Goal: Information Seeking & Learning: Learn about a topic

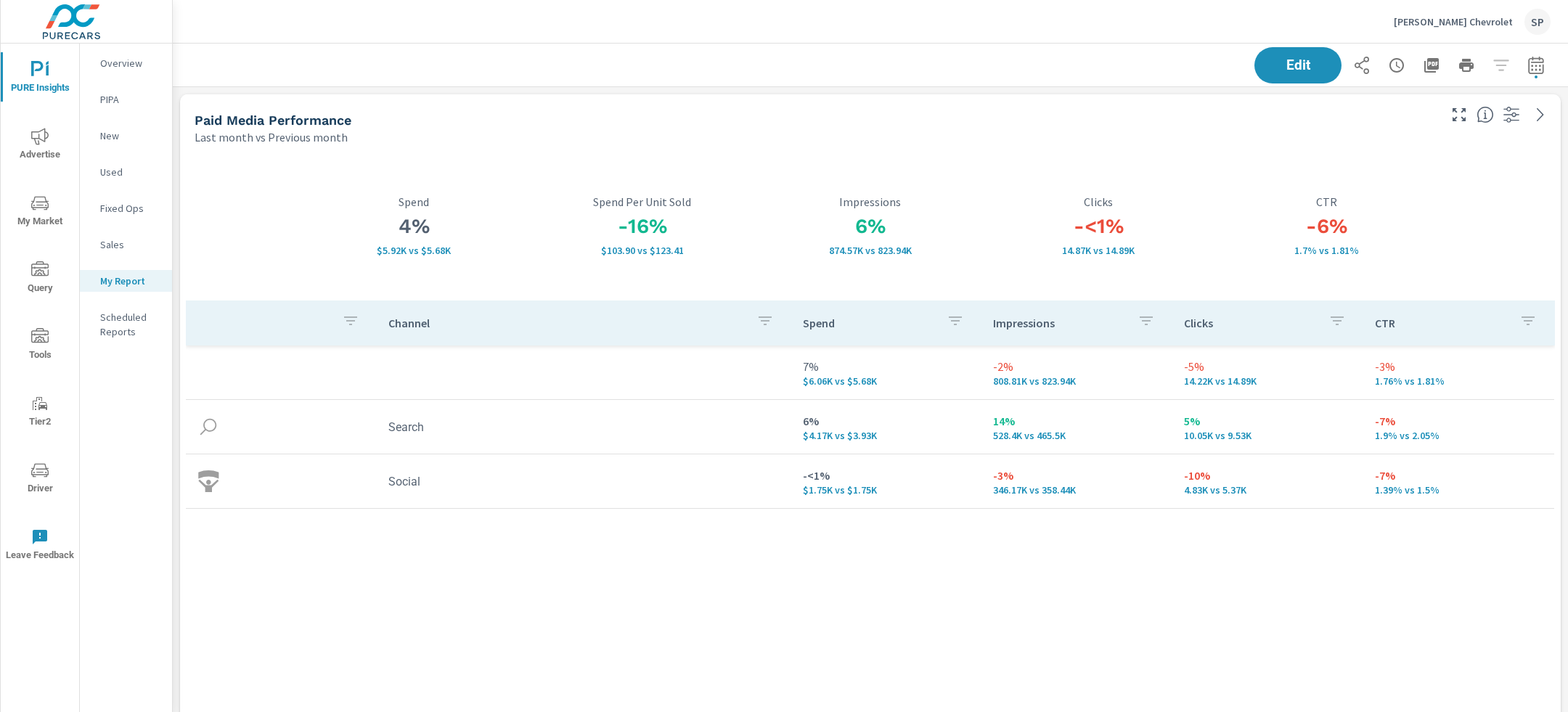
scroll to position [5515, 1397]
click at [1462, 24] on p "[PERSON_NAME] Chevrolet" at bounding box center [1453, 22] width 119 height 13
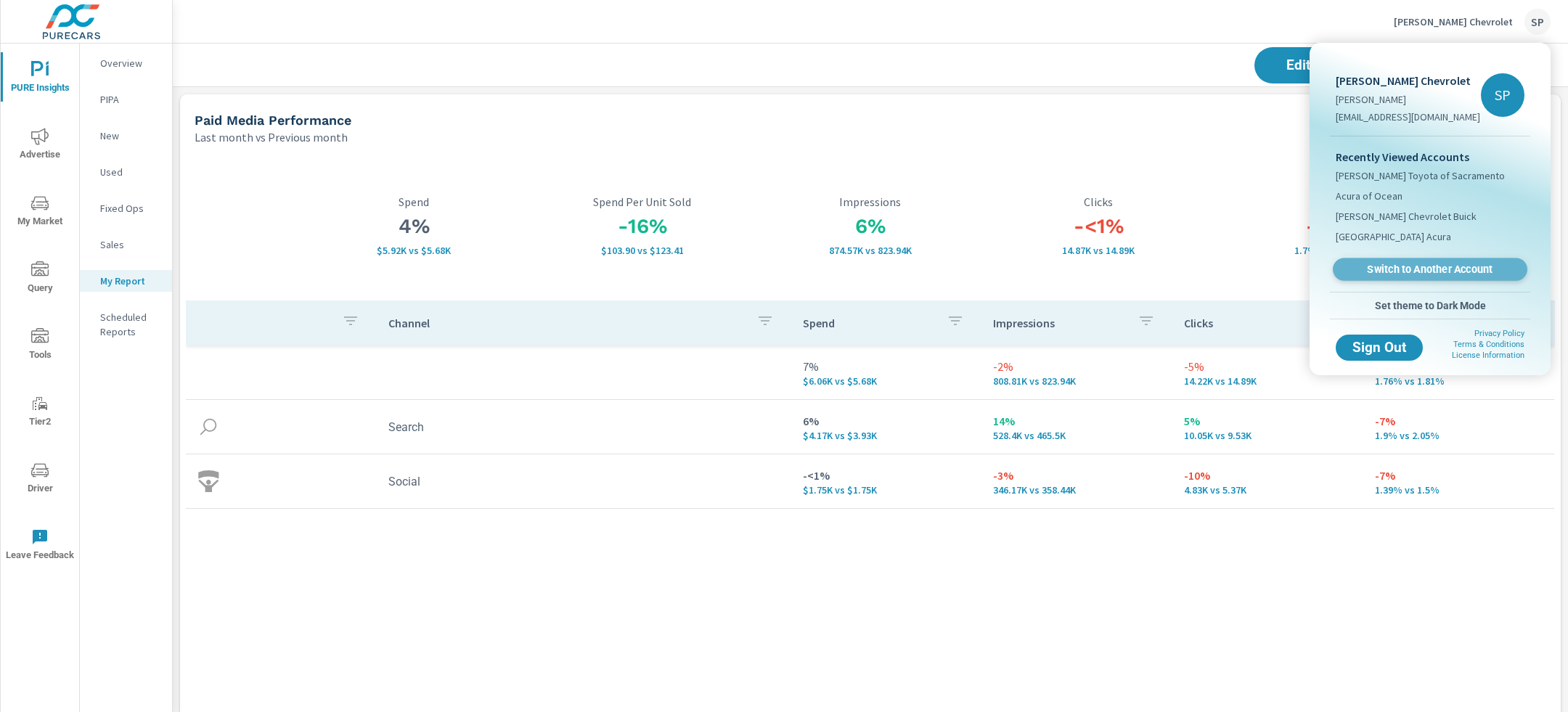
click at [1423, 271] on span "Switch to Another Account" at bounding box center [1430, 269] width 178 height 14
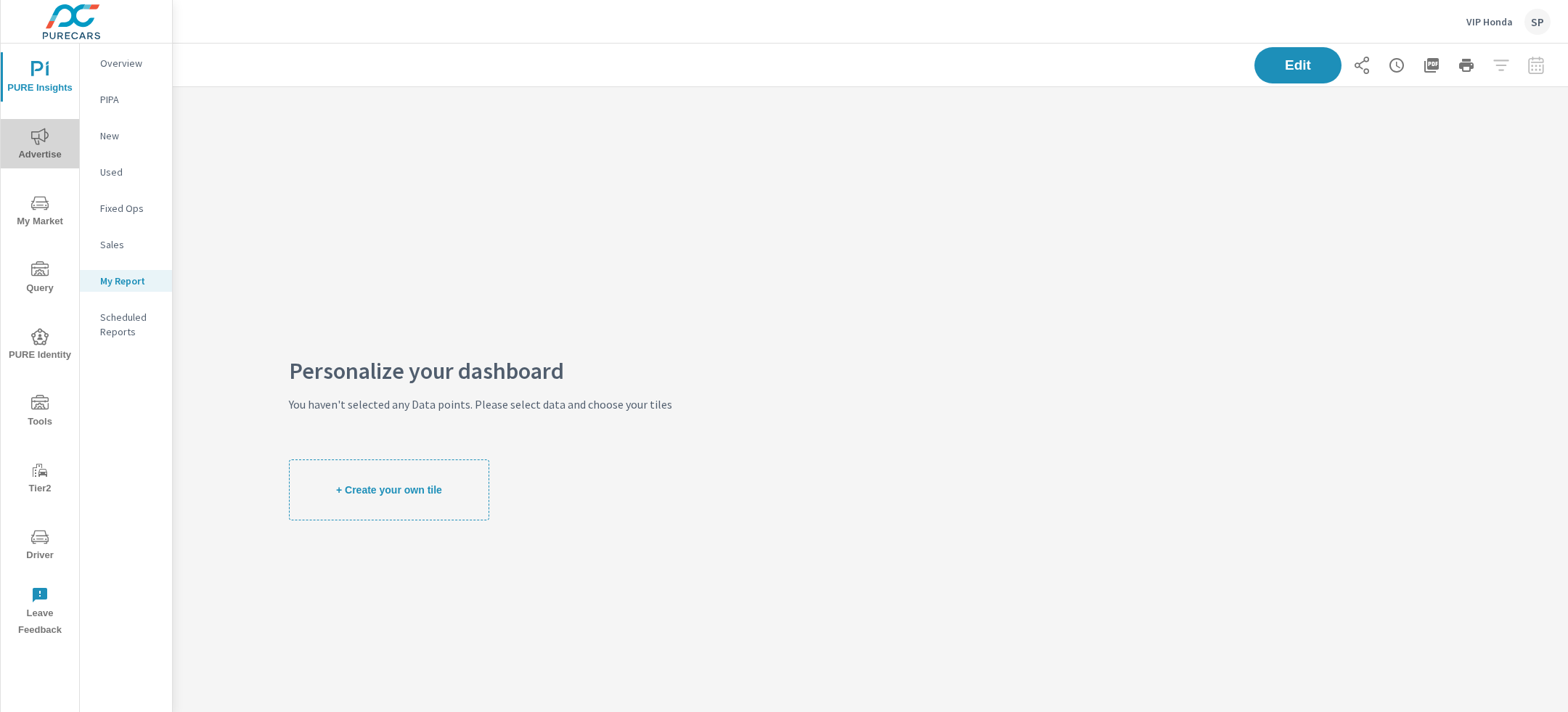
click at [53, 136] on span "Advertise" at bounding box center [40, 145] width 70 height 35
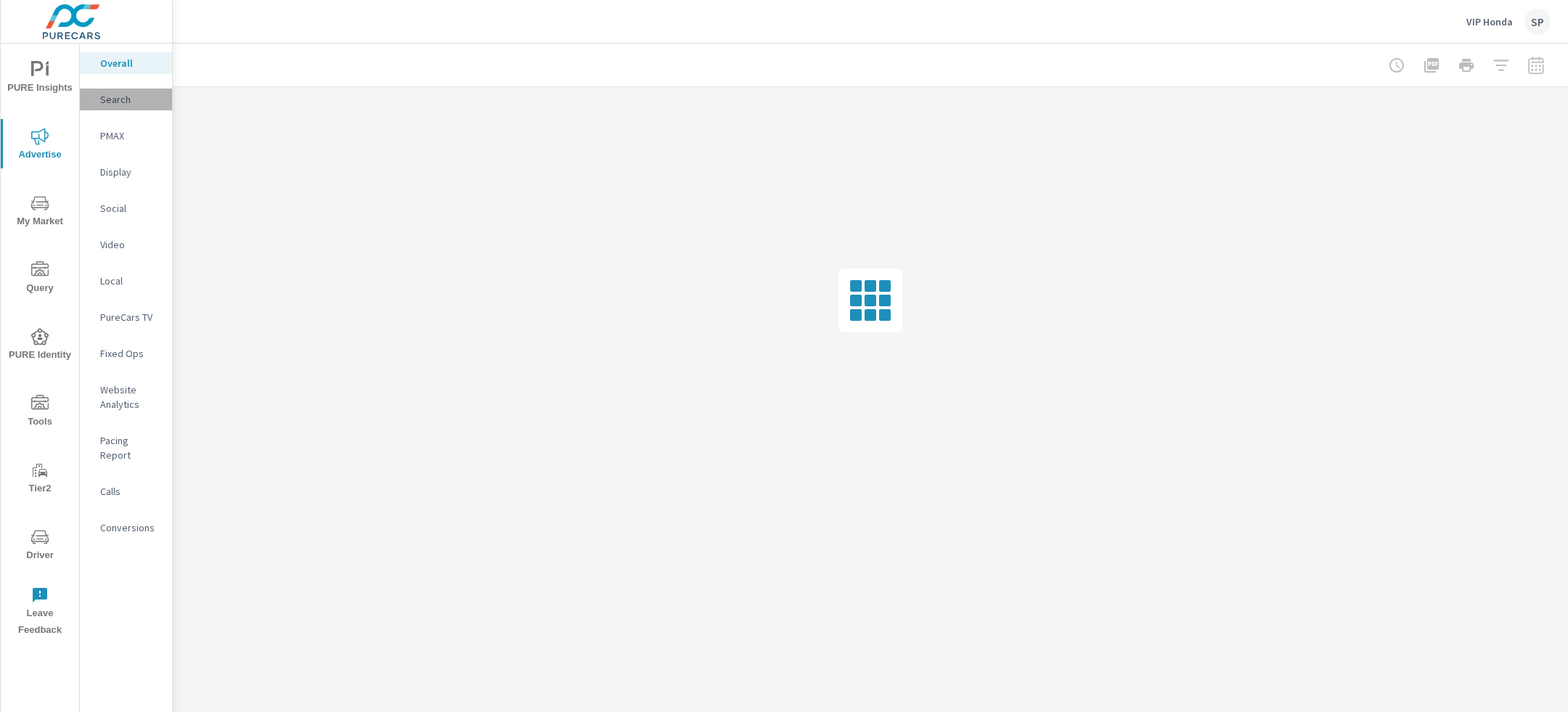
click at [121, 98] on p "Search" at bounding box center [131, 100] width 60 height 14
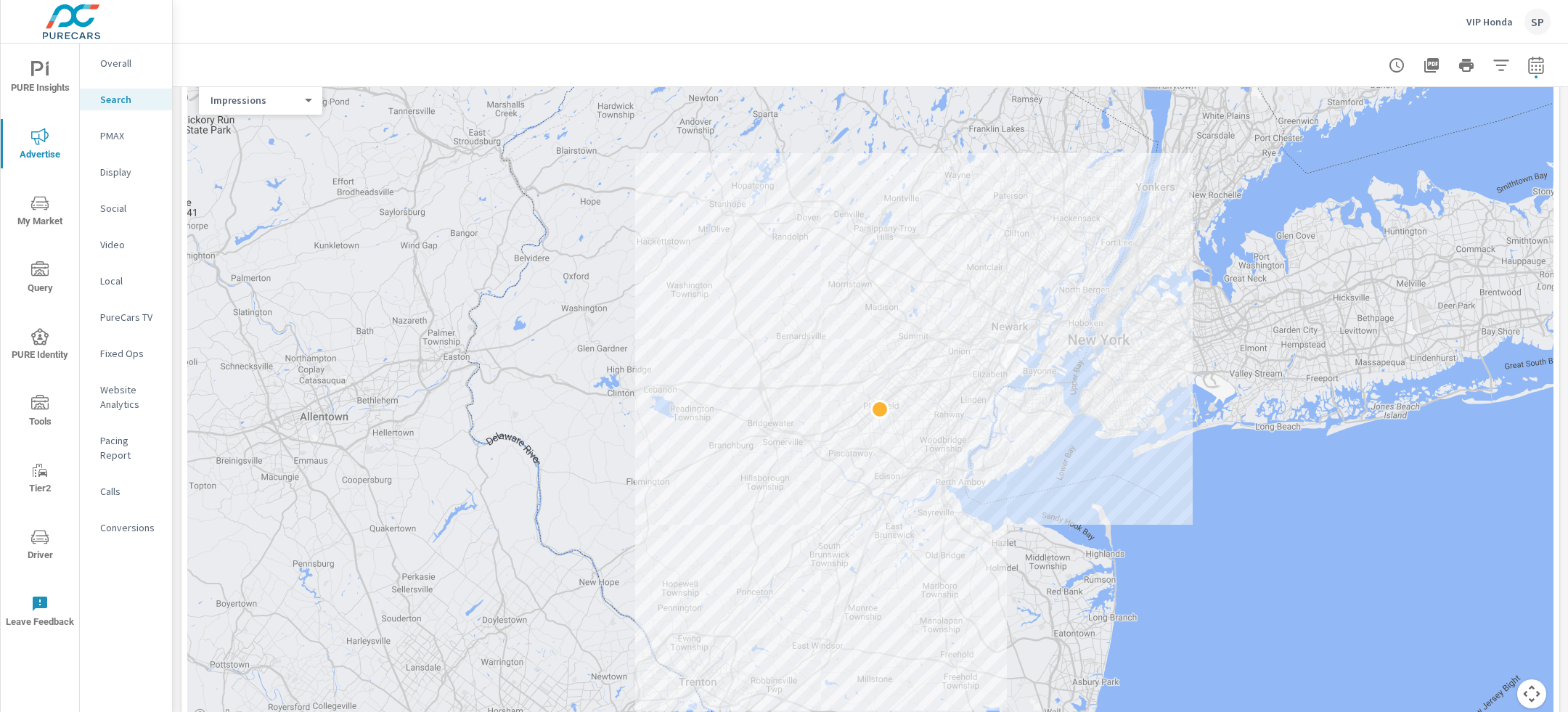
scroll to position [236, 0]
click at [118, 61] on p "Overall" at bounding box center [131, 63] width 60 height 14
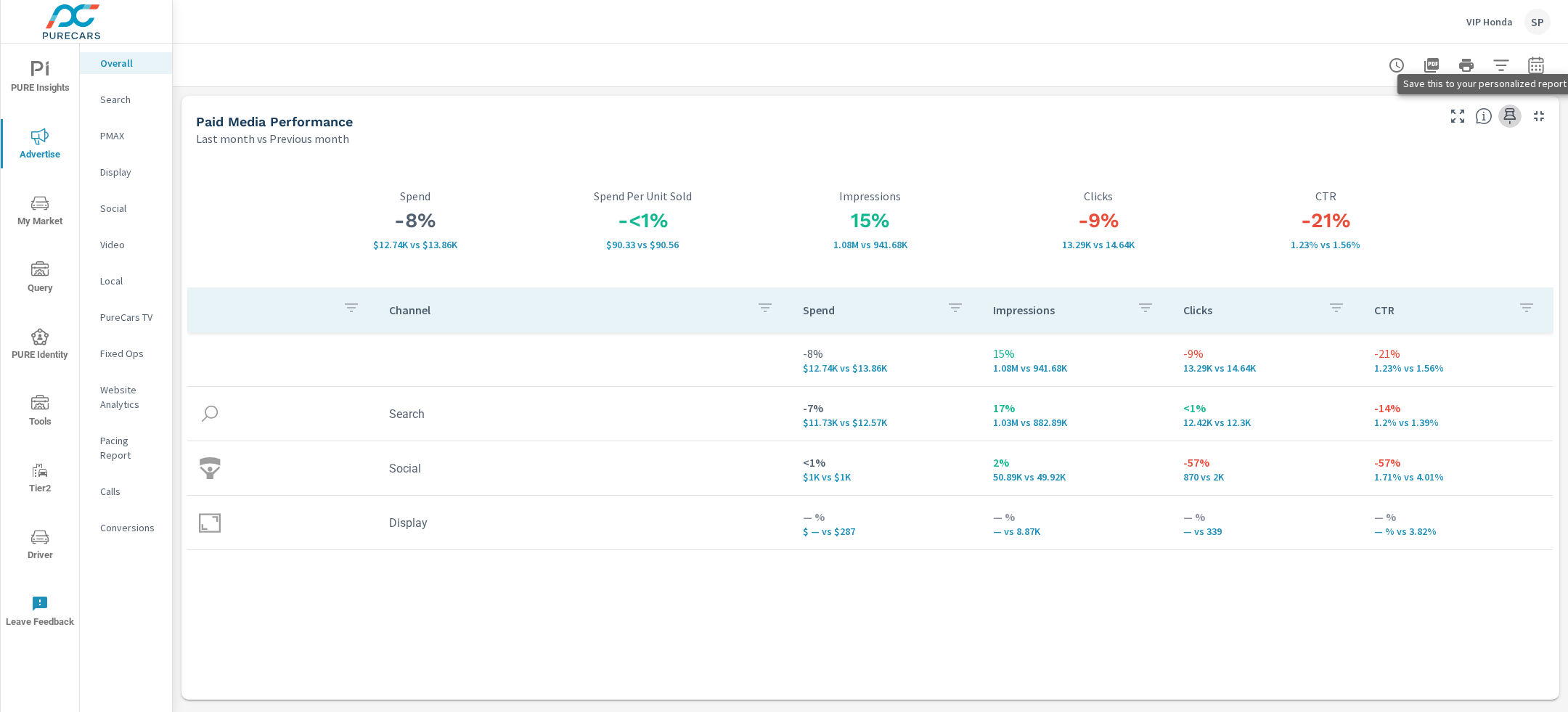
click at [1506, 116] on icon "button" at bounding box center [1511, 116] width 13 height 16
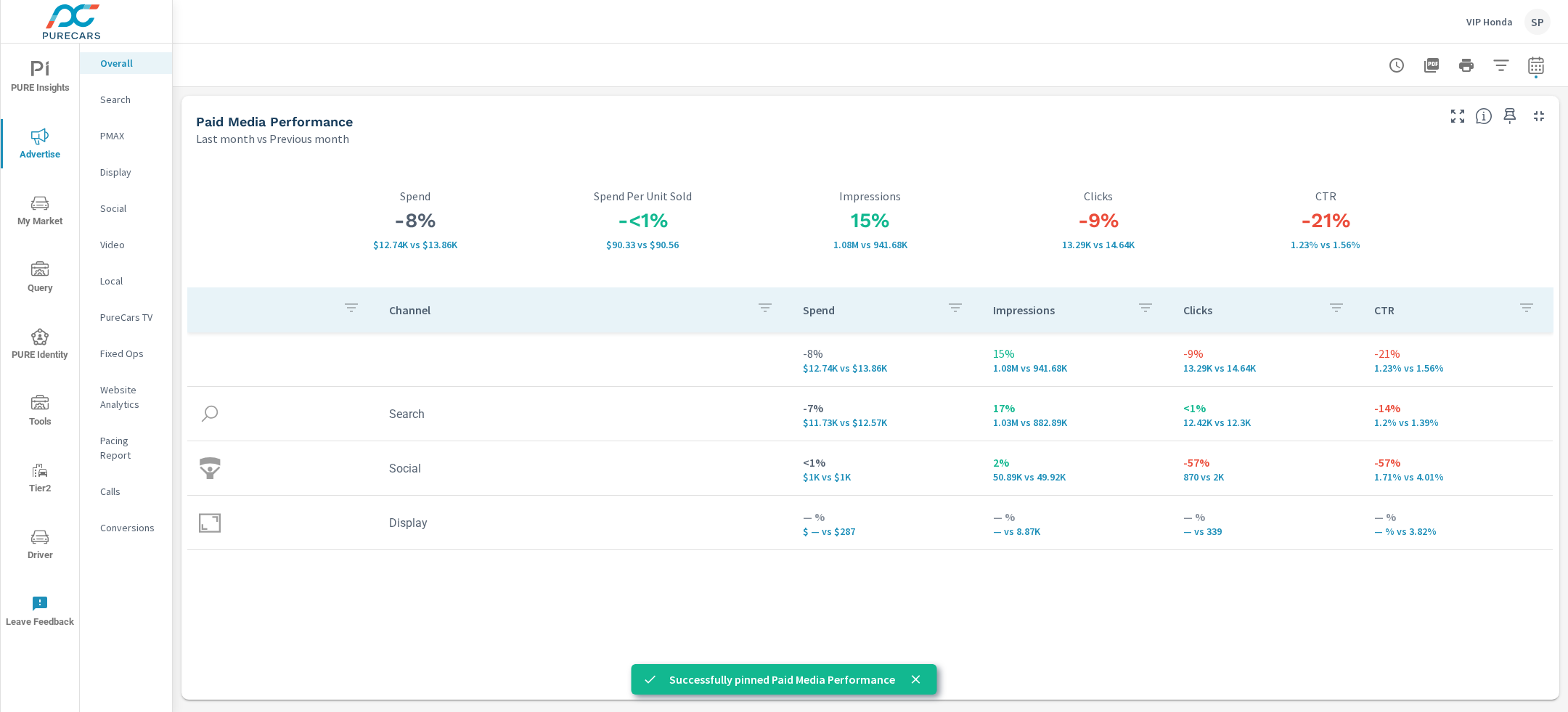
click at [26, 63] on span "PURE Insights" at bounding box center [40, 78] width 70 height 35
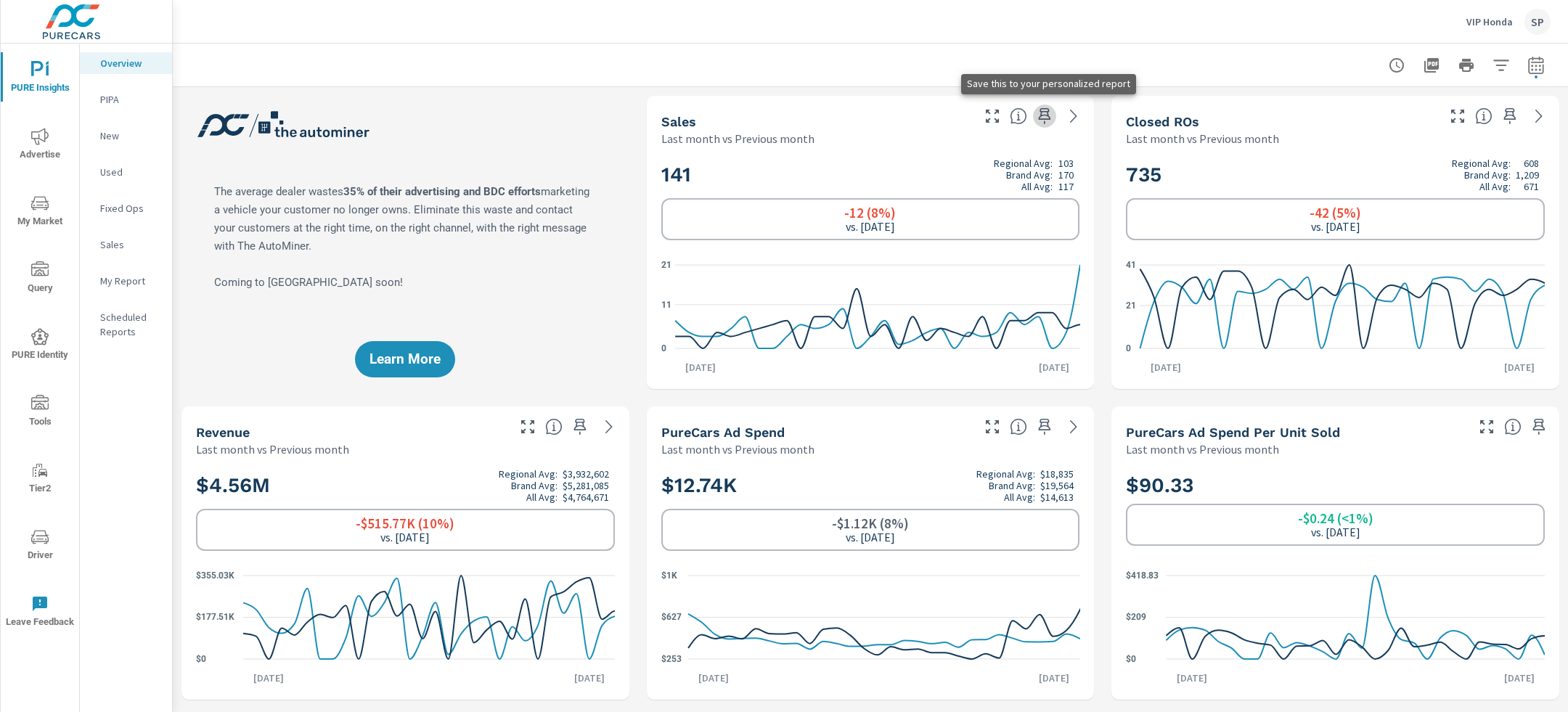
click at [1049, 111] on icon "button" at bounding box center [1045, 116] width 13 height 16
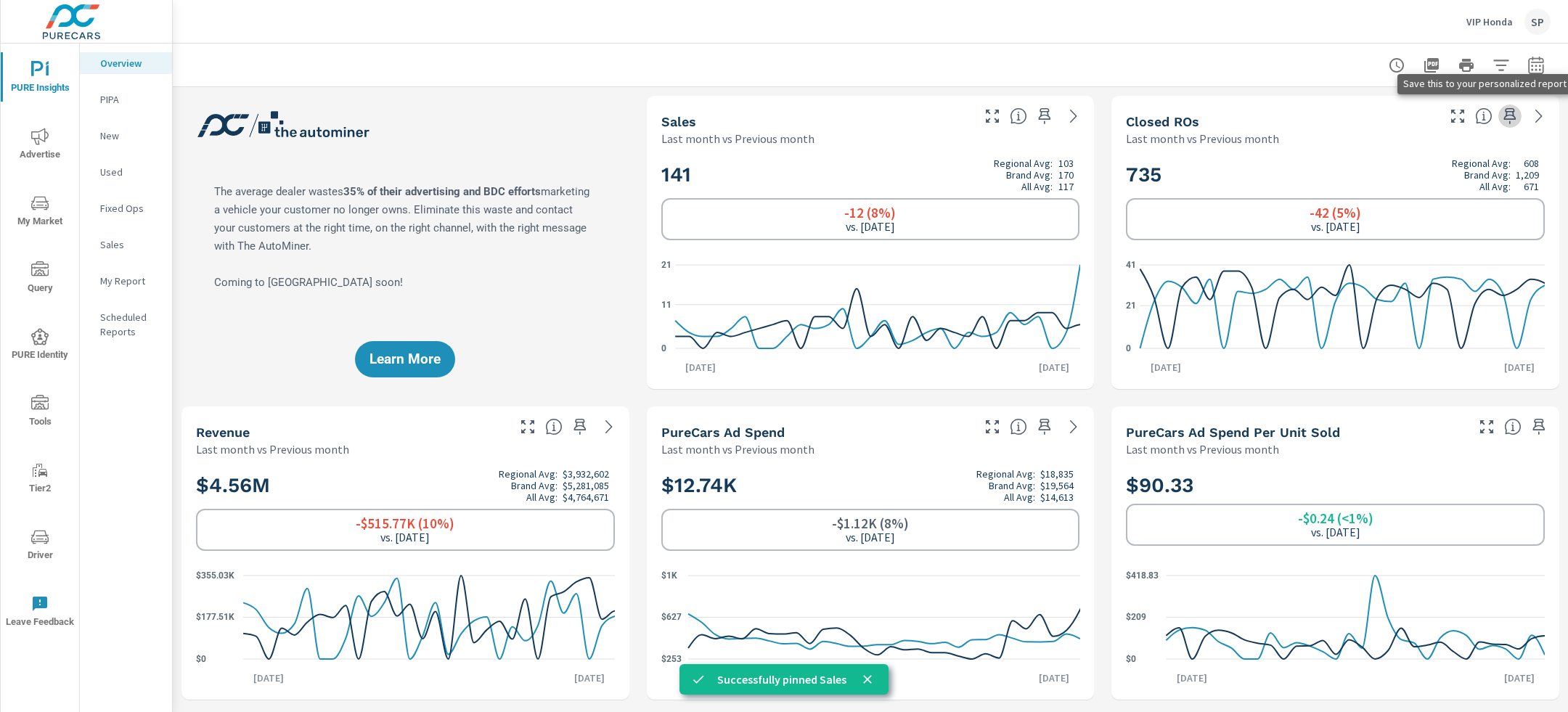
click at [1510, 113] on icon "button" at bounding box center [1510, 116] width 17 height 17
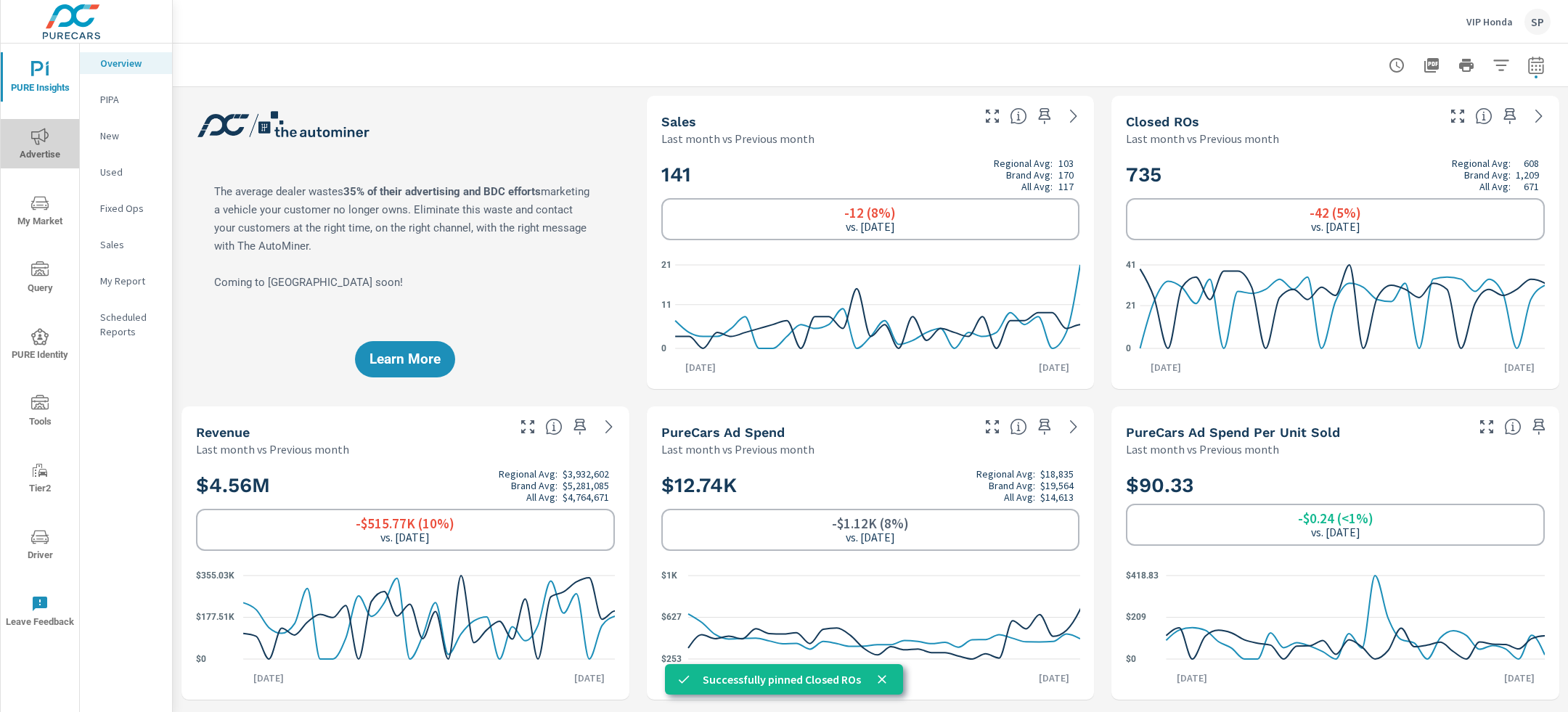
click at [42, 145] on span "Advertise" at bounding box center [40, 145] width 70 height 35
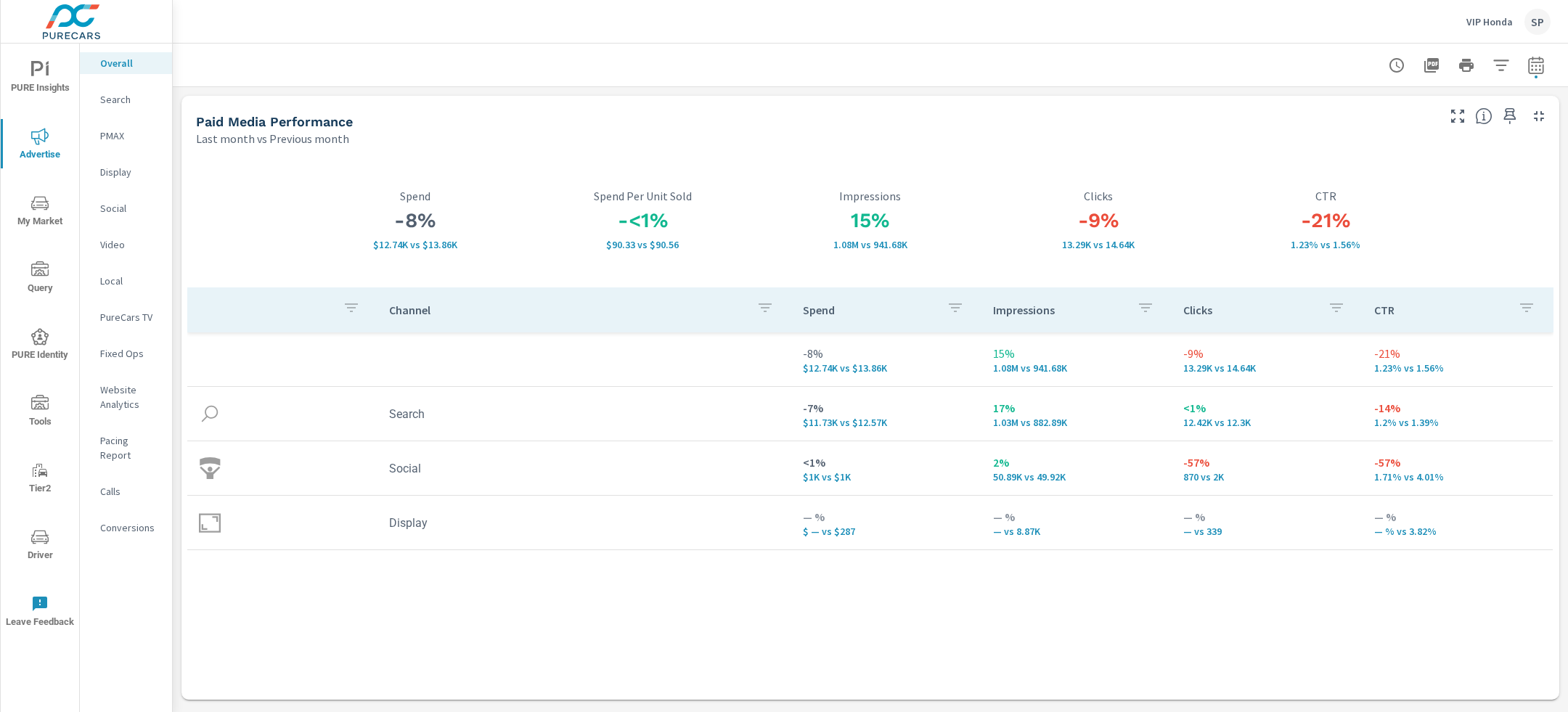
click at [125, 92] on p "Search" at bounding box center [131, 100] width 60 height 14
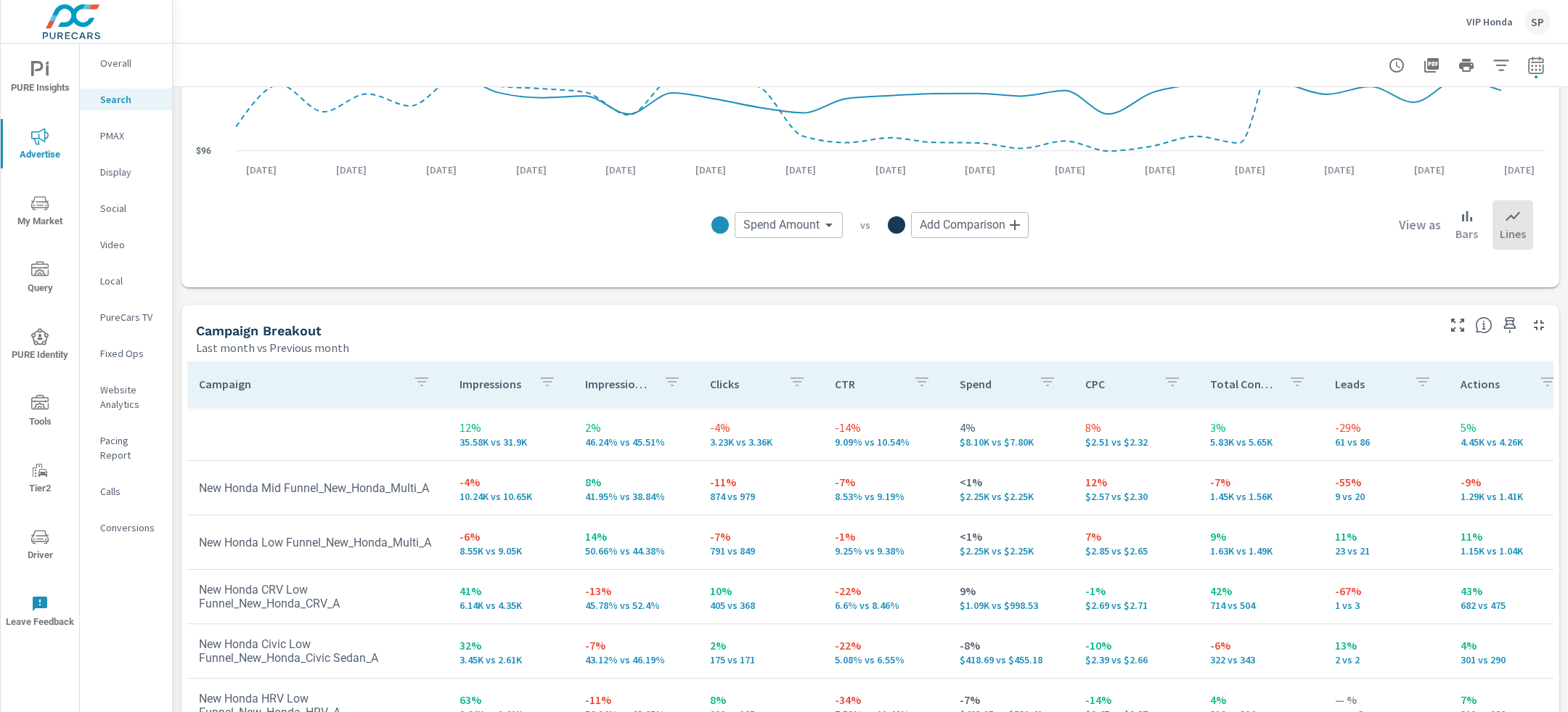
scroll to position [1220, 0]
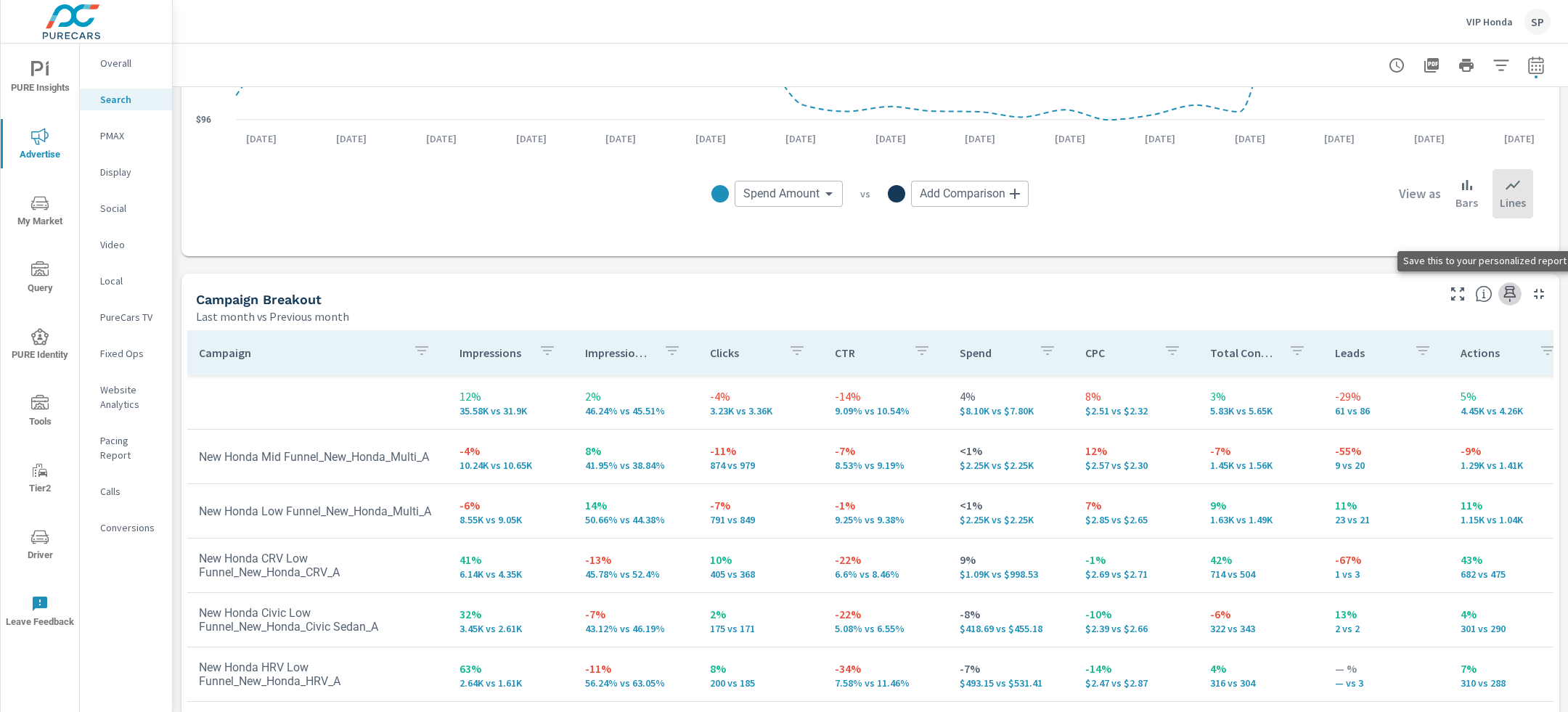
click at [1513, 292] on icon "button" at bounding box center [1511, 294] width 13 height 16
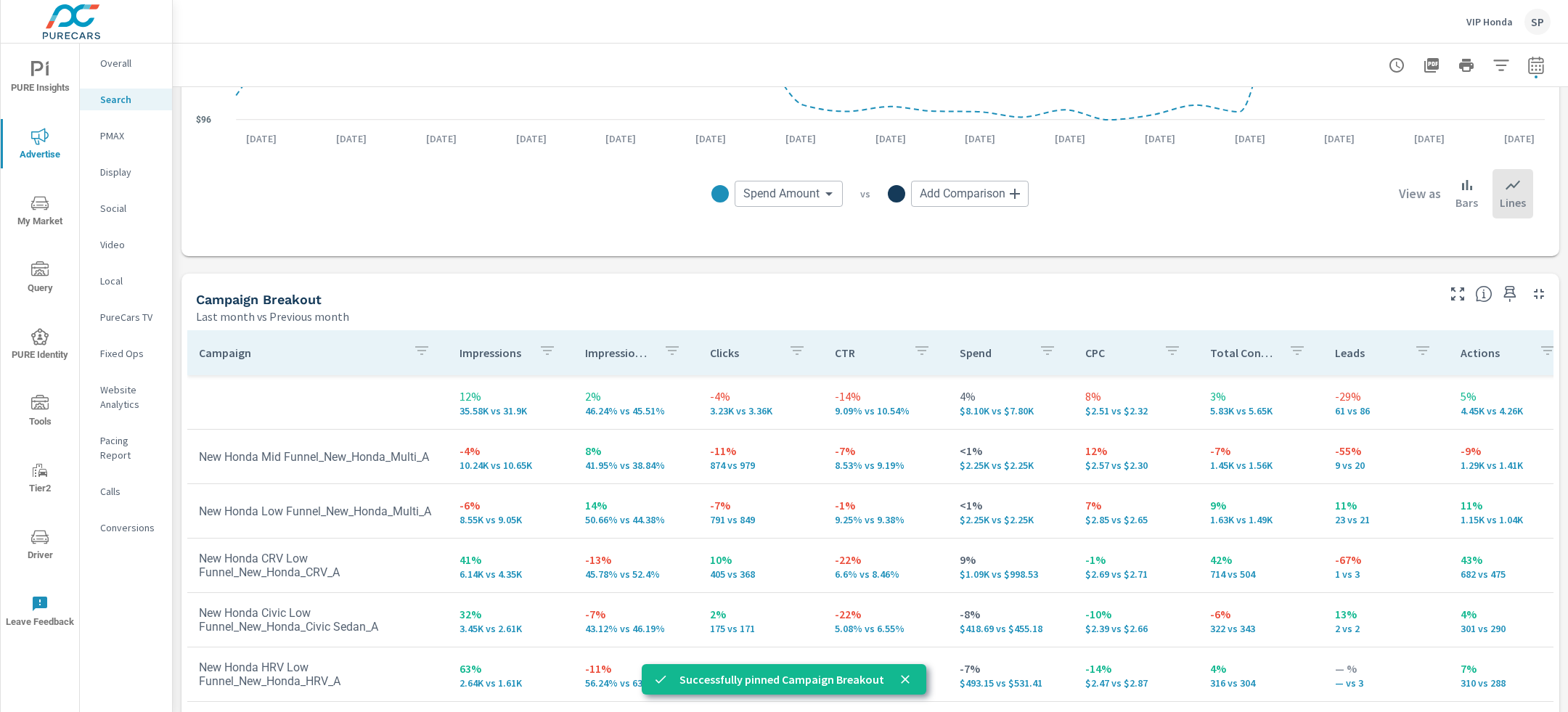
click at [120, 130] on p "PMAX" at bounding box center [131, 136] width 60 height 14
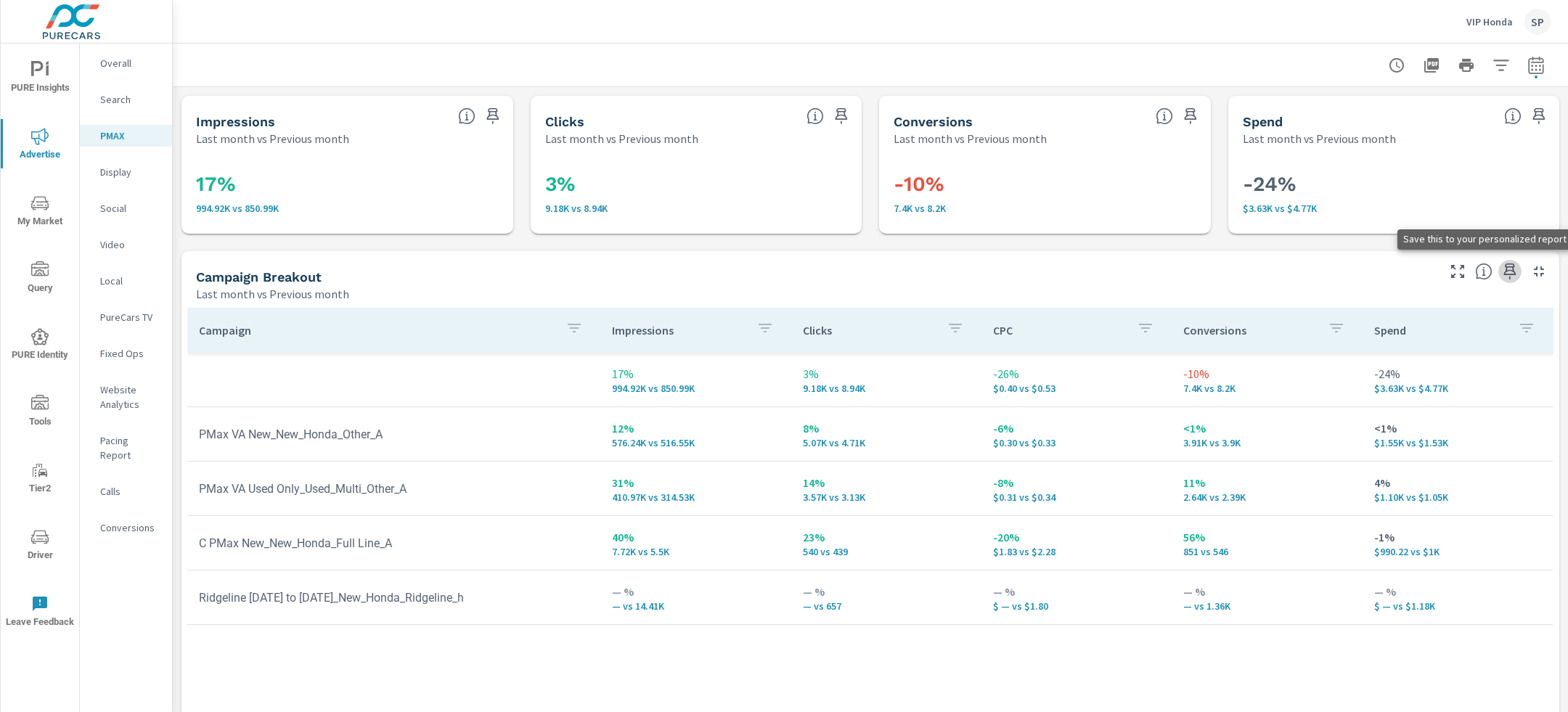
click at [1510, 266] on icon "button" at bounding box center [1511, 272] width 13 height 16
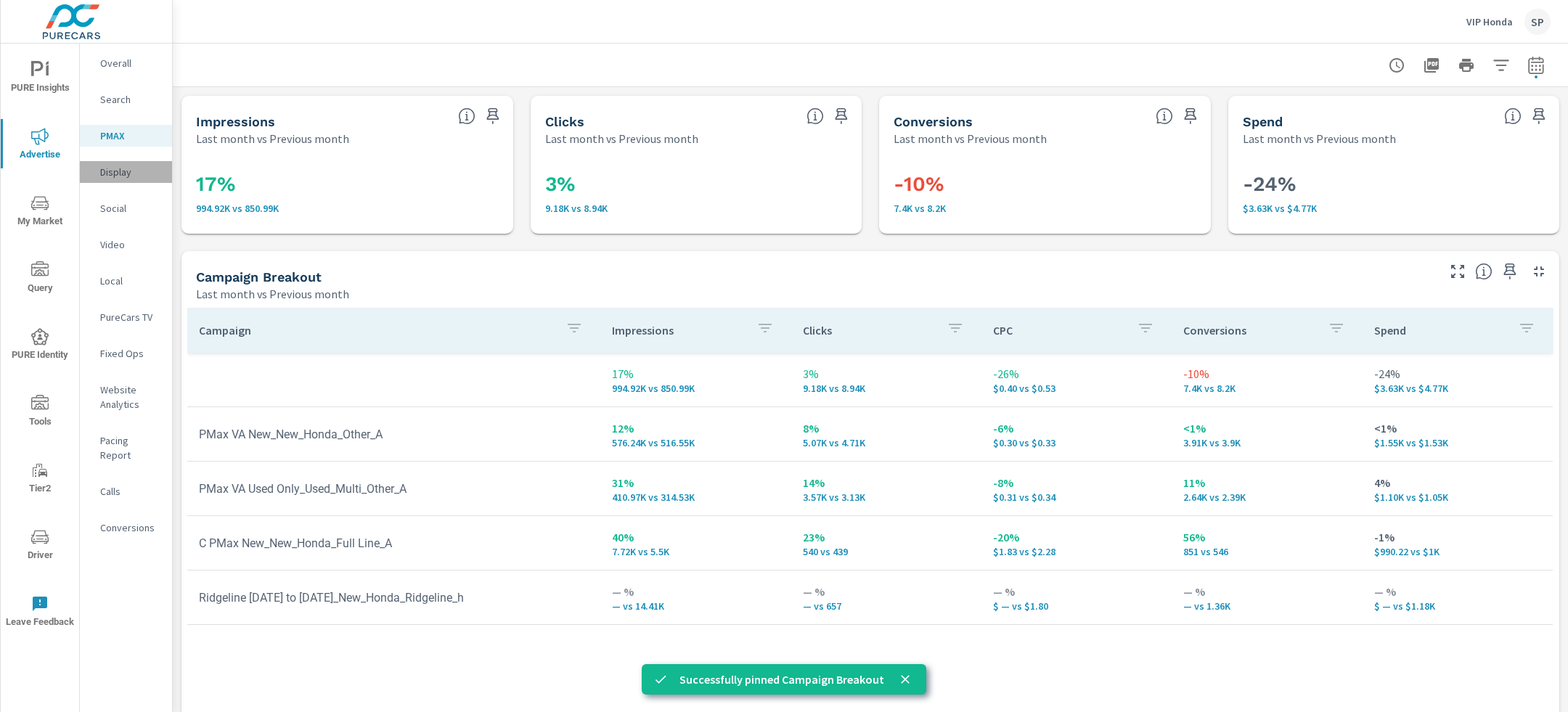
click at [117, 173] on p "Display" at bounding box center [131, 172] width 60 height 14
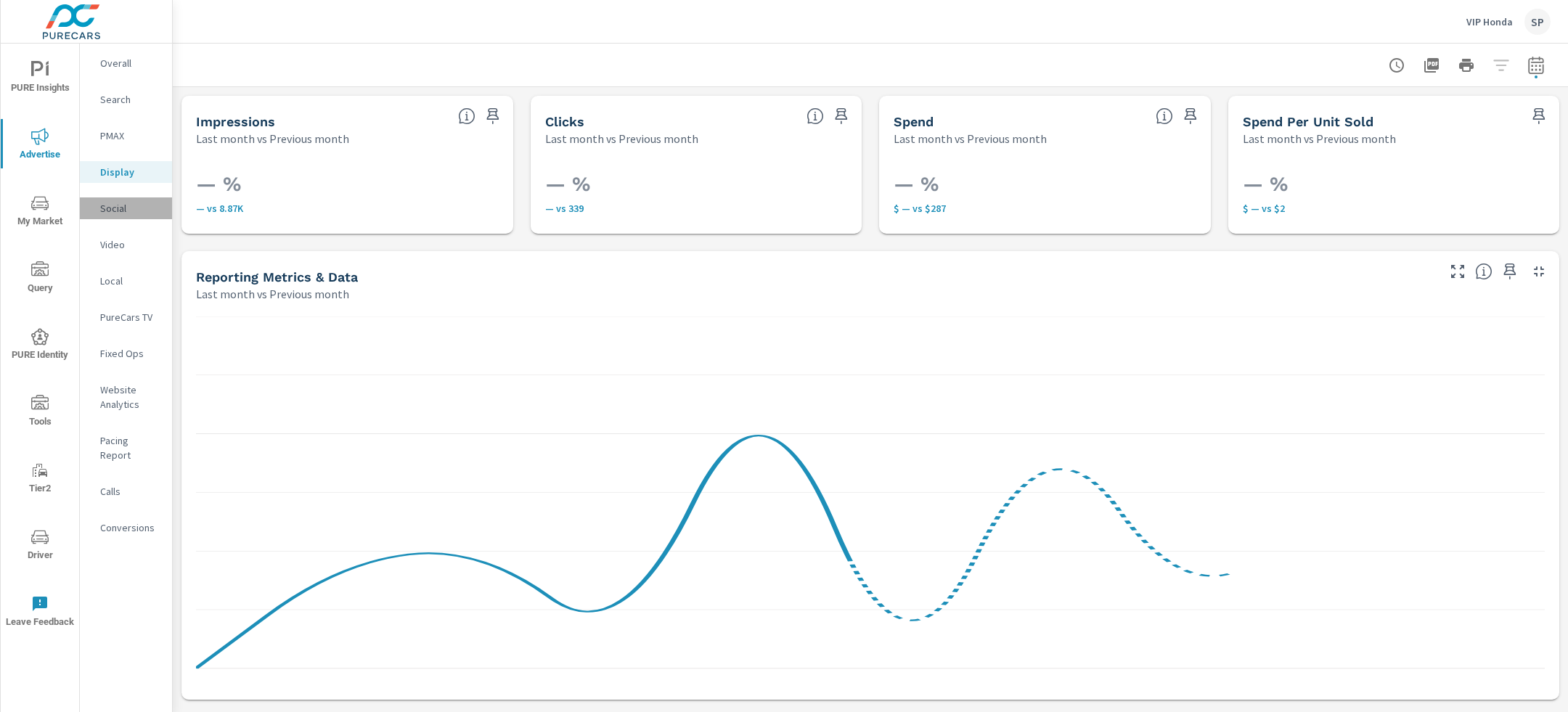
click at [115, 206] on p "Social" at bounding box center [131, 208] width 60 height 14
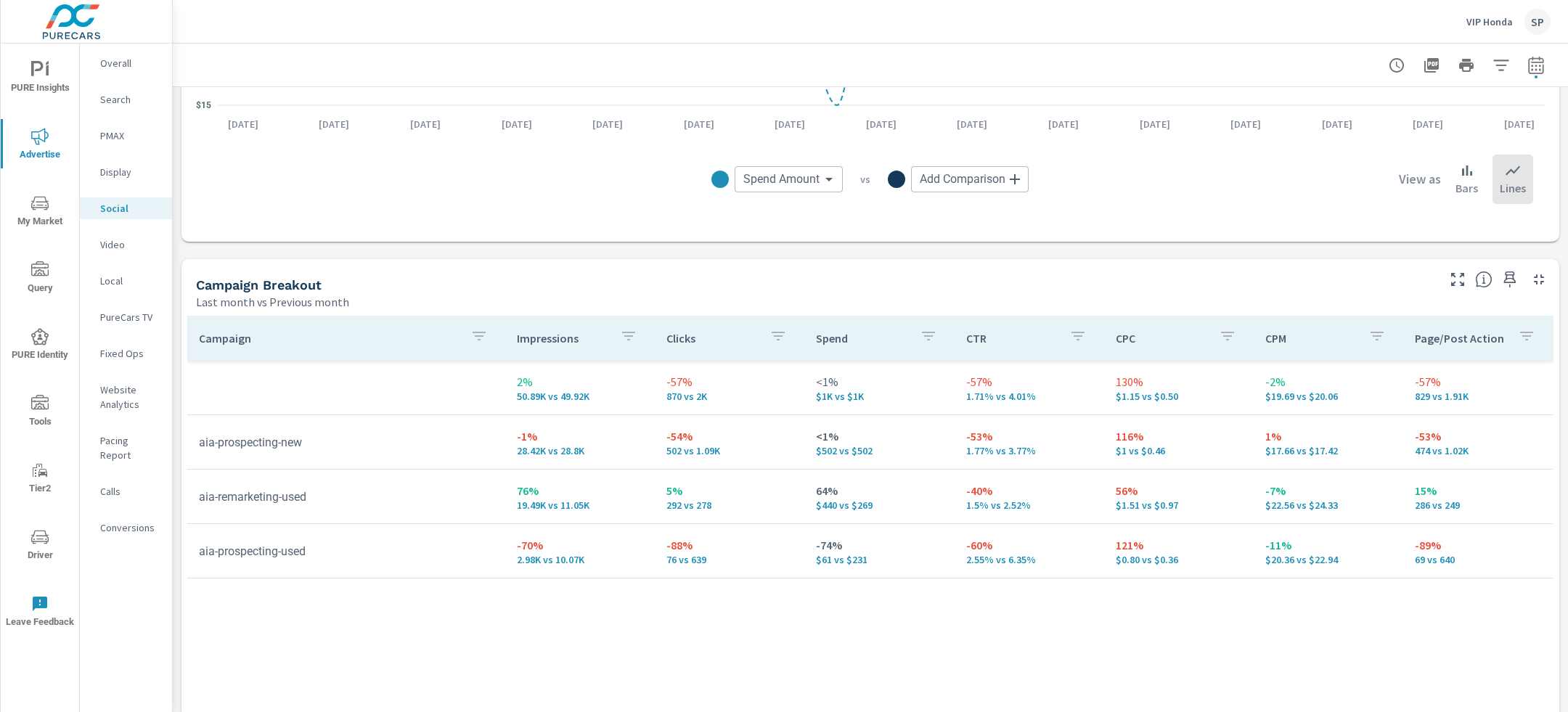
scroll to position [534, 0]
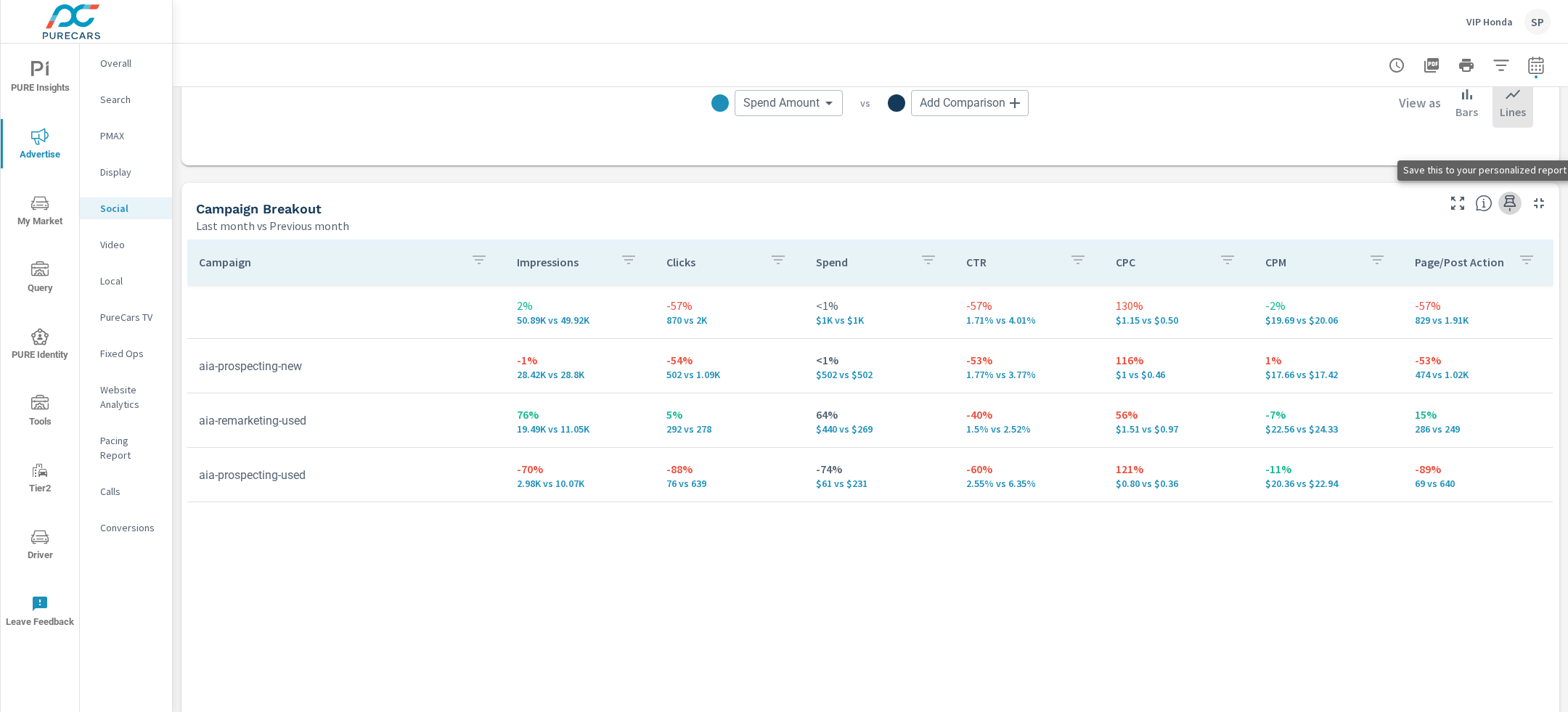
click at [1509, 203] on icon "button" at bounding box center [1510, 203] width 17 height 17
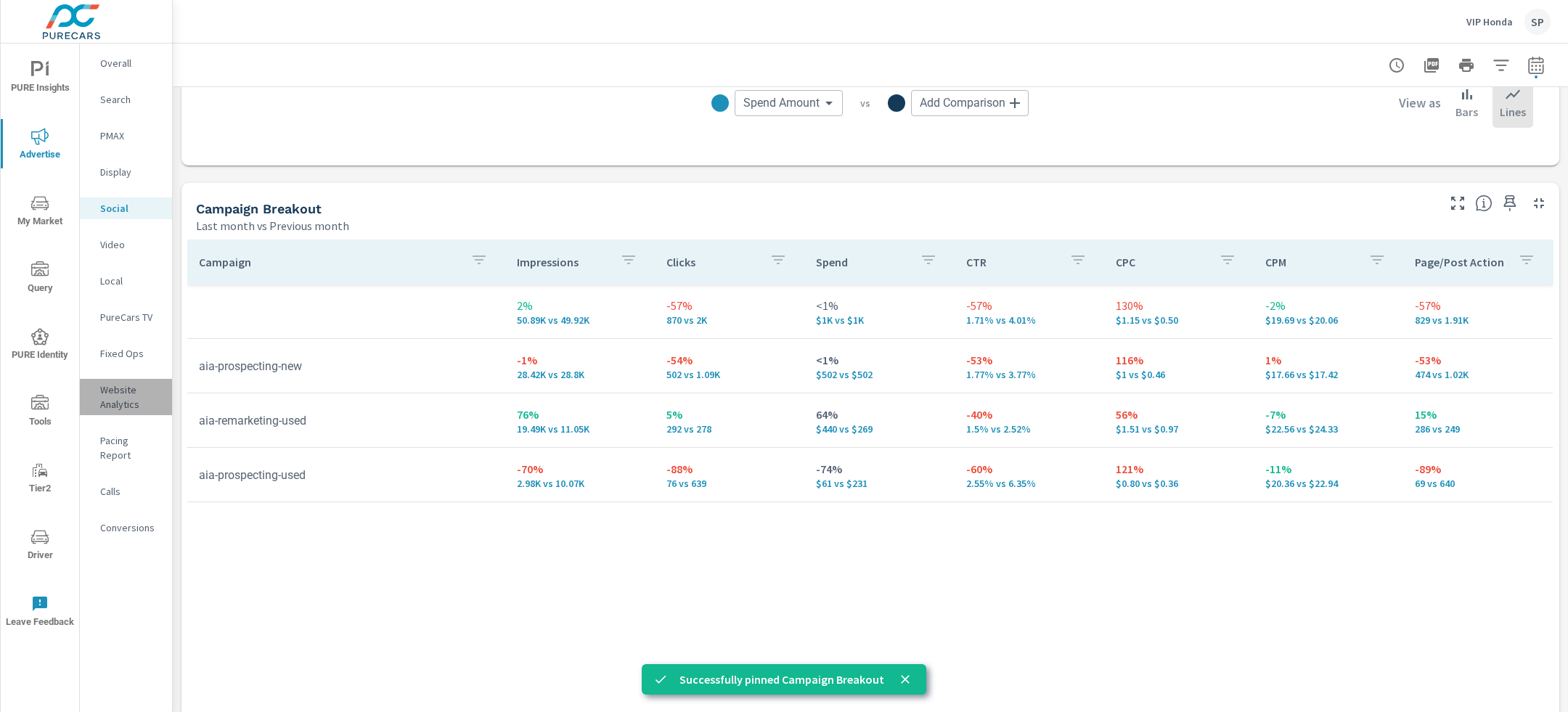
click at [119, 396] on p "Website Analytics" at bounding box center [131, 397] width 60 height 29
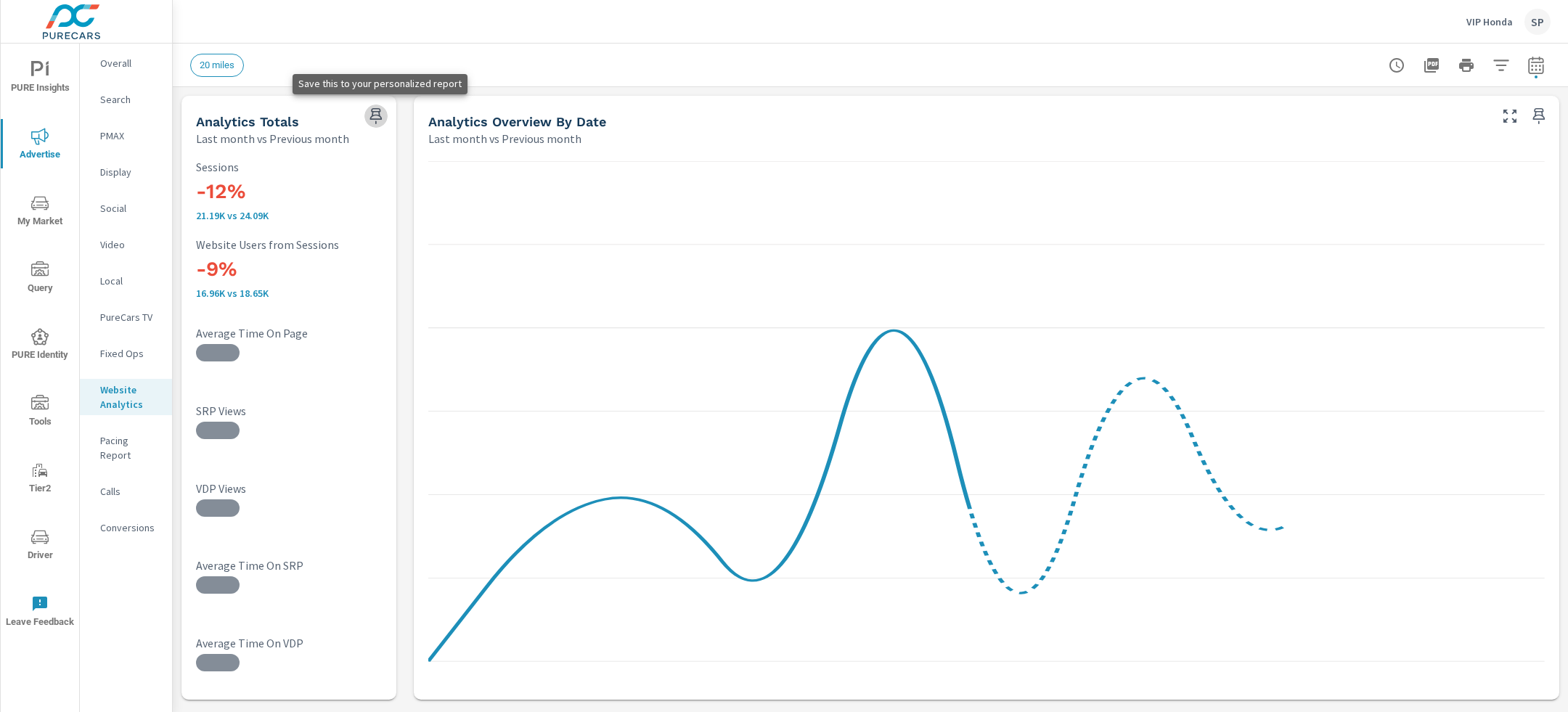
click at [381, 113] on icon "button" at bounding box center [375, 116] width 17 height 17
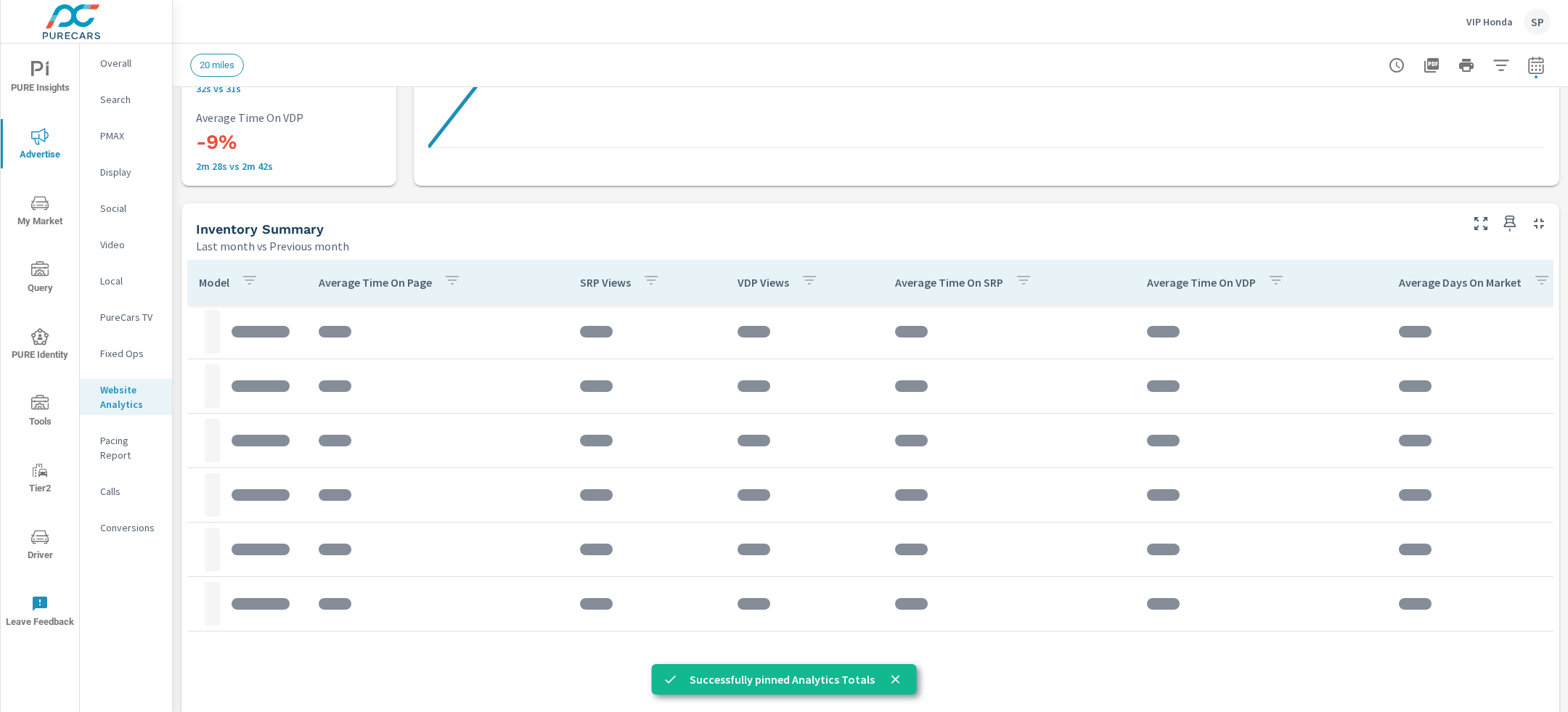
scroll to position [567, 0]
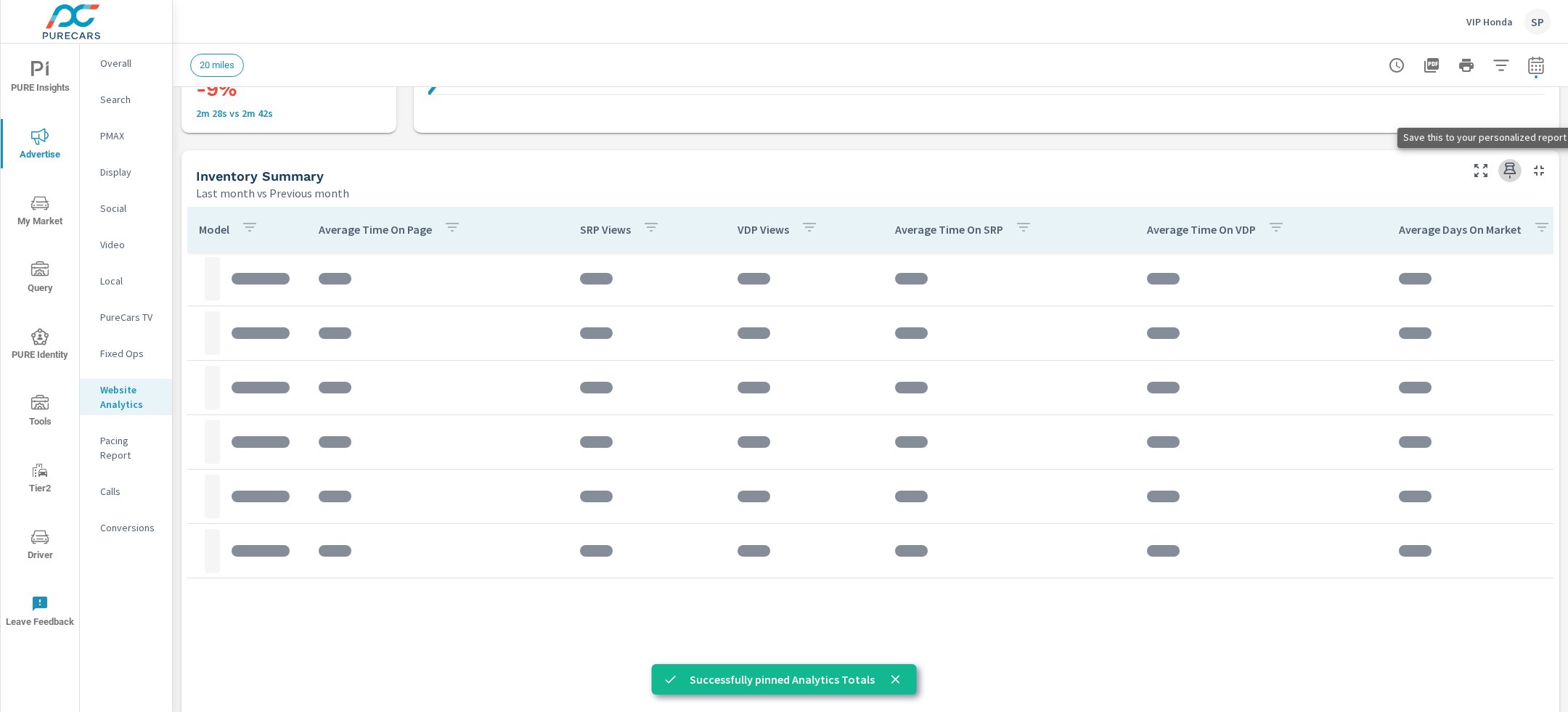
click at [1504, 165] on icon "button" at bounding box center [1510, 170] width 17 height 17
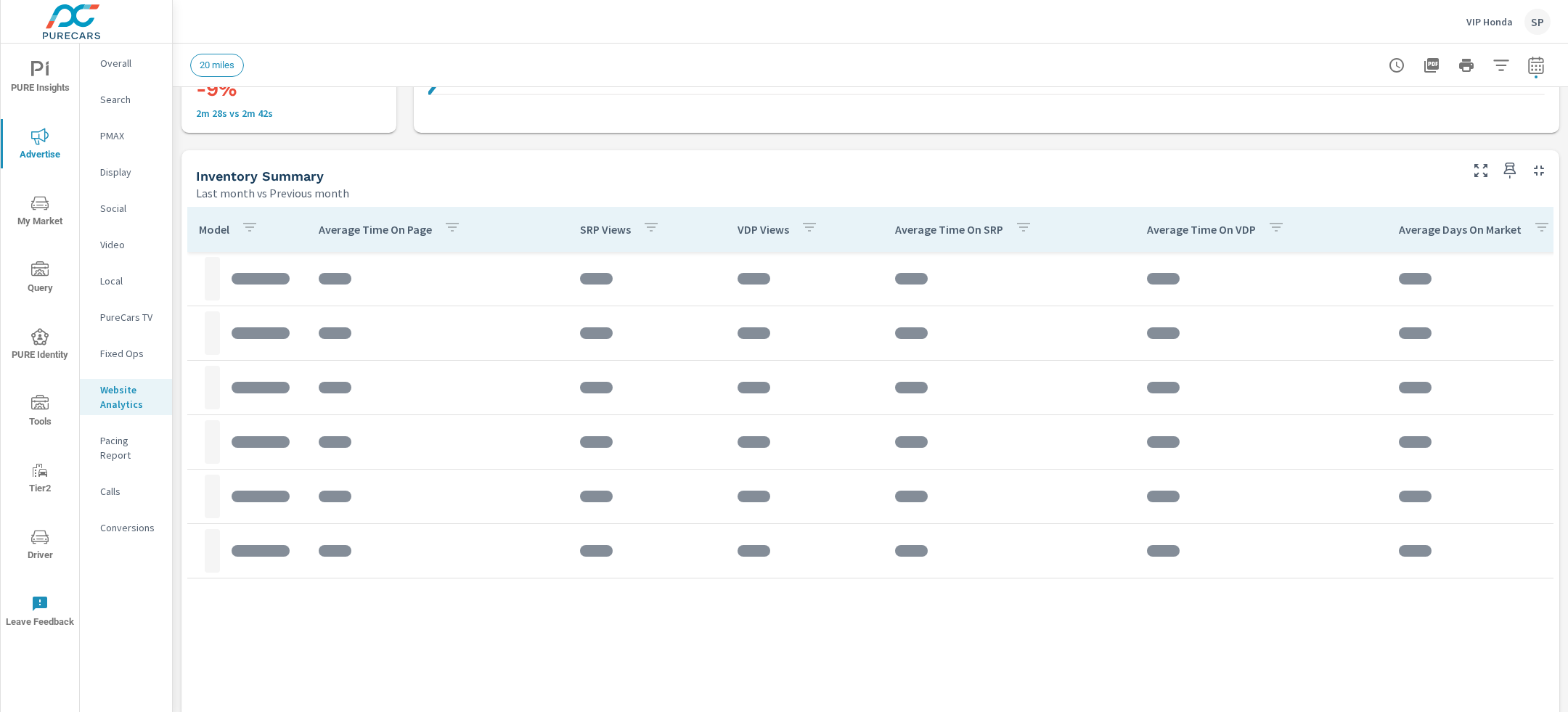
click at [119, 520] on p "Conversions" at bounding box center [131, 527] width 60 height 14
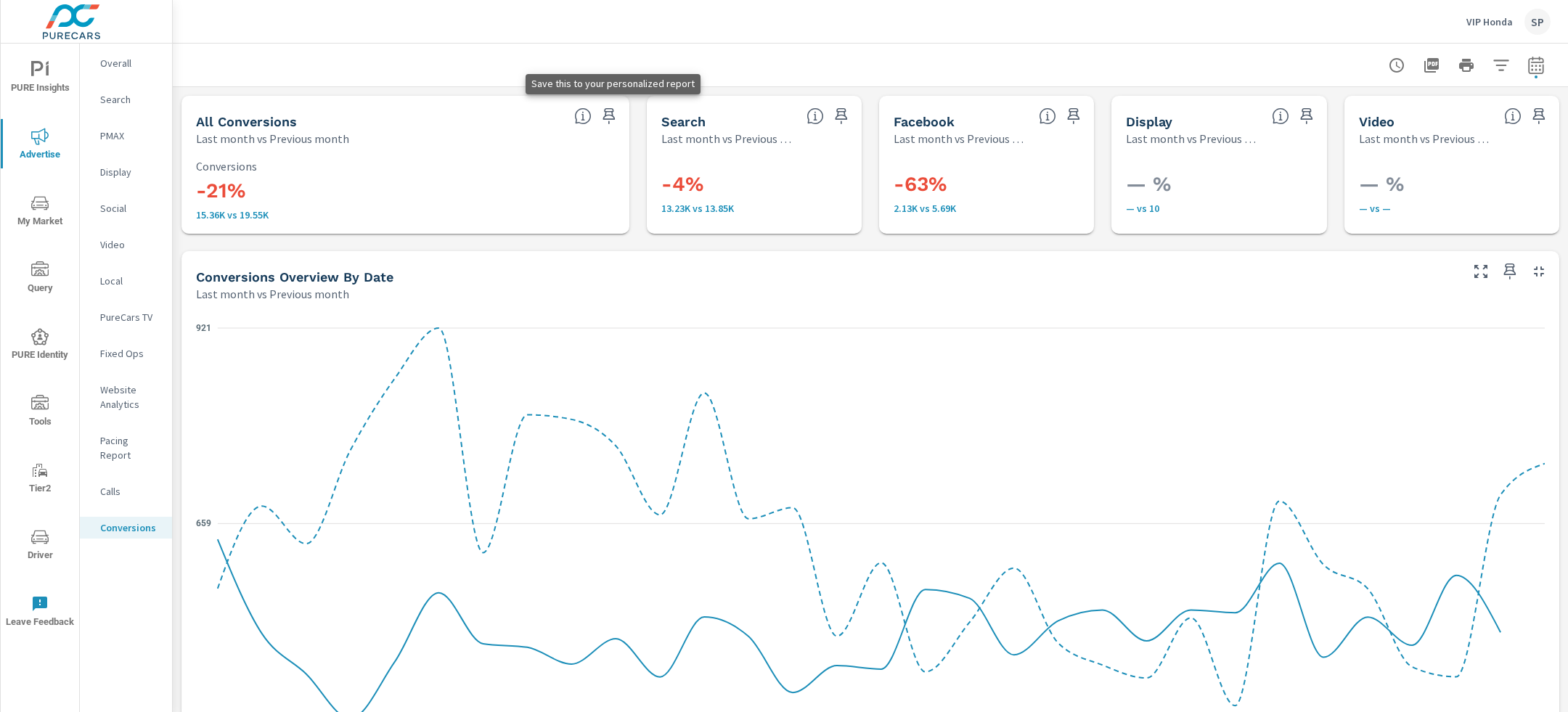
click at [607, 112] on icon "button" at bounding box center [609, 116] width 17 height 17
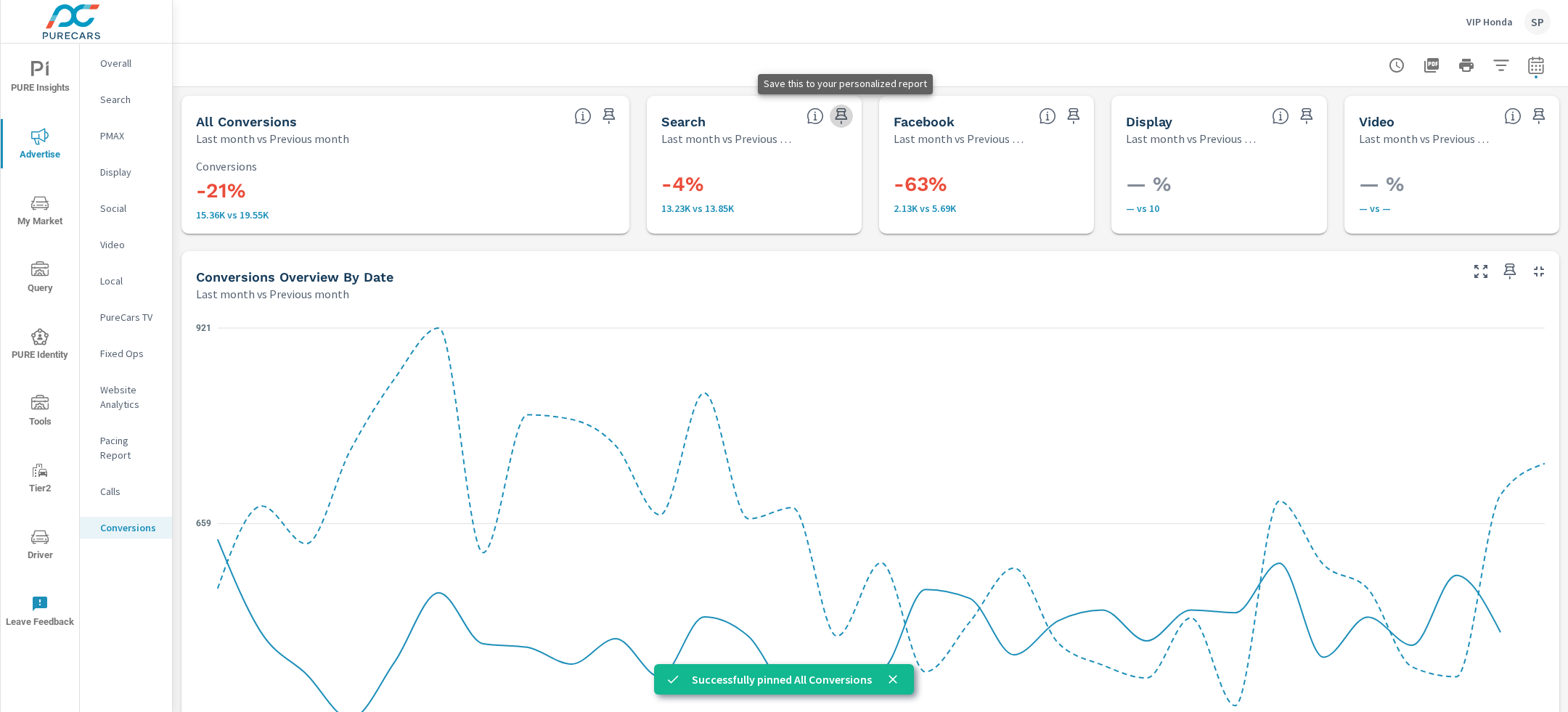
click at [839, 108] on icon "button" at bounding box center [841, 116] width 17 height 17
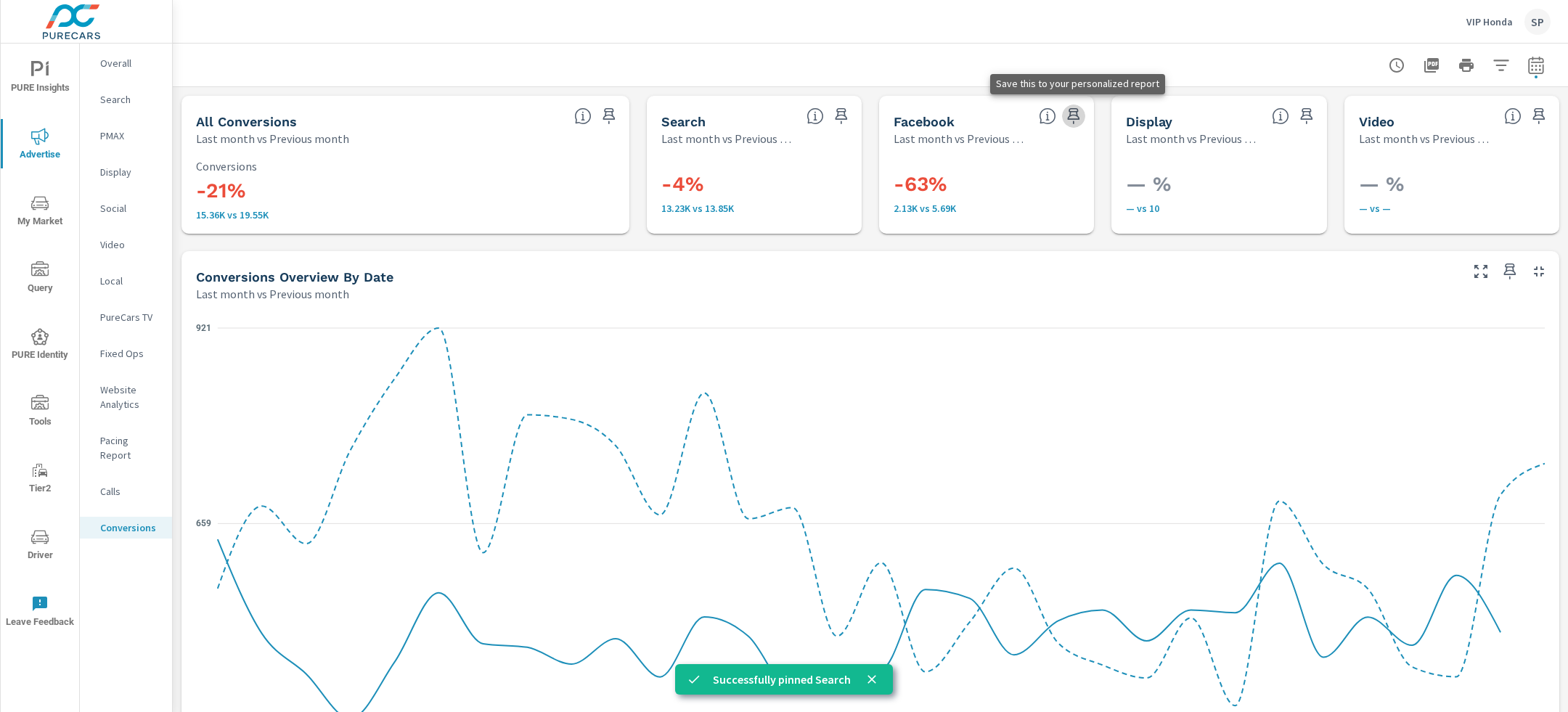
click at [1071, 112] on icon "button" at bounding box center [1074, 116] width 13 height 16
click at [111, 484] on p "Calls" at bounding box center [131, 491] width 60 height 14
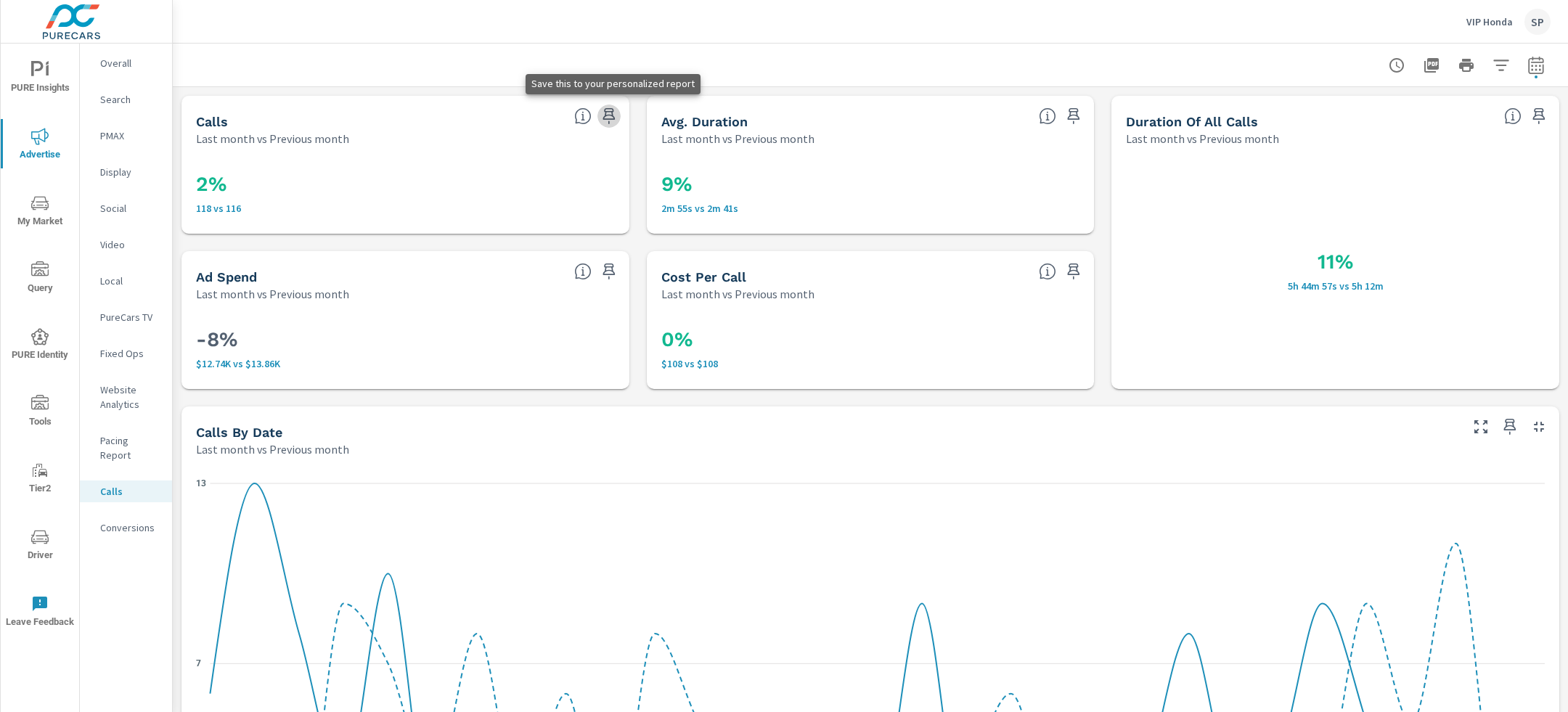
click at [607, 111] on icon "button" at bounding box center [609, 116] width 17 height 17
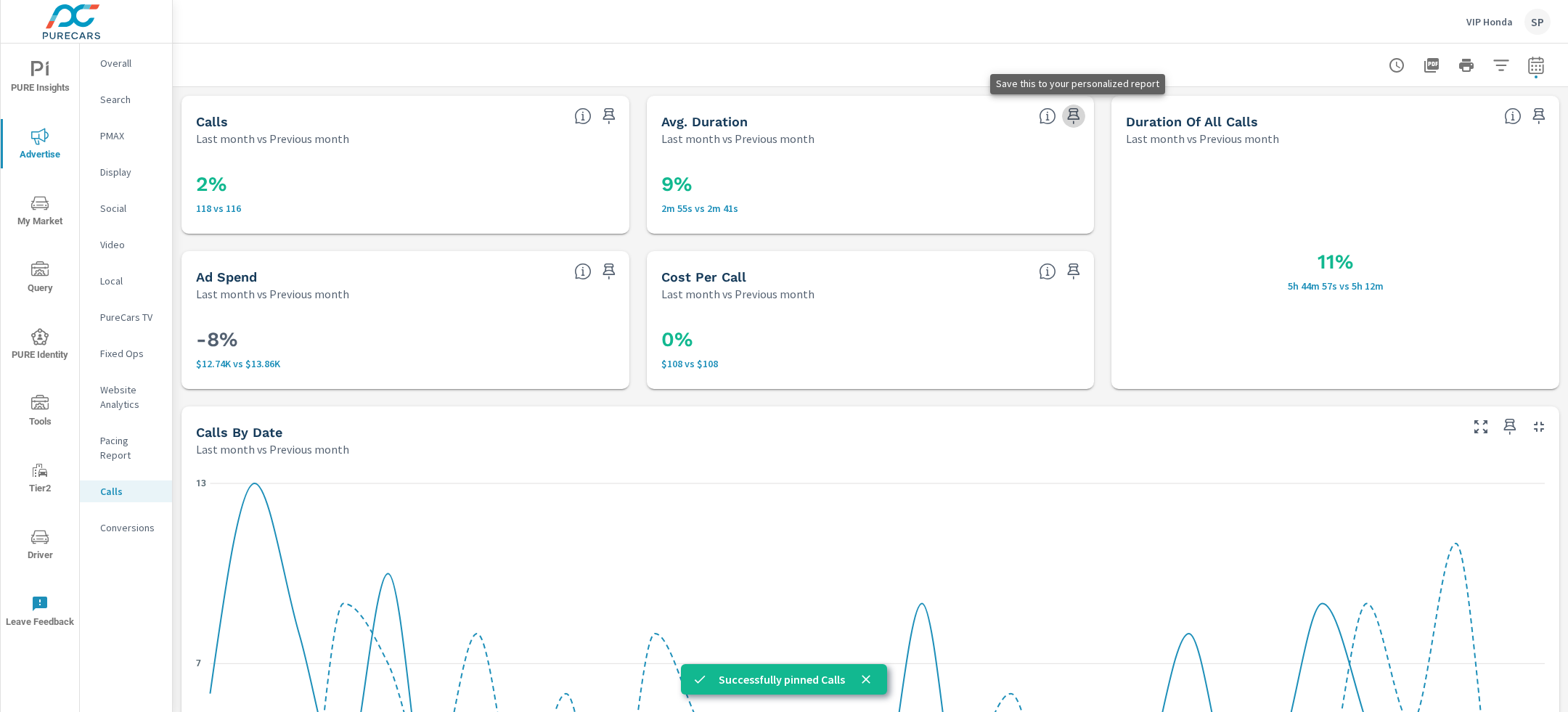
click at [1075, 114] on icon "button" at bounding box center [1073, 116] width 17 height 17
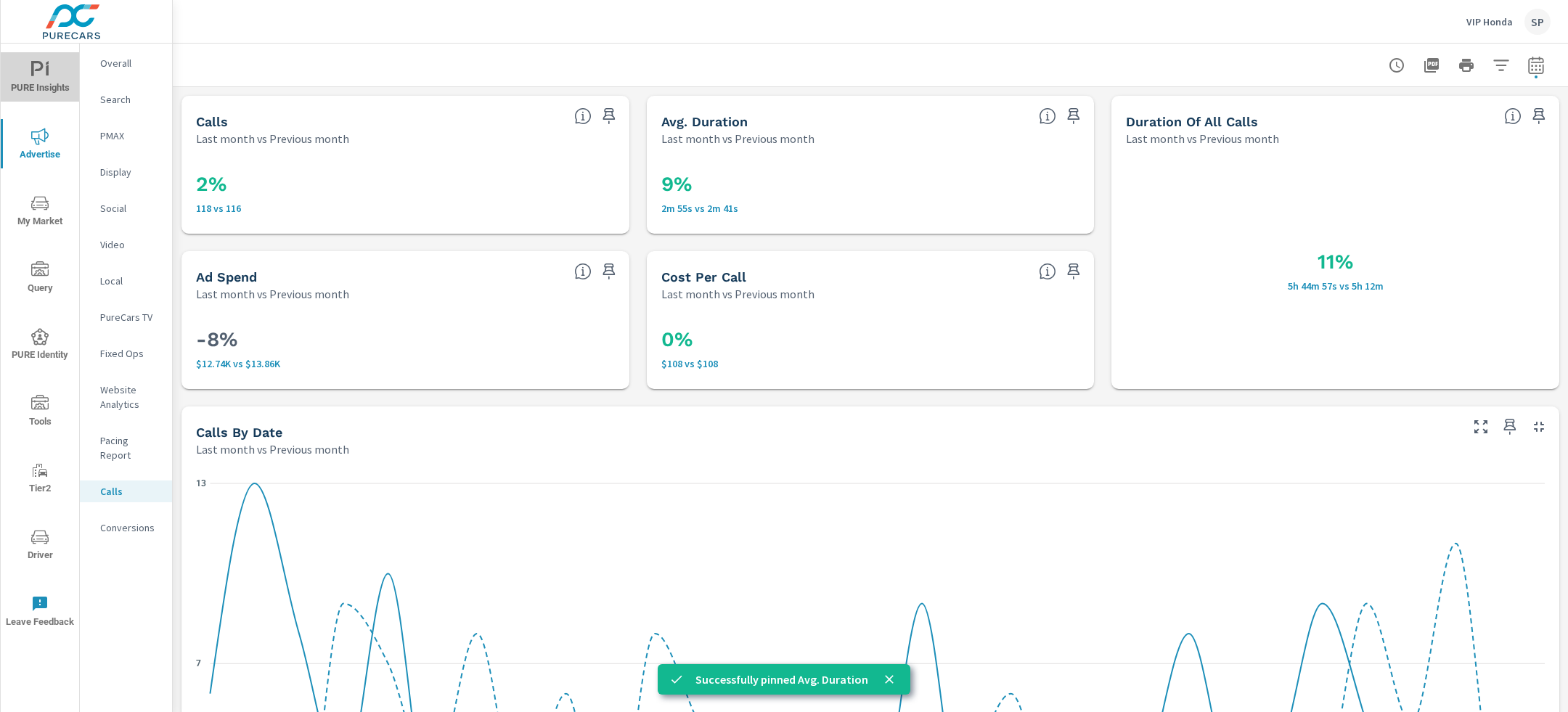
click at [45, 73] on icon "nav menu" at bounding box center [46, 70] width 3 height 11
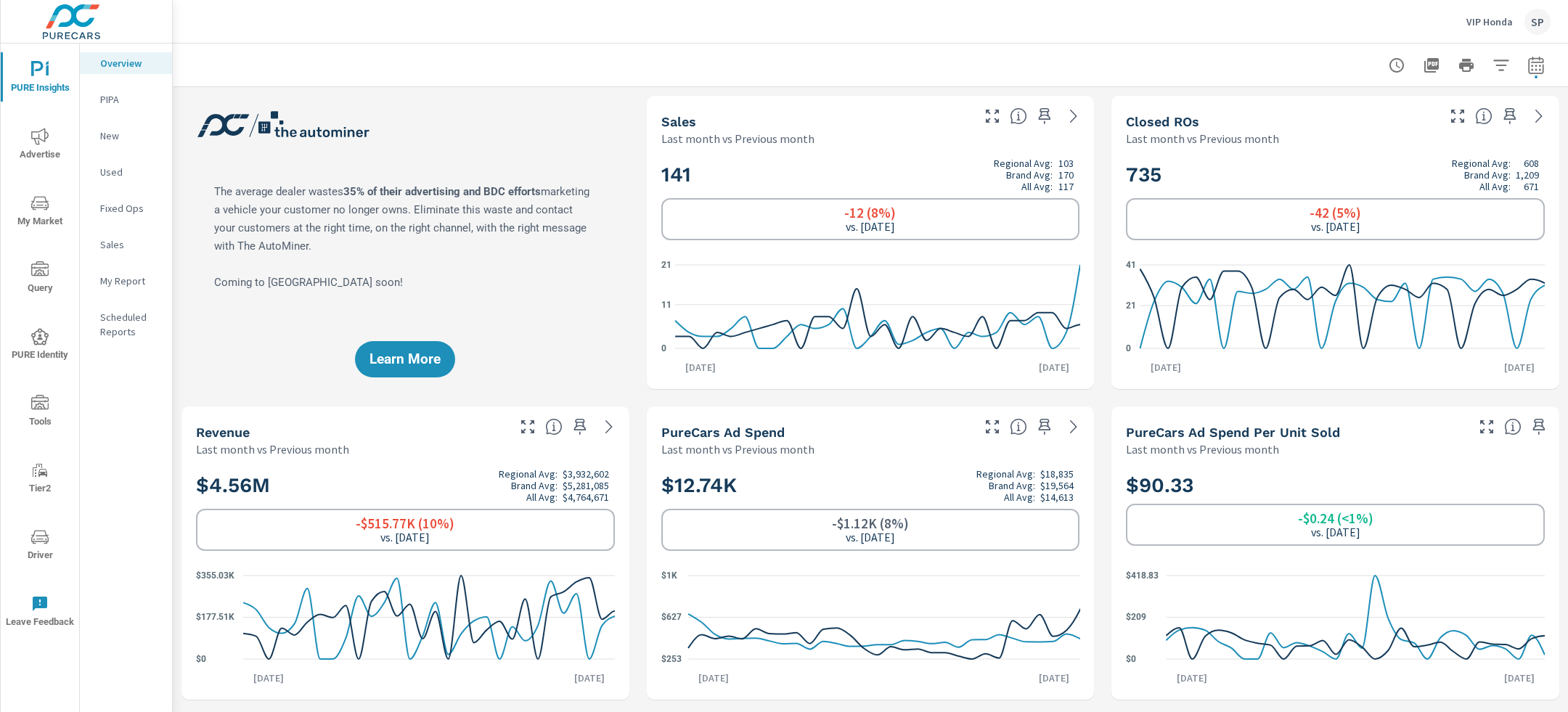
click at [129, 275] on p "My Report" at bounding box center [131, 281] width 60 height 14
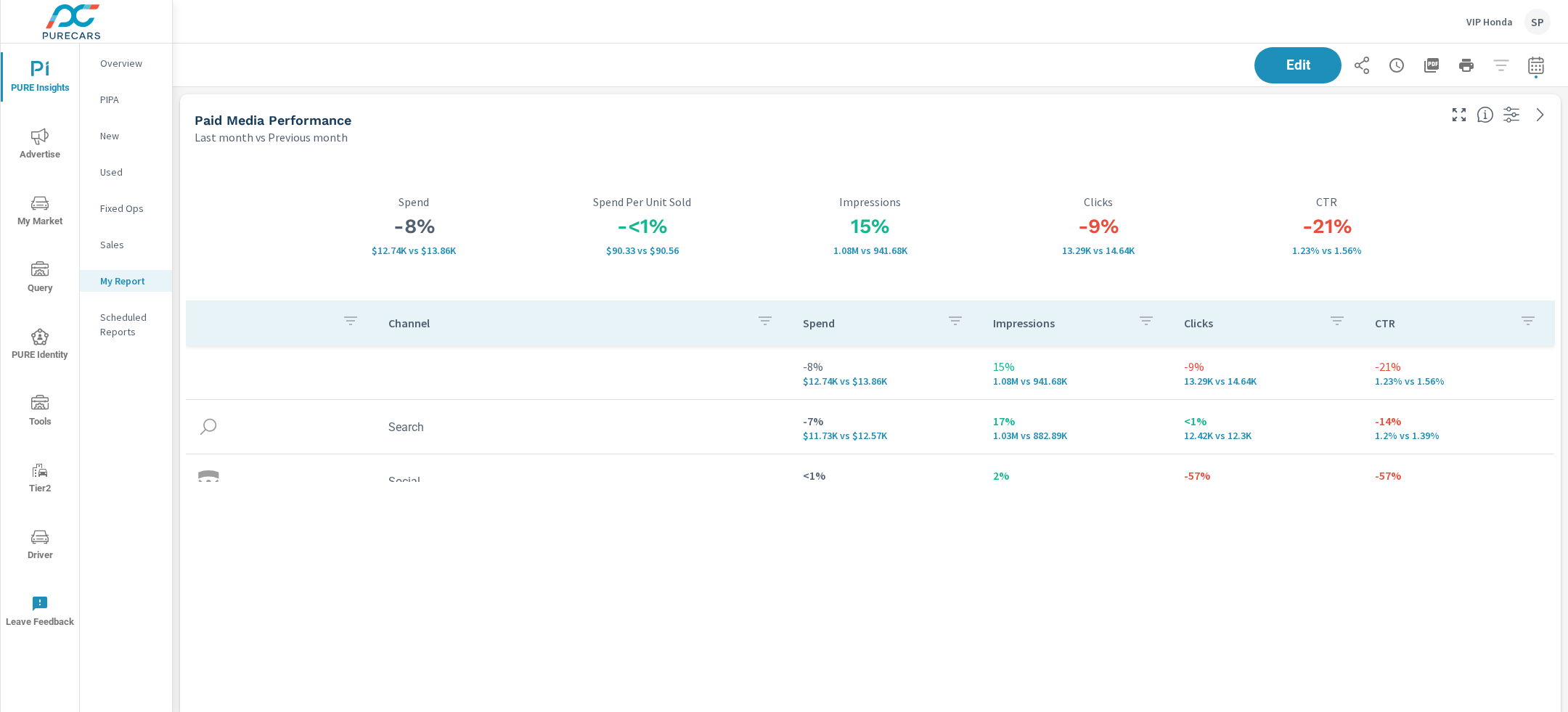
scroll to position [5349, 1397]
click at [1436, 62] on icon "button" at bounding box center [1432, 65] width 15 height 14
click at [1489, 16] on p "VIP Honda" at bounding box center [1489, 22] width 46 height 13
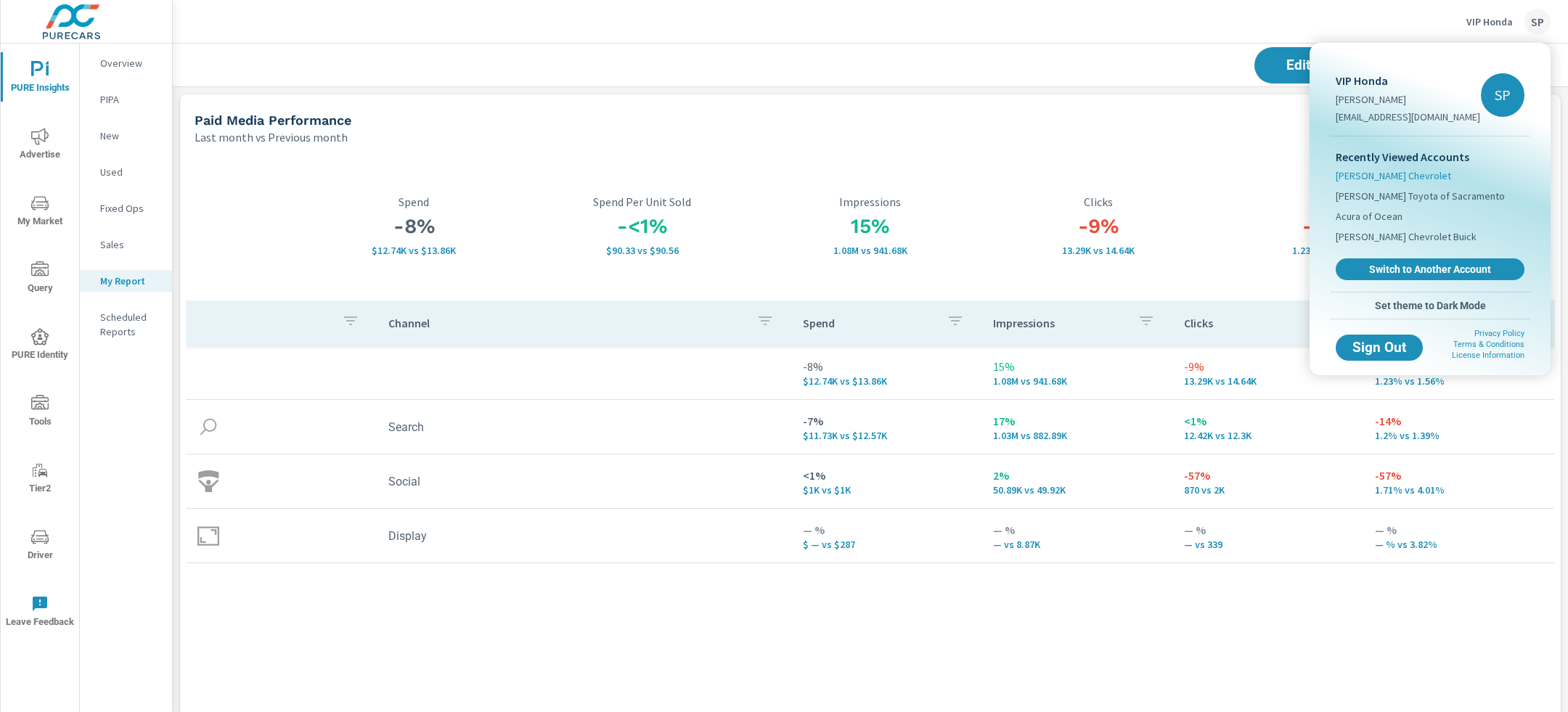
click at [1397, 175] on span "Salvadore Chevrolet" at bounding box center [1393, 176] width 115 height 14
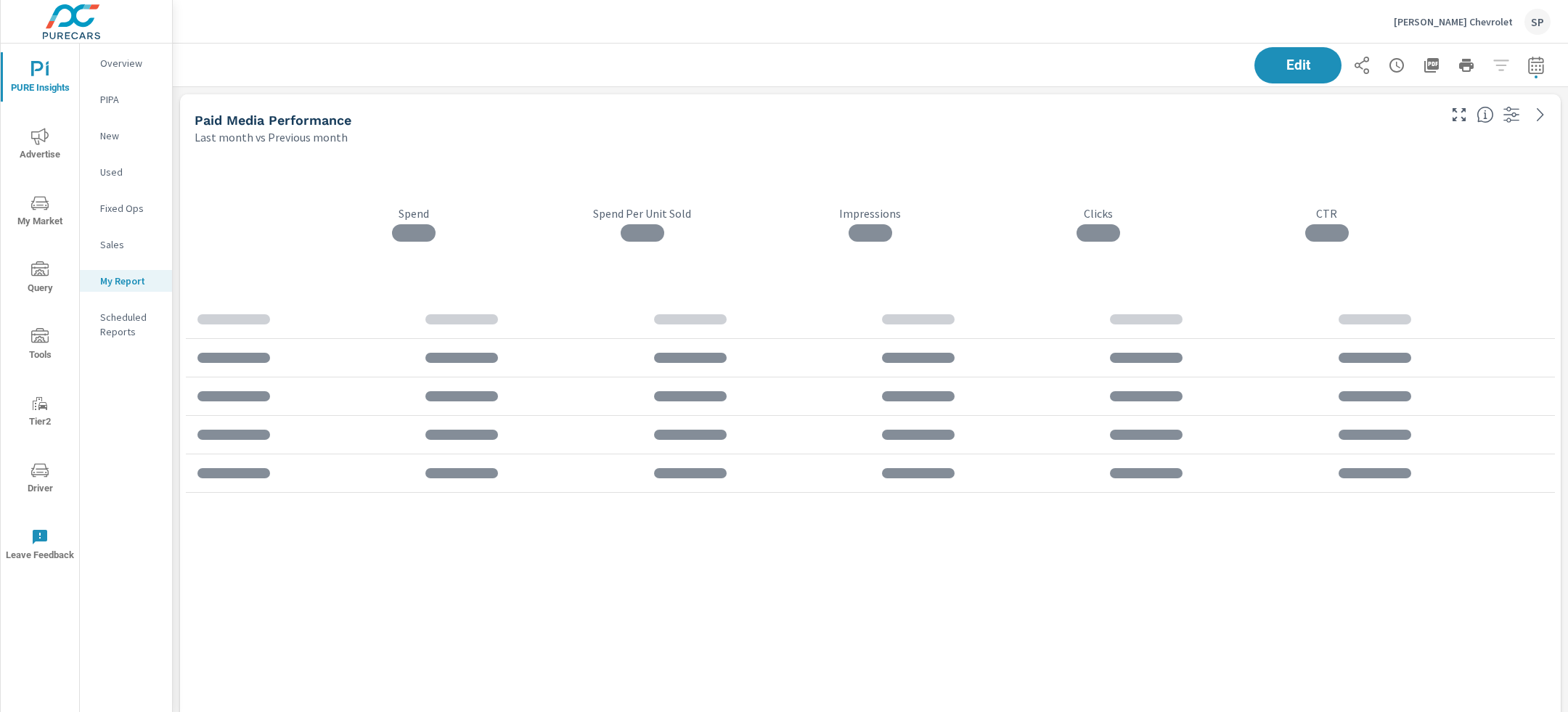
scroll to position [5515, 1397]
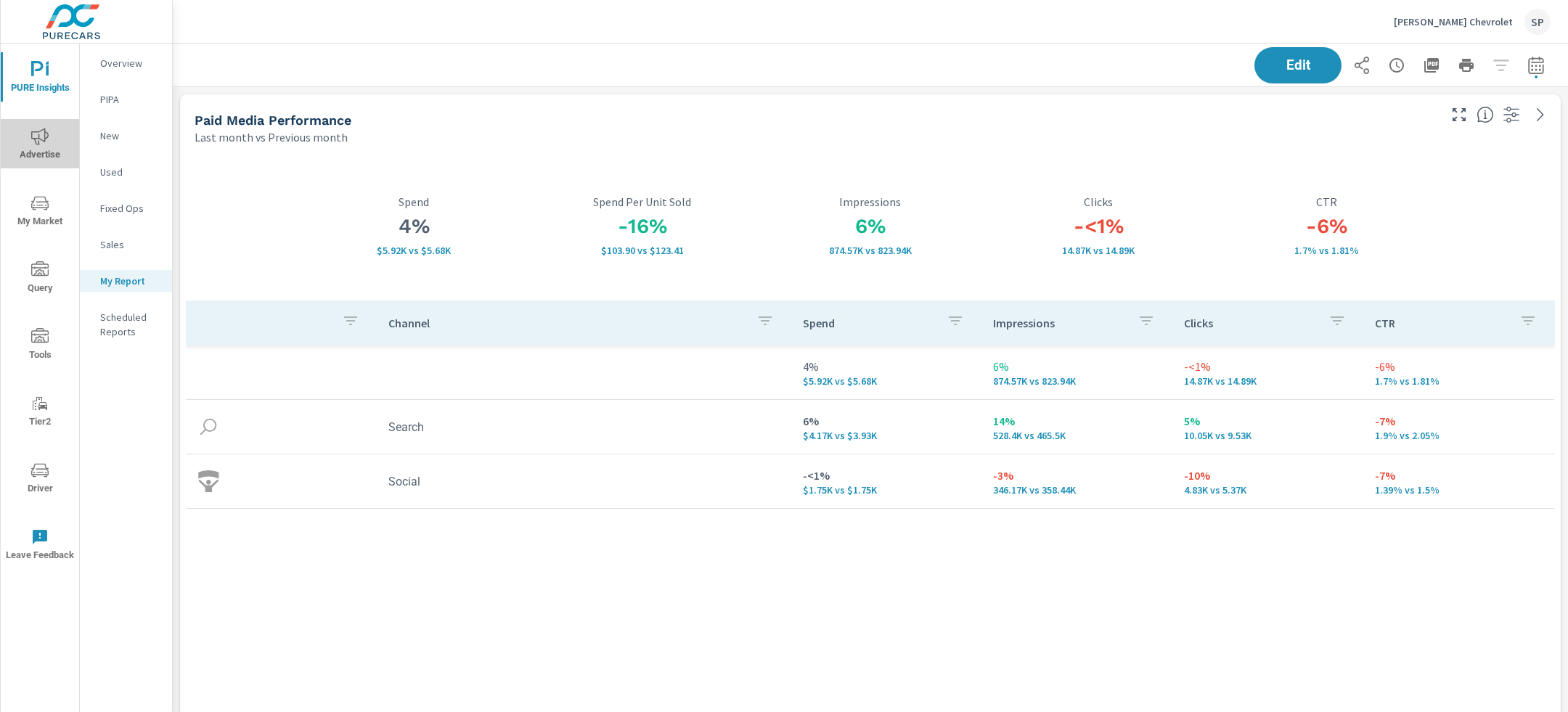
click at [47, 149] on span "Advertise" at bounding box center [40, 145] width 70 height 35
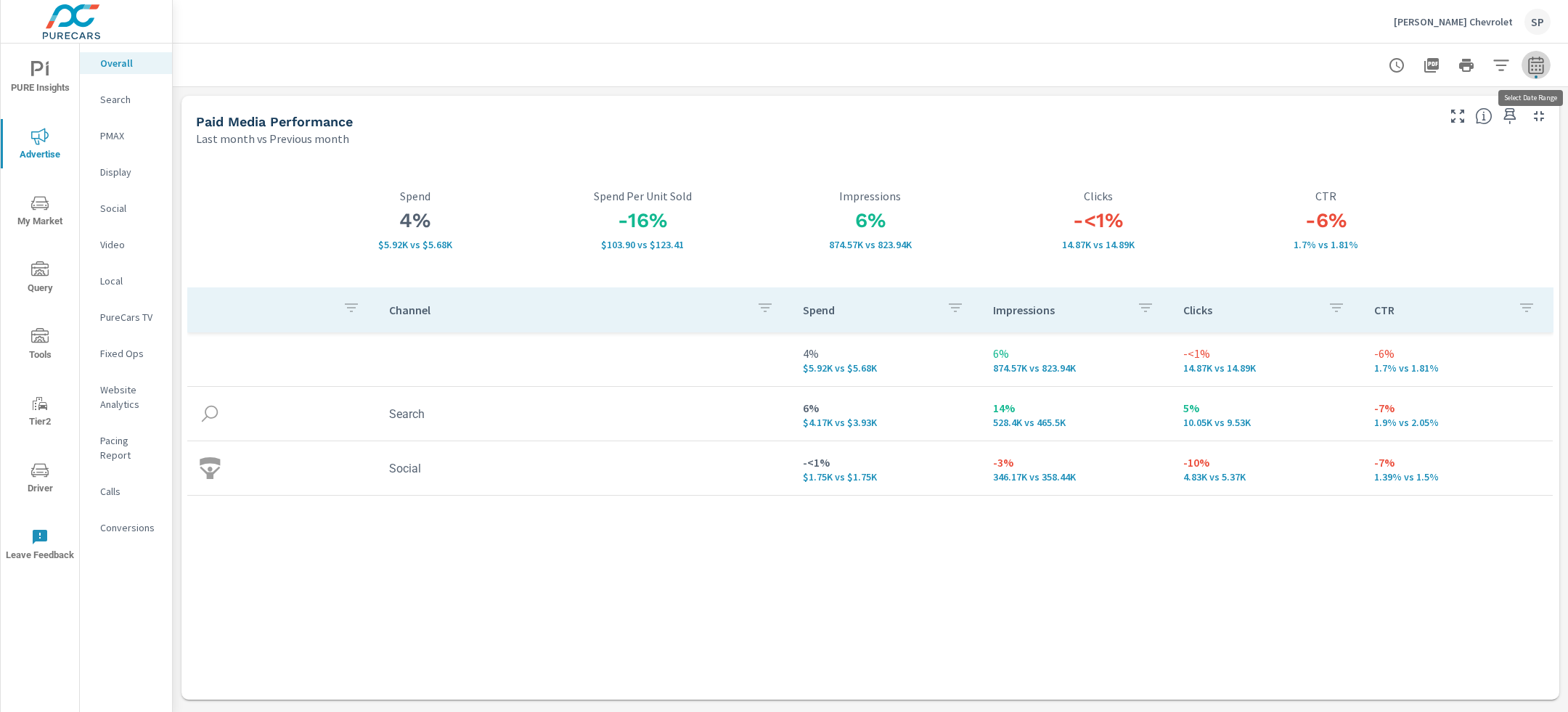
click at [1539, 65] on icon "button" at bounding box center [1536, 67] width 9 height 5
select select "Last month"
select select "Previous month"
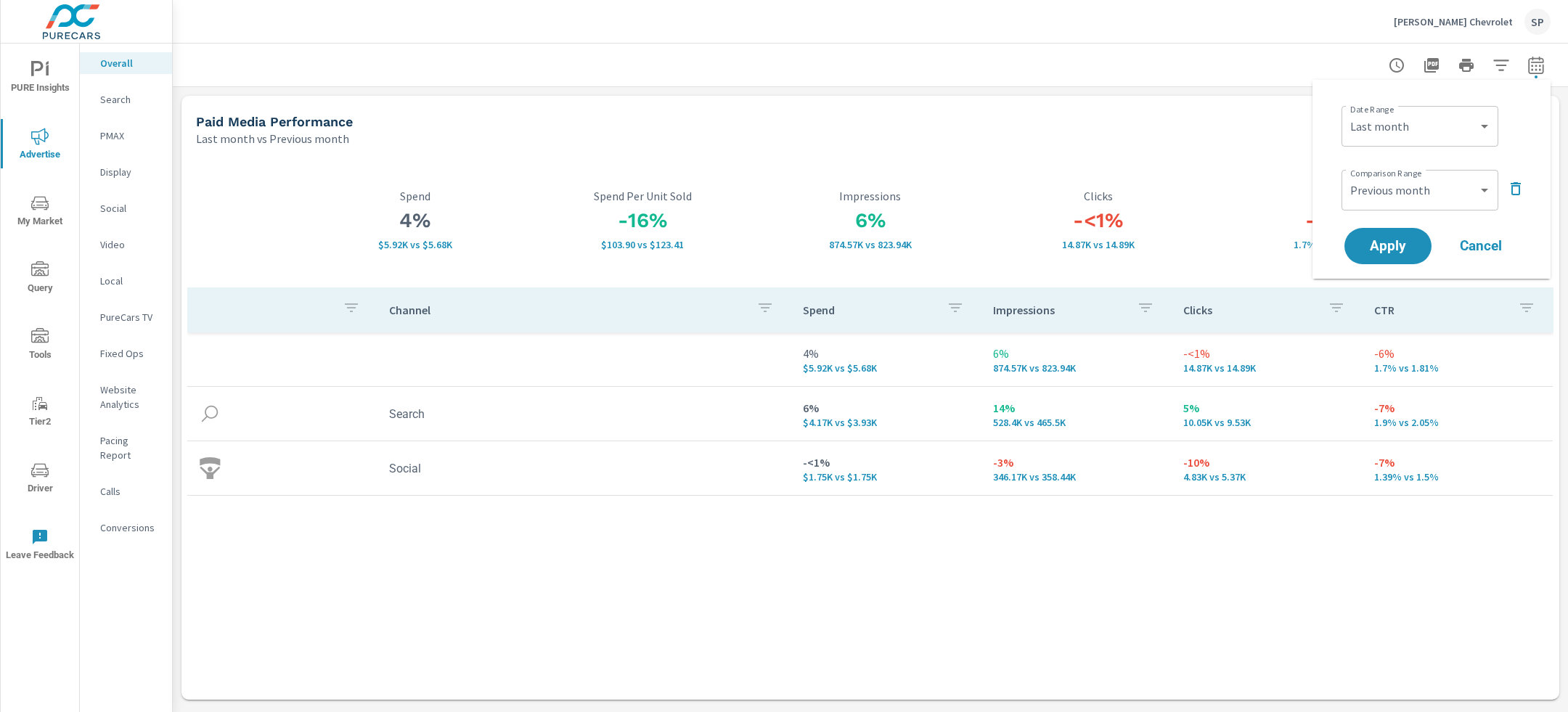
click at [1524, 188] on icon "button" at bounding box center [1515, 188] width 17 height 17
click at [1385, 223] on div "Apply Cancel" at bounding box center [1434, 205] width 186 height 42
click at [1382, 202] on span "Apply" at bounding box center [1389, 206] width 60 height 14
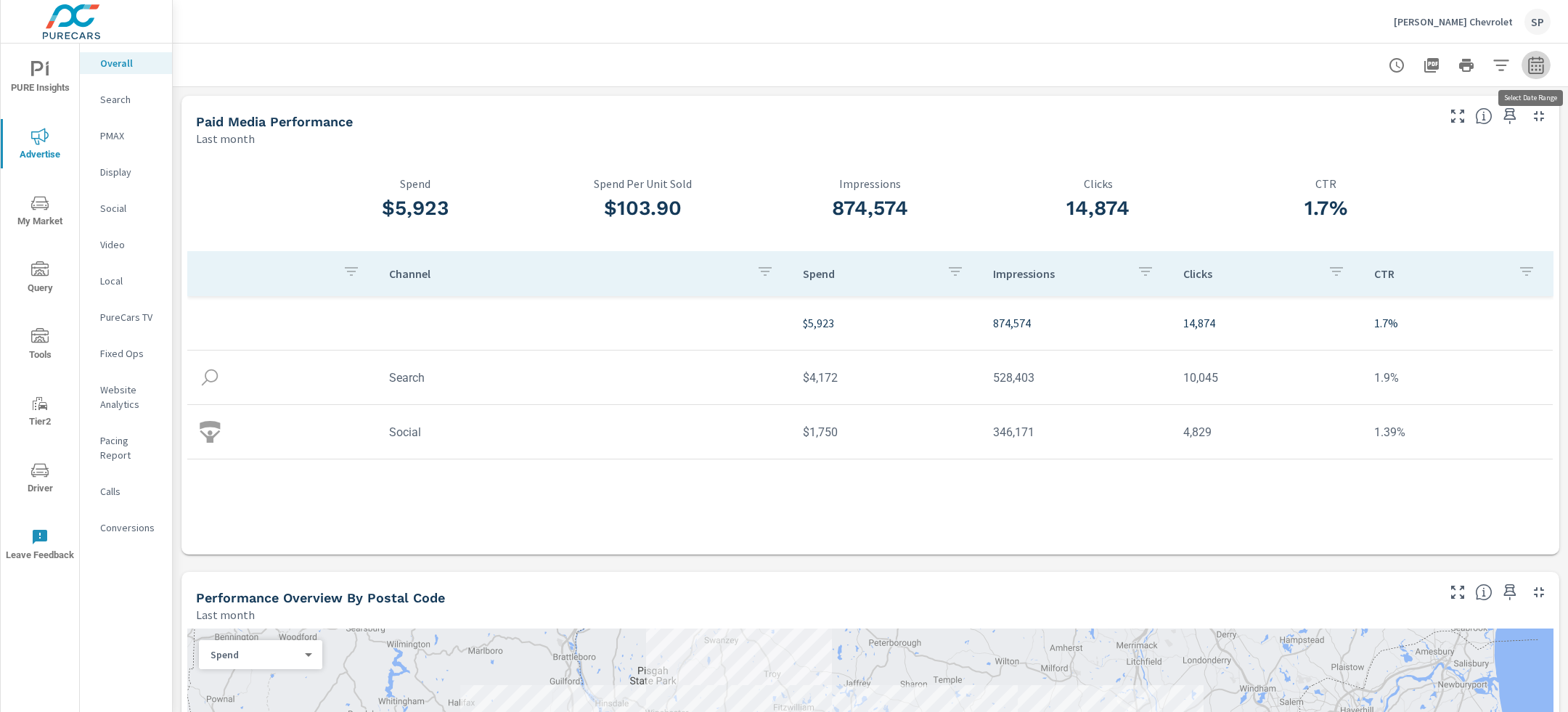
click at [1539, 65] on icon "button" at bounding box center [1536, 64] width 17 height 17
select select "Last month"
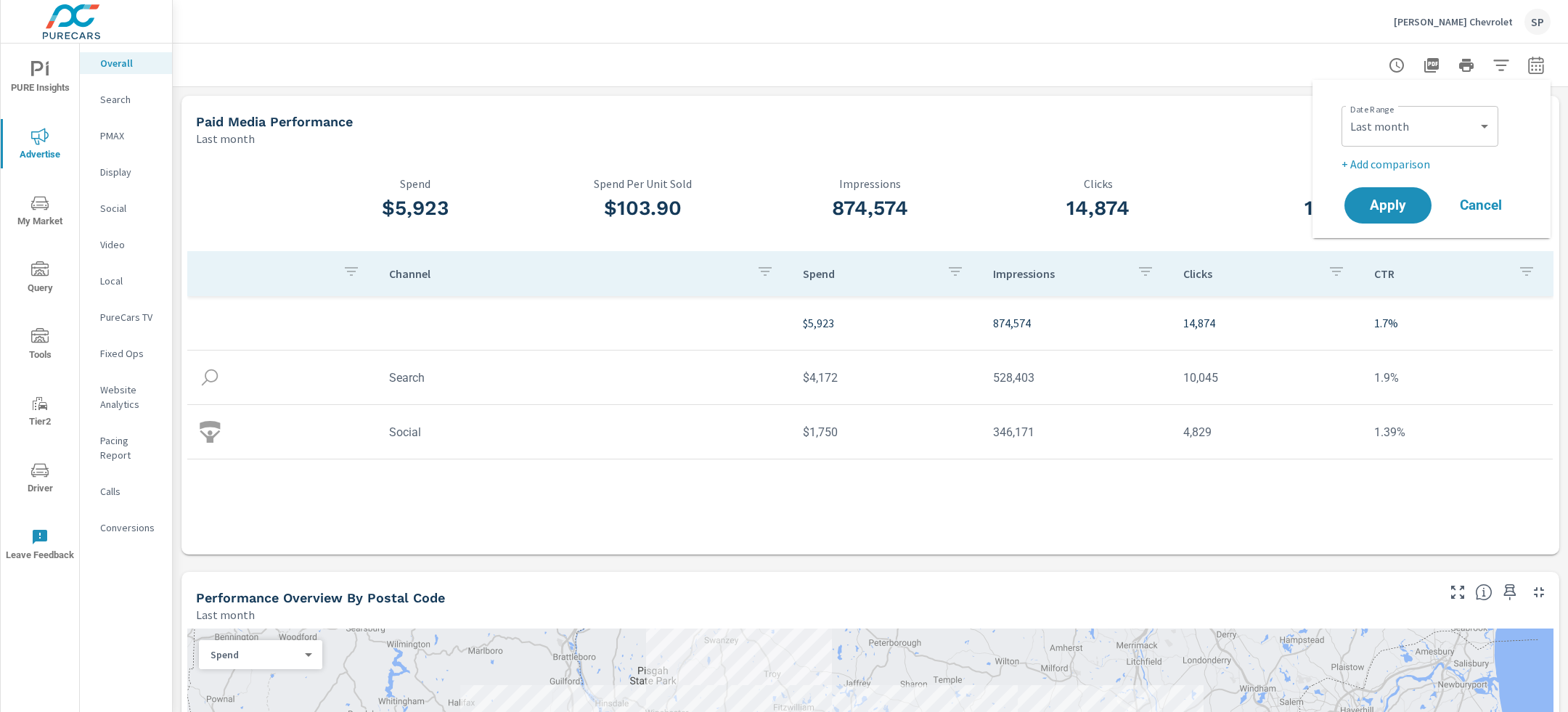
click at [1379, 159] on p "+ Add comparison" at bounding box center [1434, 163] width 186 height 17
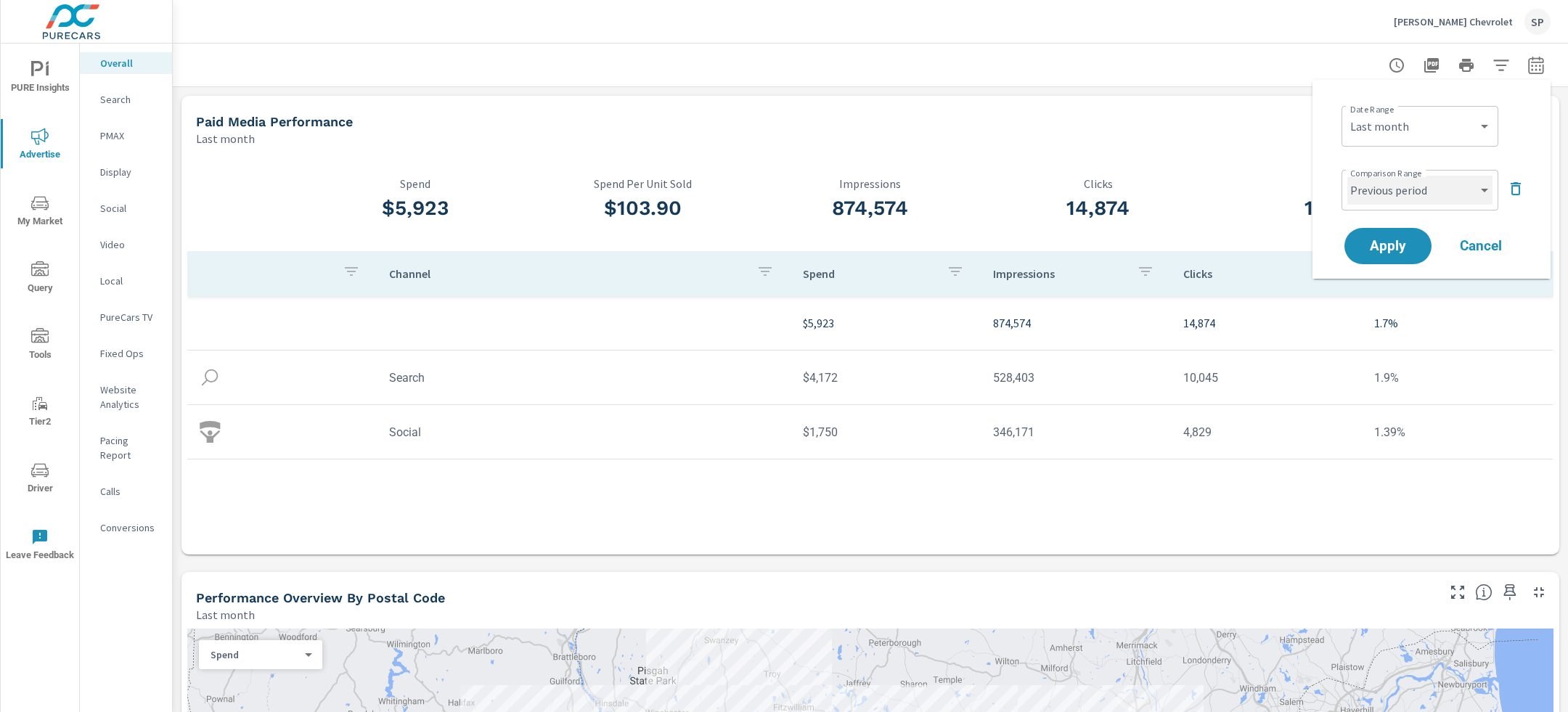
click at [1374, 199] on select "Custom Previous period Previous month Previous year" at bounding box center [1420, 190] width 145 height 29
click at [1348, 176] on select "Custom Previous period Previous month Previous year" at bounding box center [1420, 190] width 145 height 29
select select "Previous month"
click at [1379, 246] on span "Apply" at bounding box center [1389, 245] width 60 height 14
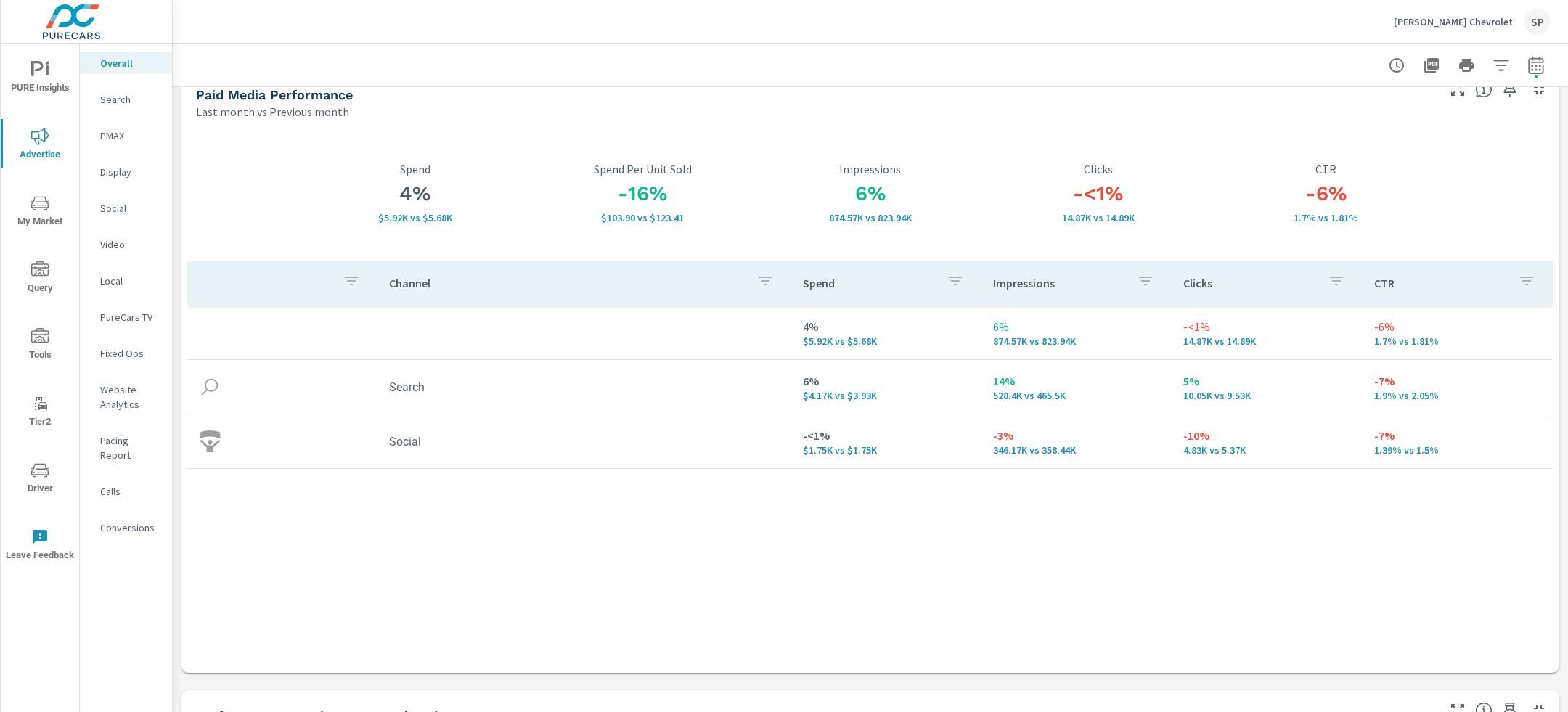
scroll to position [26, 0]
click at [118, 126] on div "PMAX" at bounding box center [126, 136] width 92 height 22
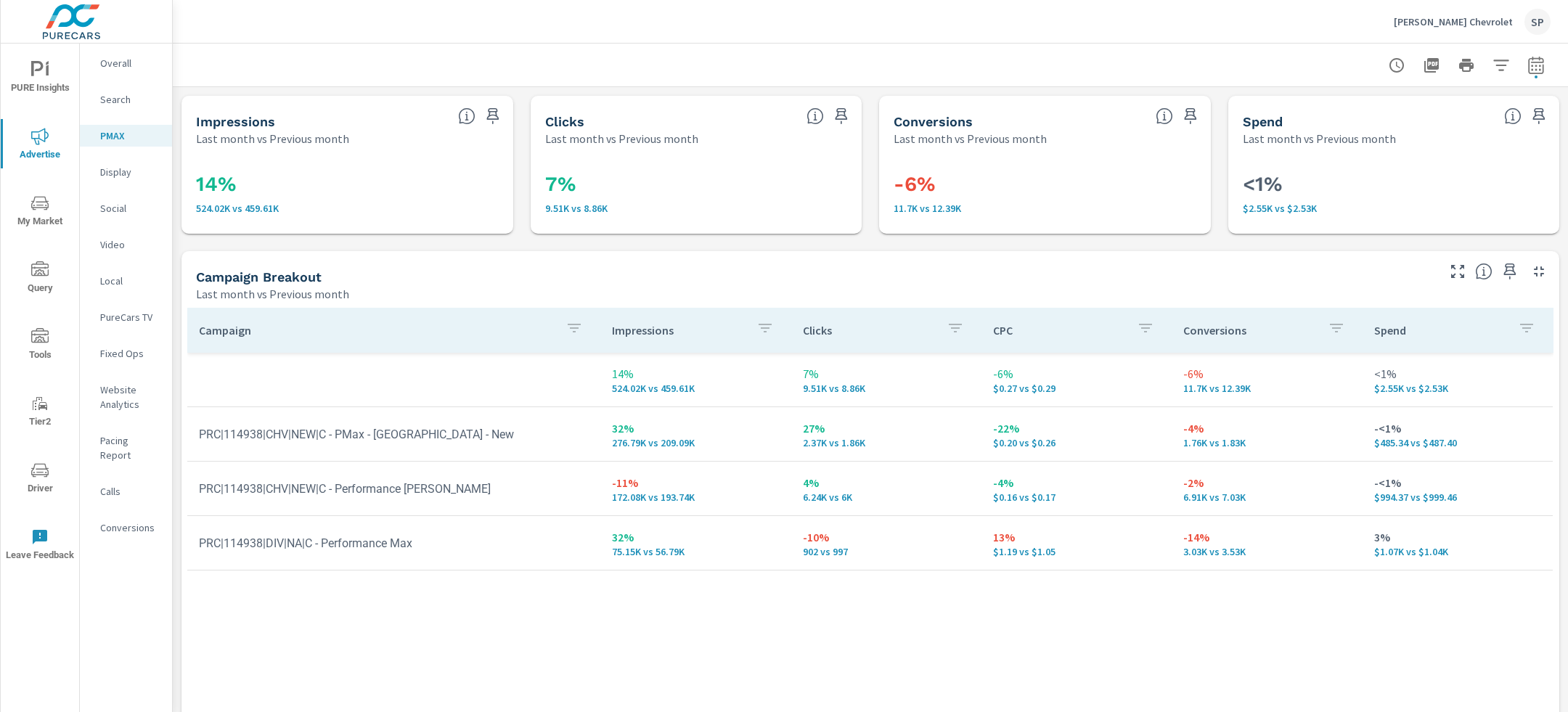
click at [1469, 24] on p "Salvadore Chevrolet" at bounding box center [1453, 22] width 119 height 13
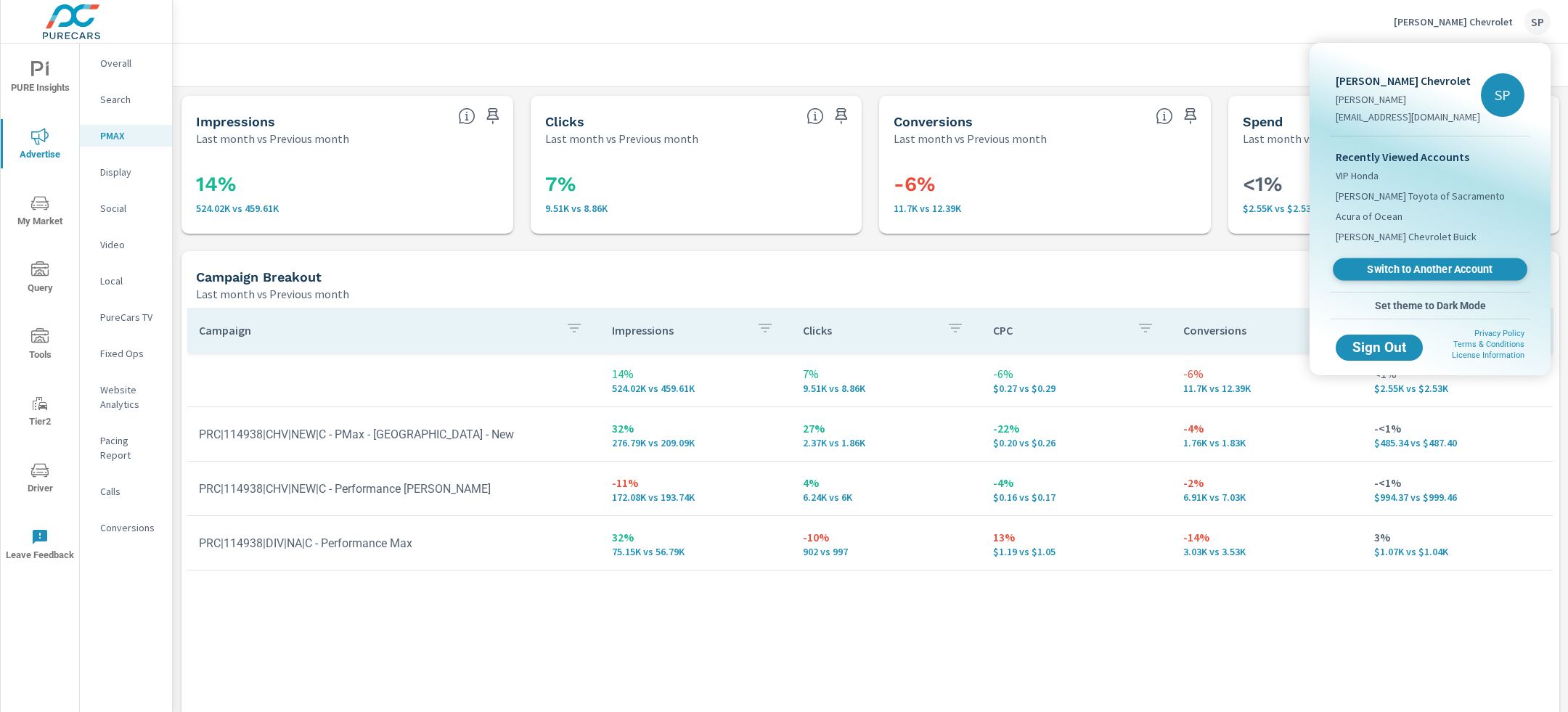
click at [1412, 272] on span "Switch to Another Account" at bounding box center [1430, 269] width 178 height 14
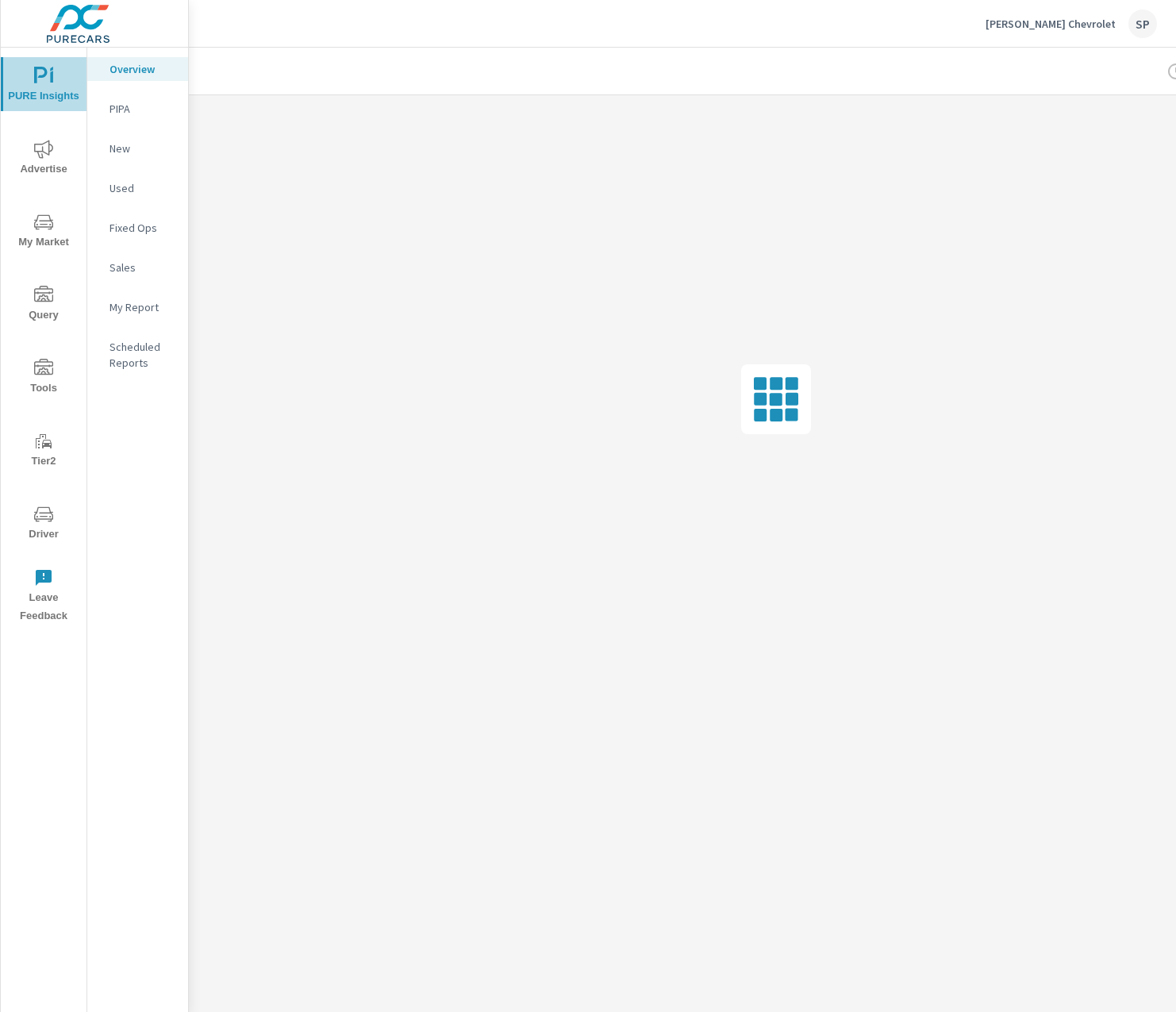
click at [31, 82] on span "PURE Insights" at bounding box center [44, 85] width 76 height 39
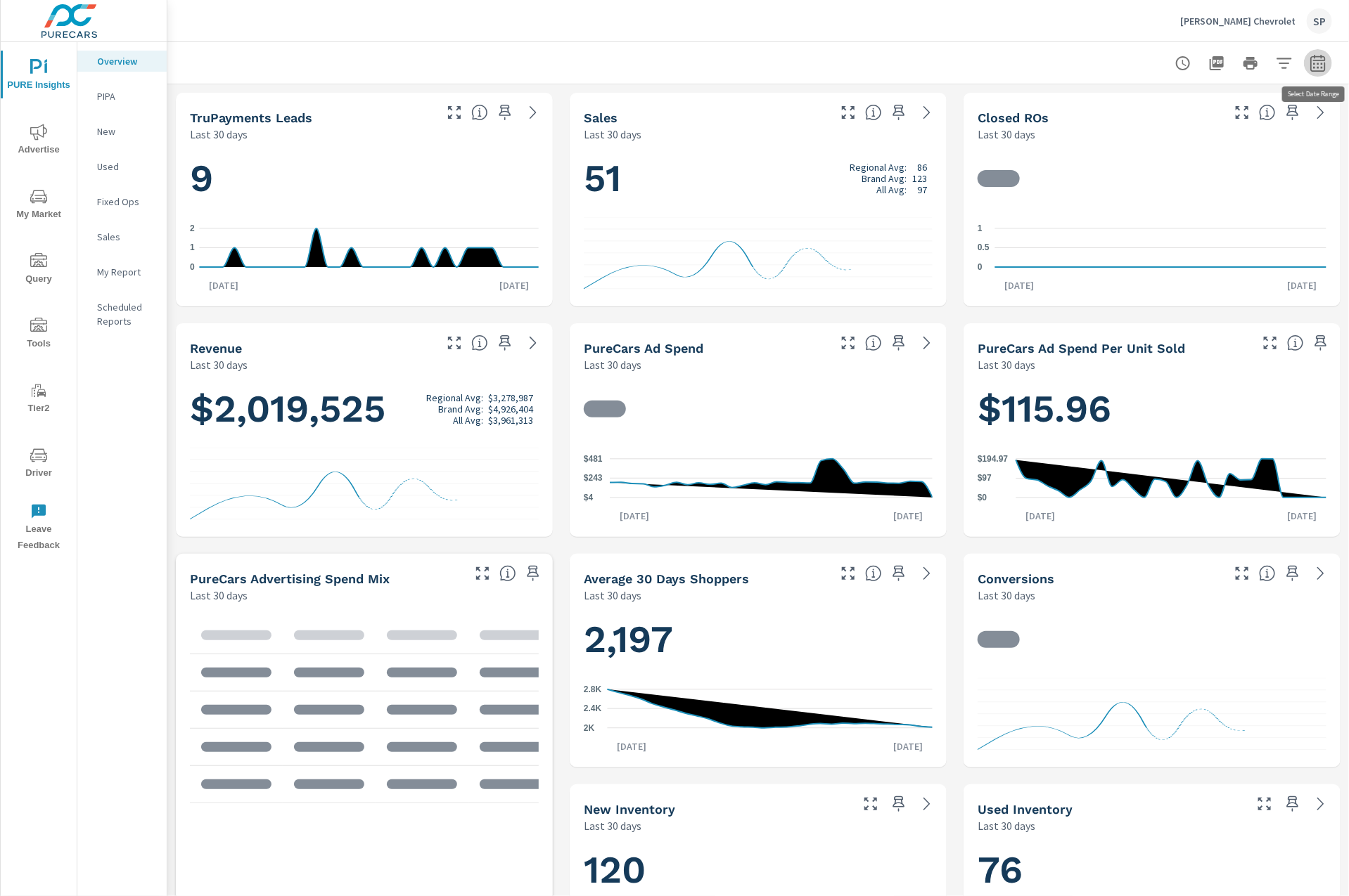
click at [1041, 66] on icon "button" at bounding box center [1317, 62] width 17 height 17
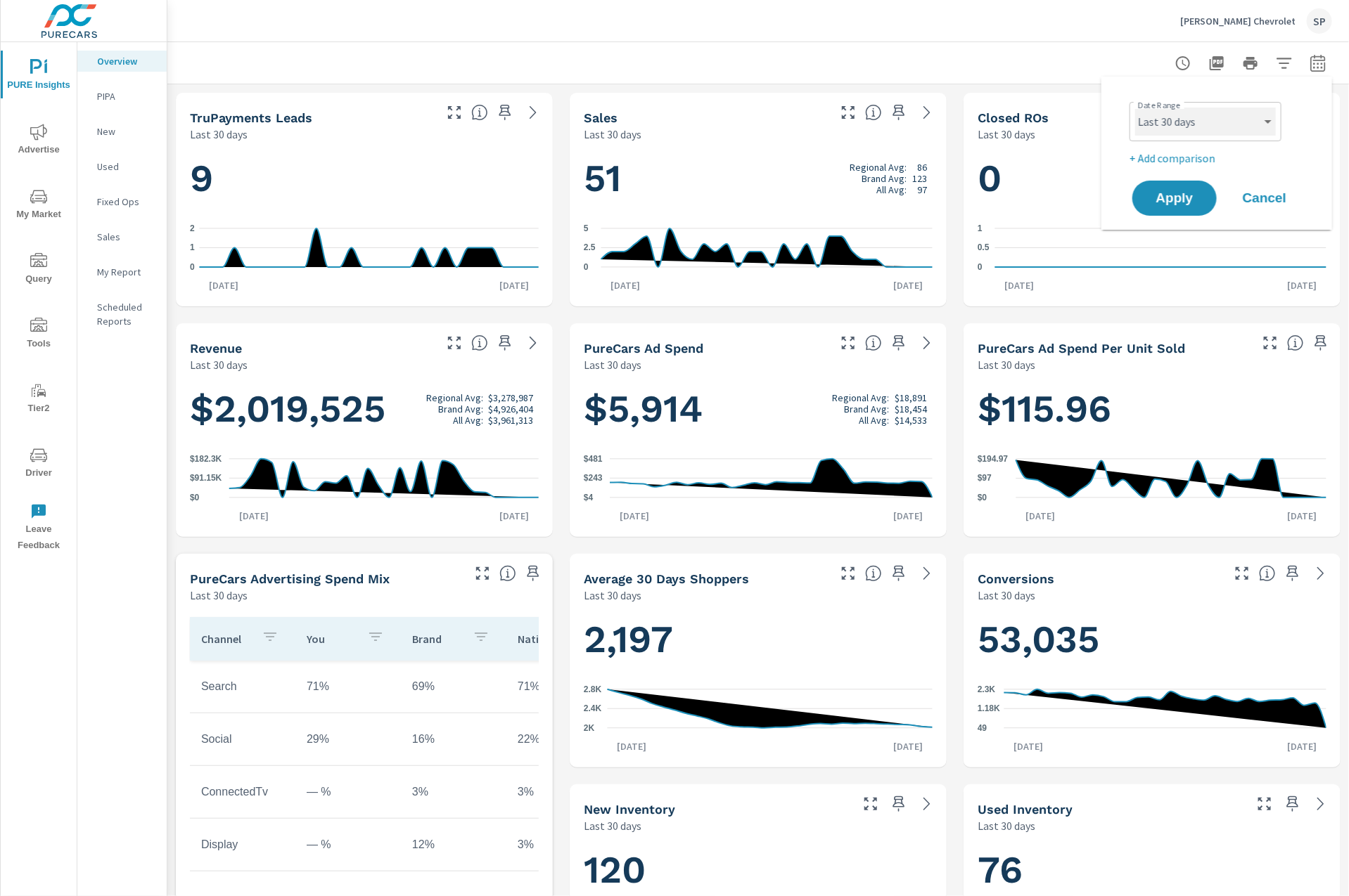
click at [1041, 111] on select "Custom Yesterday Last week Last 7 days Last 14 days Last 30 days Last 45 days L…" at bounding box center [1205, 122] width 140 height 28
click at [1041, 108] on select "Custom Yesterday Last week Last 7 days Last 14 days Last 30 days Last 45 days L…" at bounding box center [1205, 122] width 140 height 28
select select "Last month"
click at [1041, 150] on p "+ Add comparison" at bounding box center [1219, 158] width 180 height 17
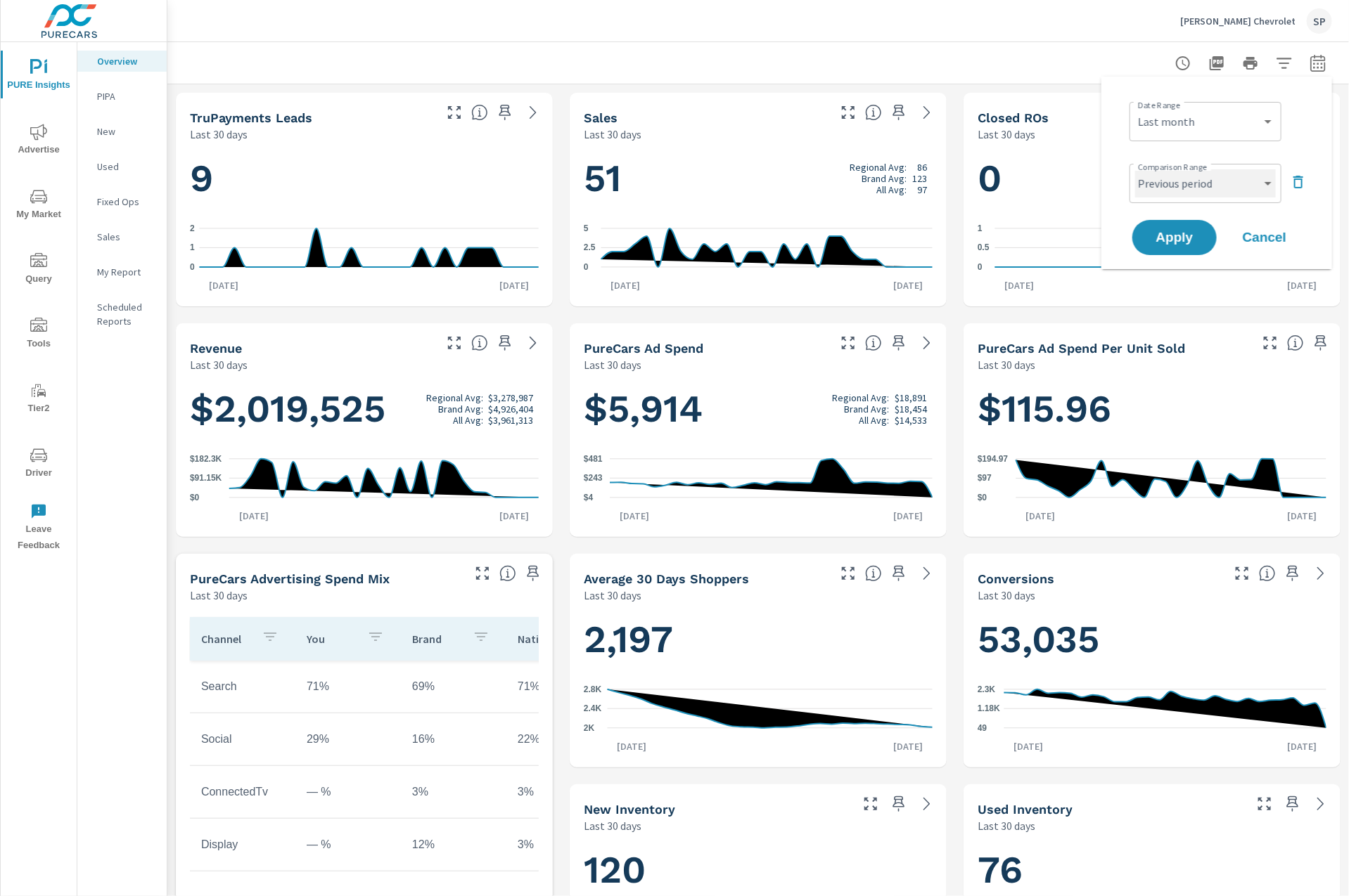
click at [1041, 180] on select "Custom Previous period Previous month Previous year" at bounding box center [1205, 183] width 140 height 28
click at [1041, 169] on select "Custom Previous period Previous month Previous year" at bounding box center [1205, 183] width 140 height 28
select select "Previous month"
click at [1041, 235] on span "Apply" at bounding box center [1174, 238] width 58 height 13
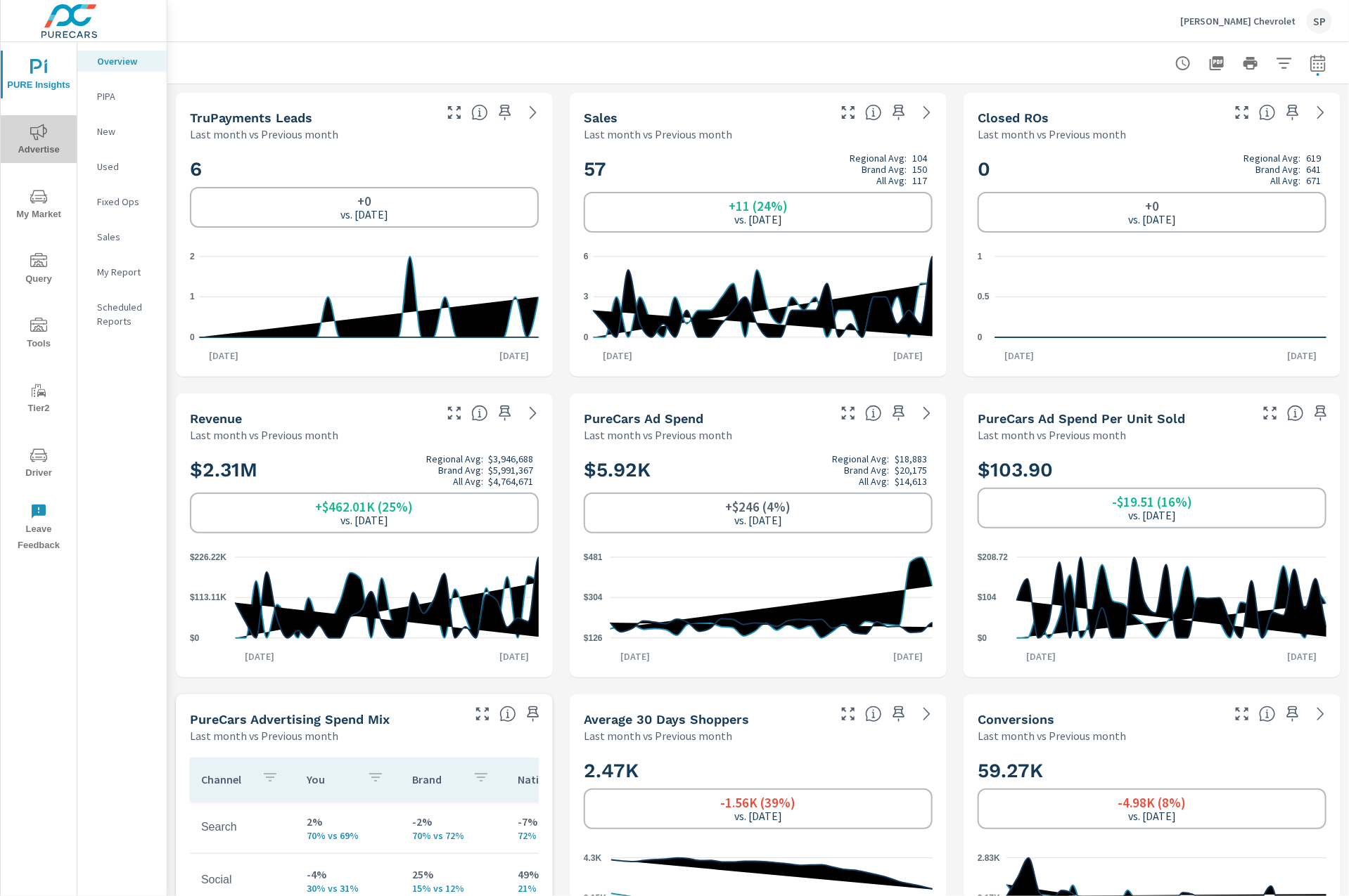
click at [31, 133] on icon "nav menu" at bounding box center [38, 132] width 17 height 16
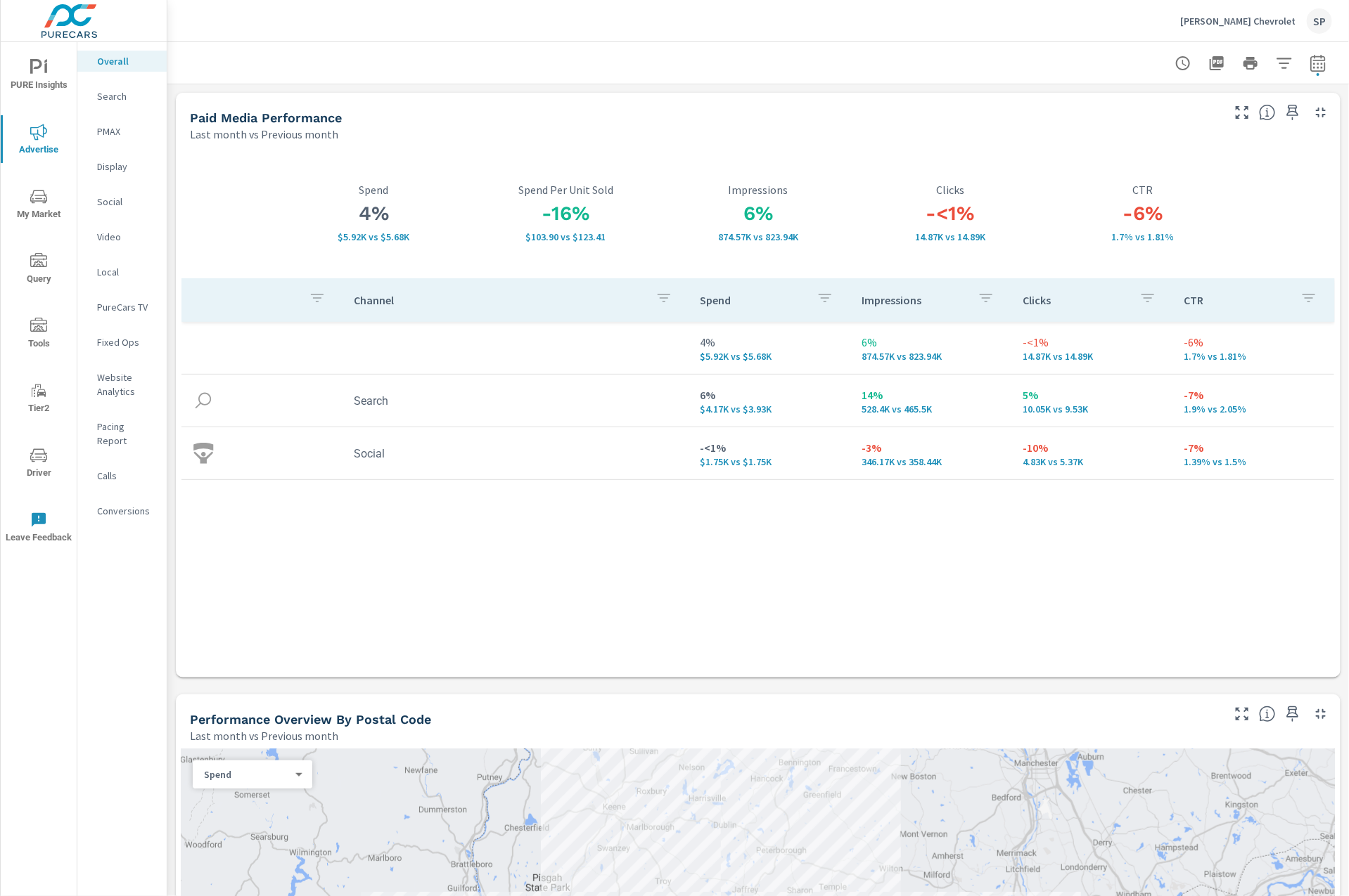
click at [37, 66] on icon "nav menu" at bounding box center [38, 67] width 17 height 17
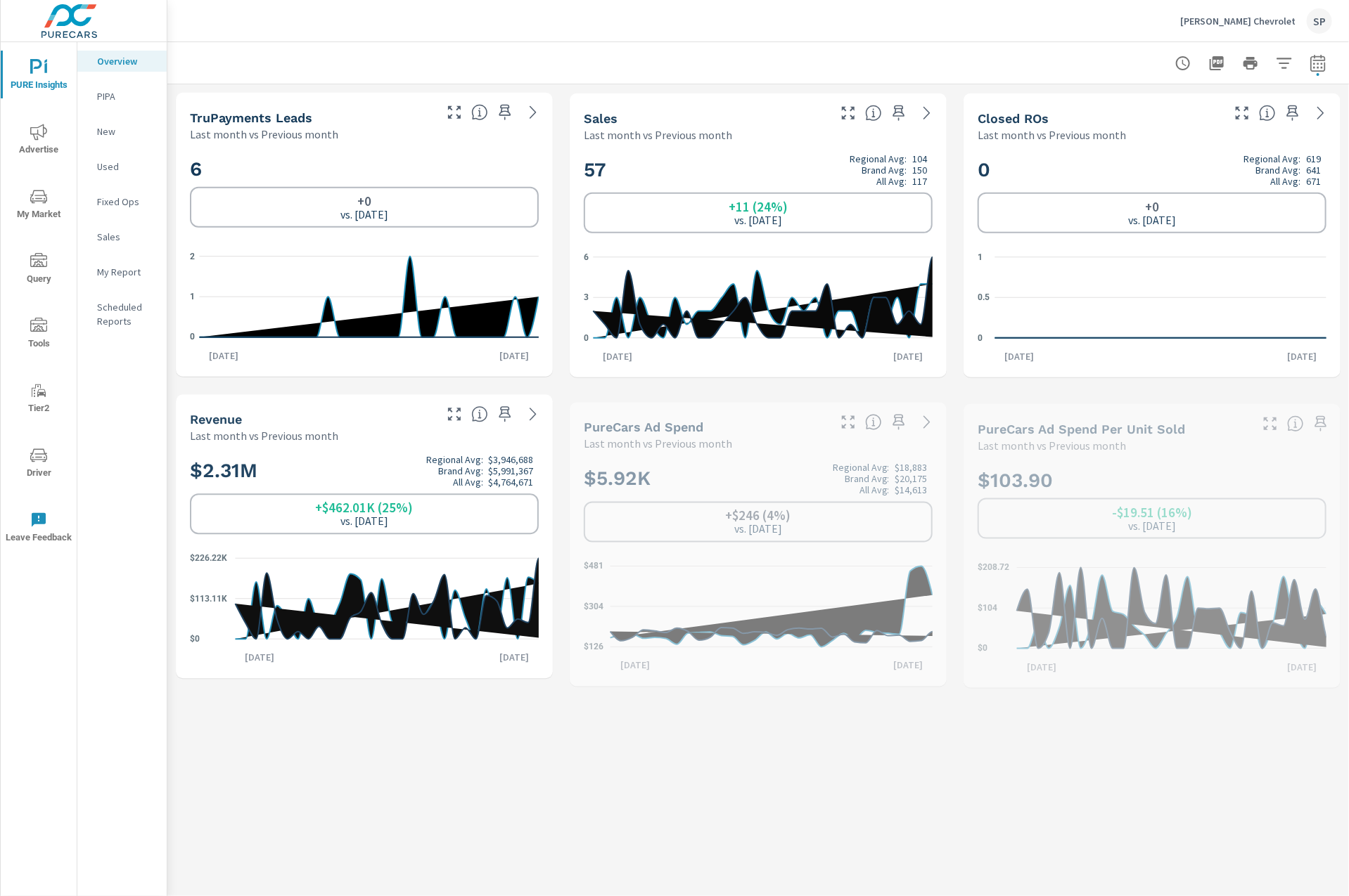
click at [120, 270] on p "My Report" at bounding box center [126, 272] width 58 height 14
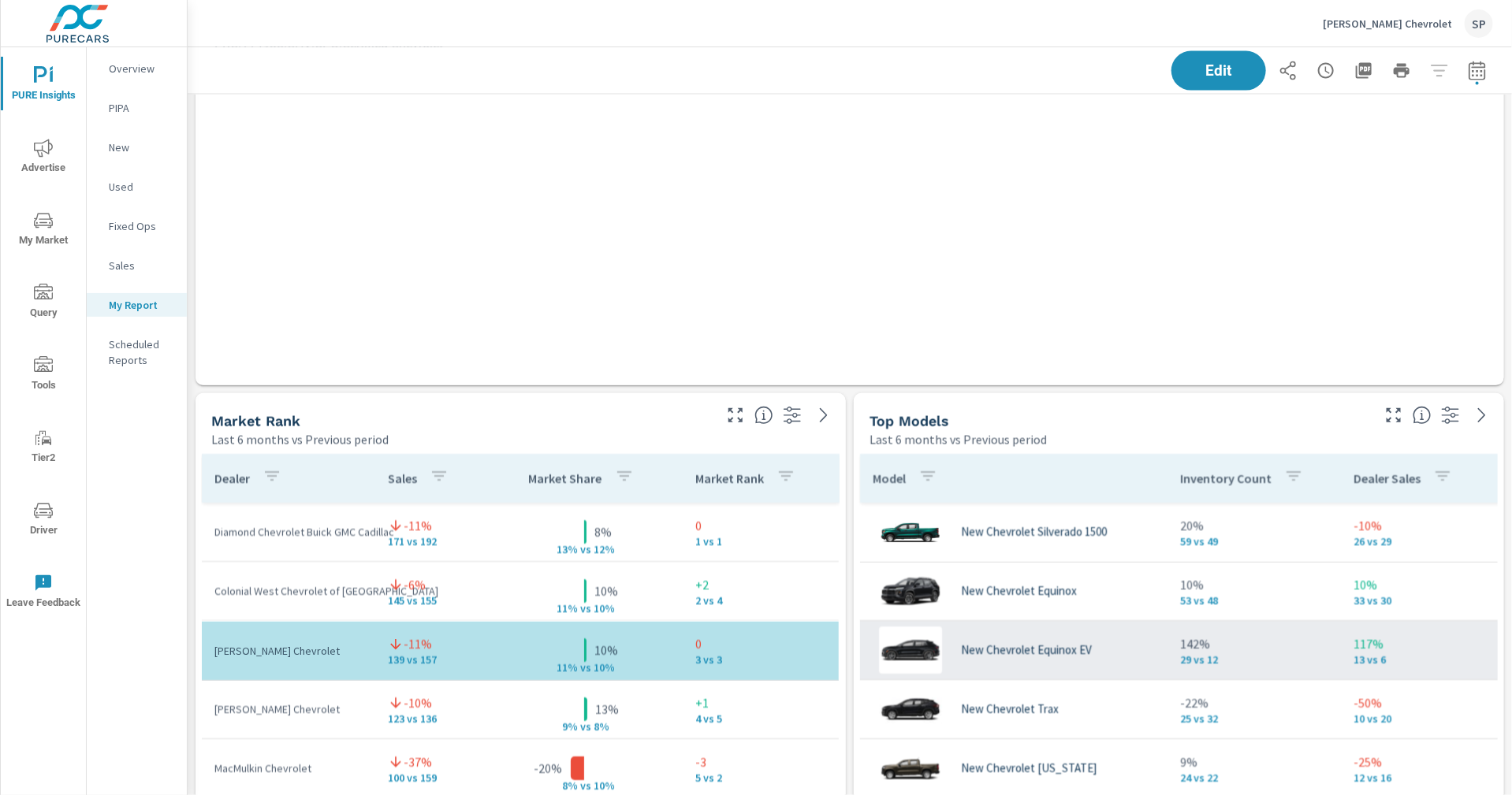
scroll to position [1168, 0]
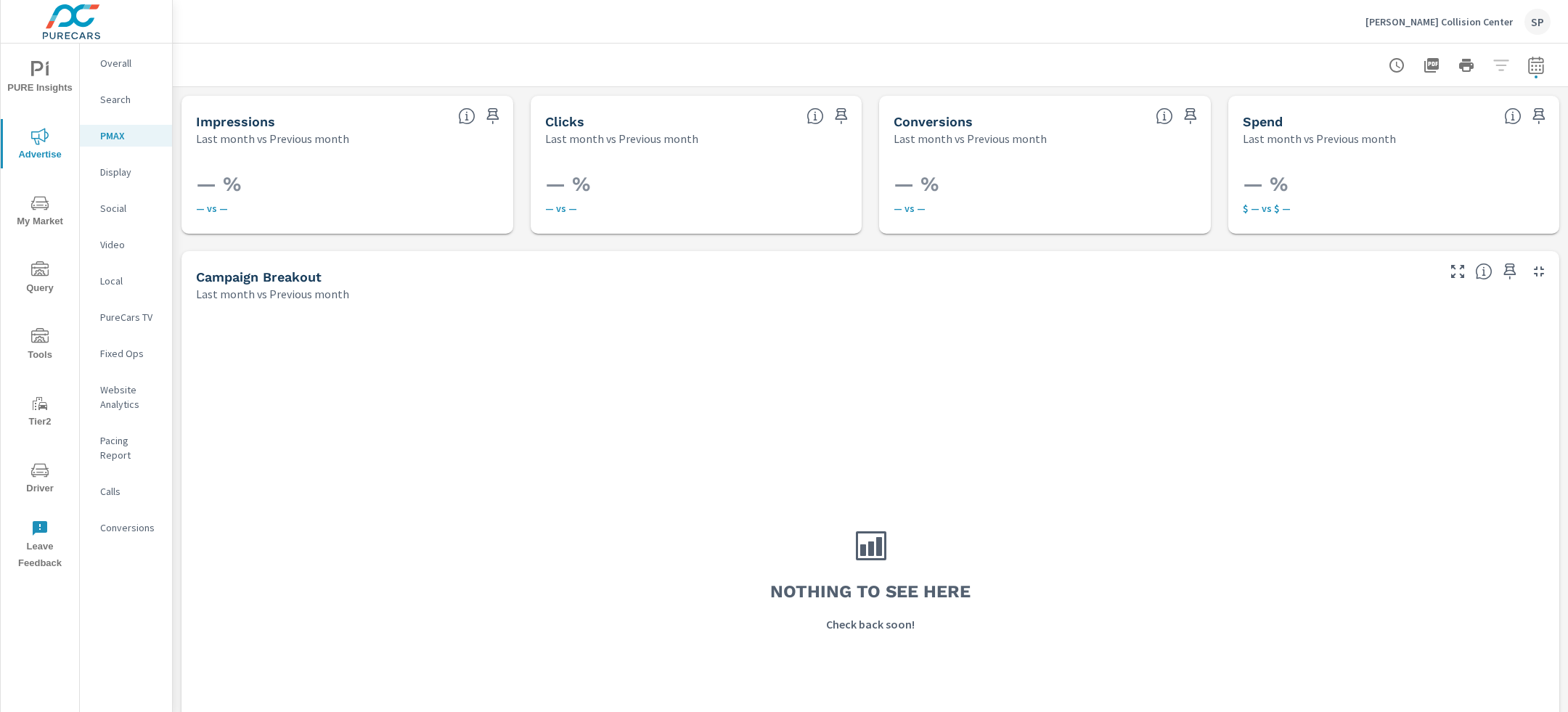
click at [121, 42] on img at bounding box center [72, 22] width 141 height 58
click at [121, 58] on p "Overall" at bounding box center [131, 63] width 60 height 14
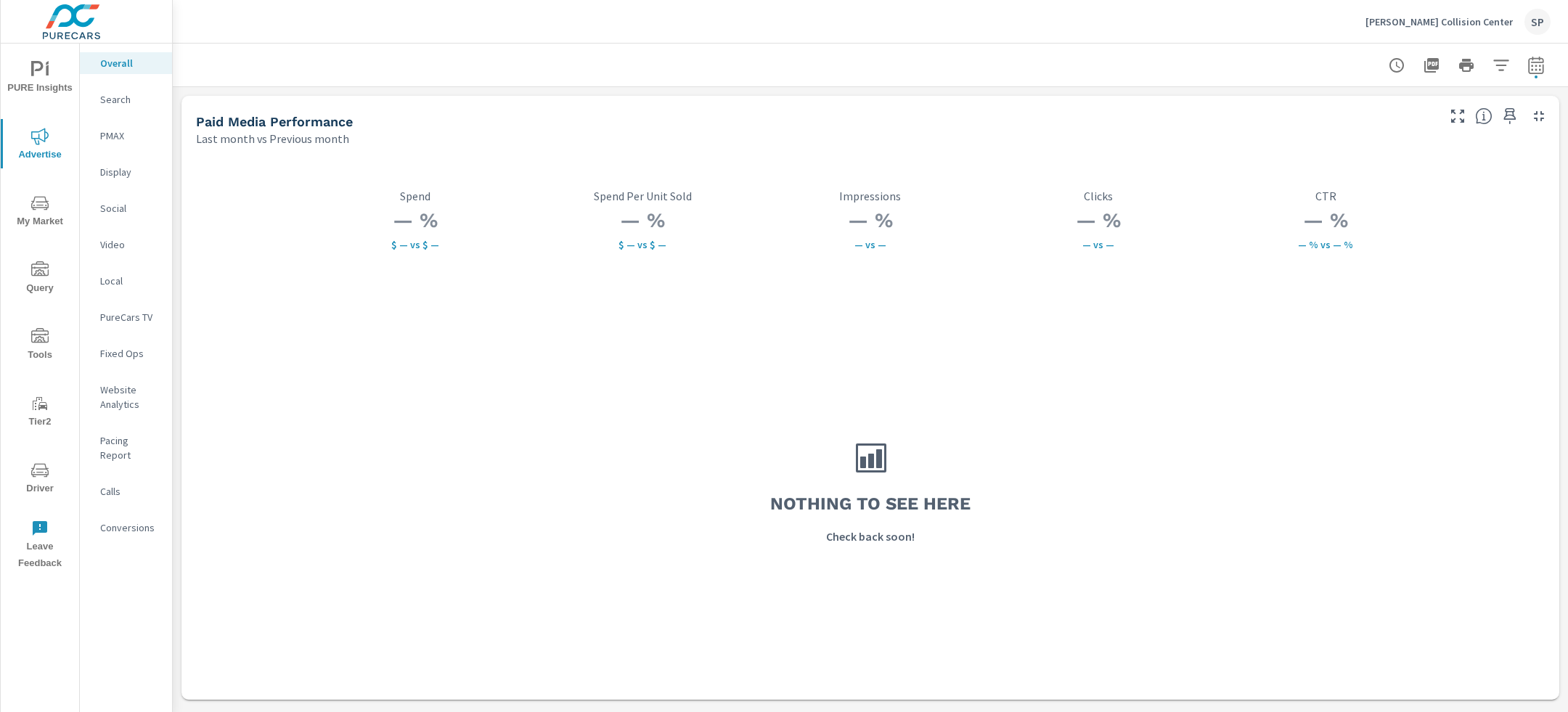
click at [1465, 16] on p "Larry H. Miller Collision Center" at bounding box center [1439, 22] width 148 height 13
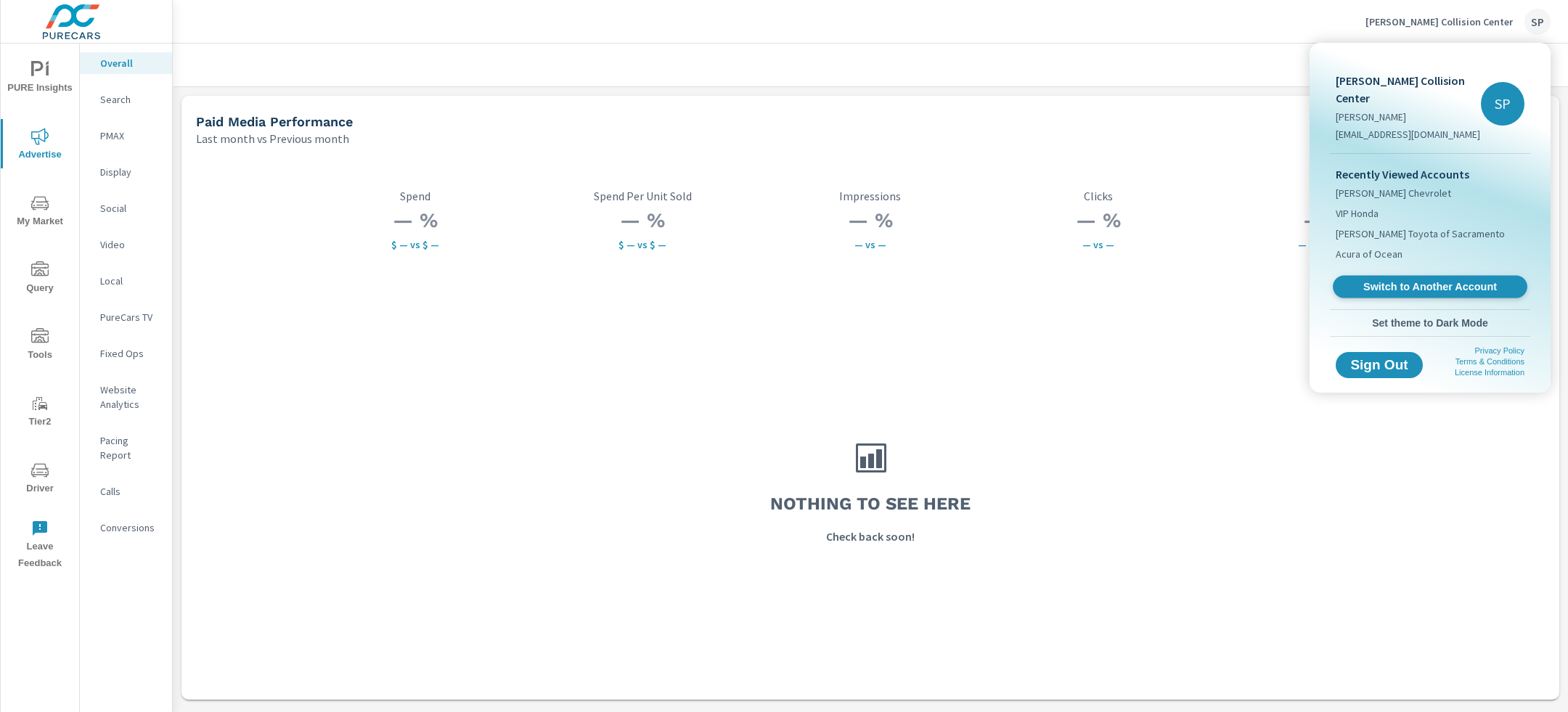
click at [1408, 281] on span "Switch to Another Account" at bounding box center [1430, 286] width 178 height 14
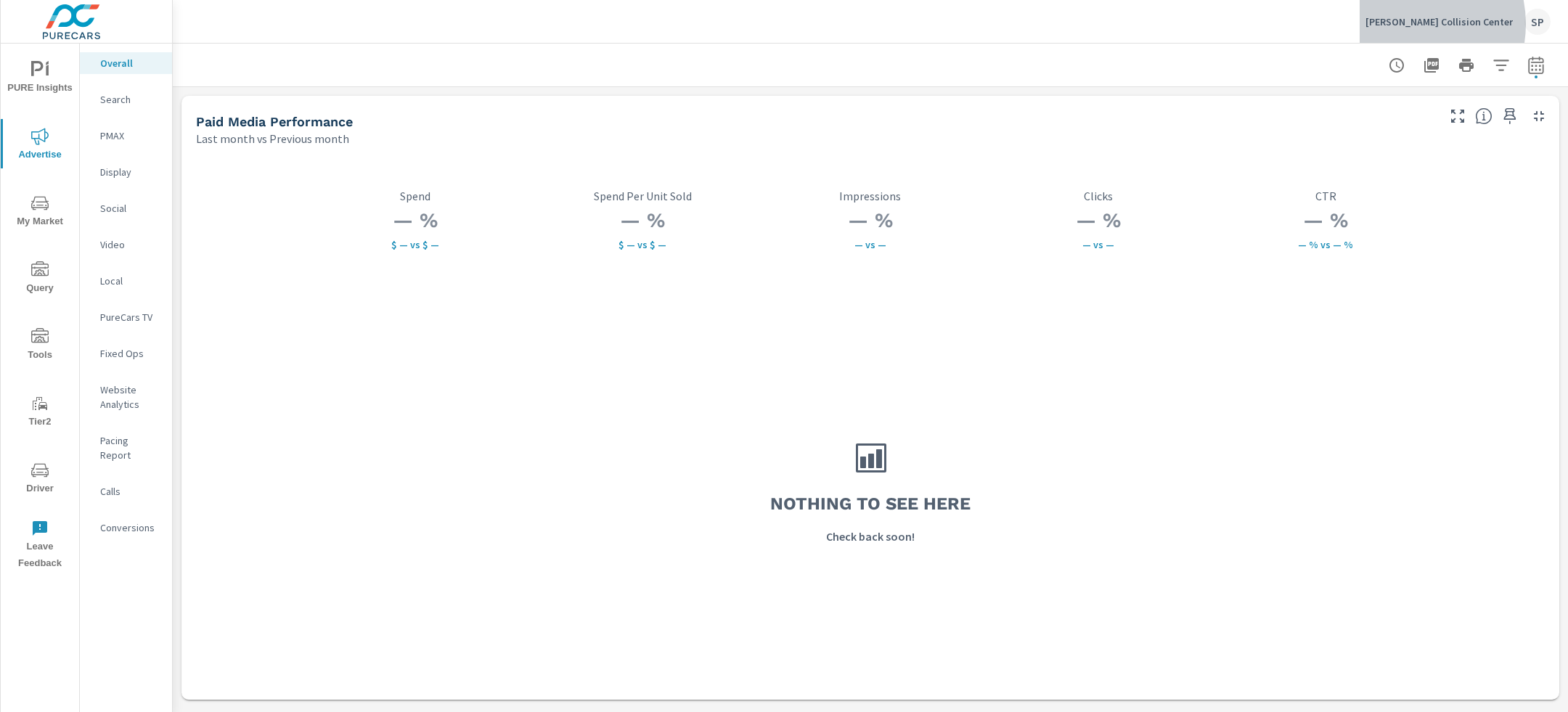
click at [1436, 24] on p "Tom Bush Collision Center" at bounding box center [1439, 22] width 148 height 13
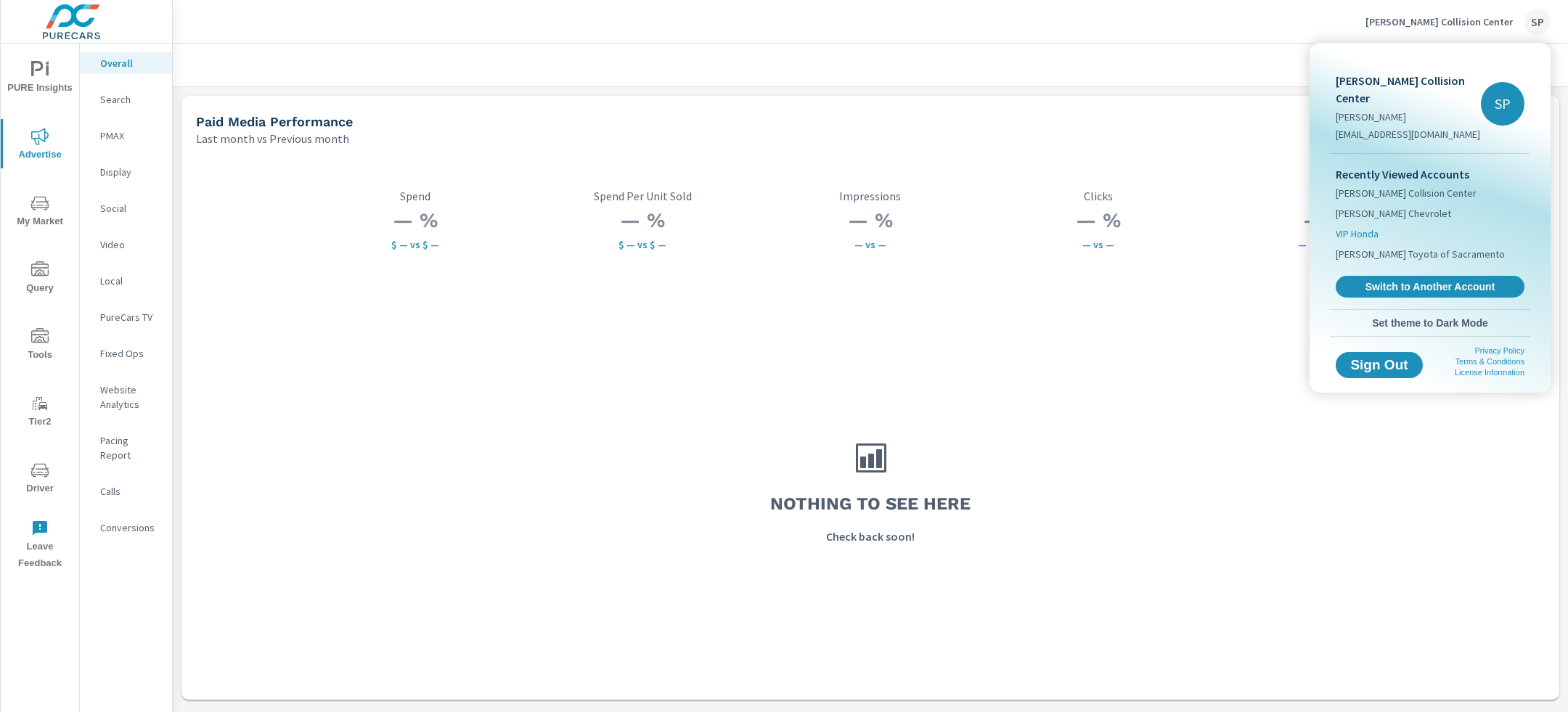
click at [1373, 224] on li "VIP Honda" at bounding box center [1430, 234] width 189 height 20
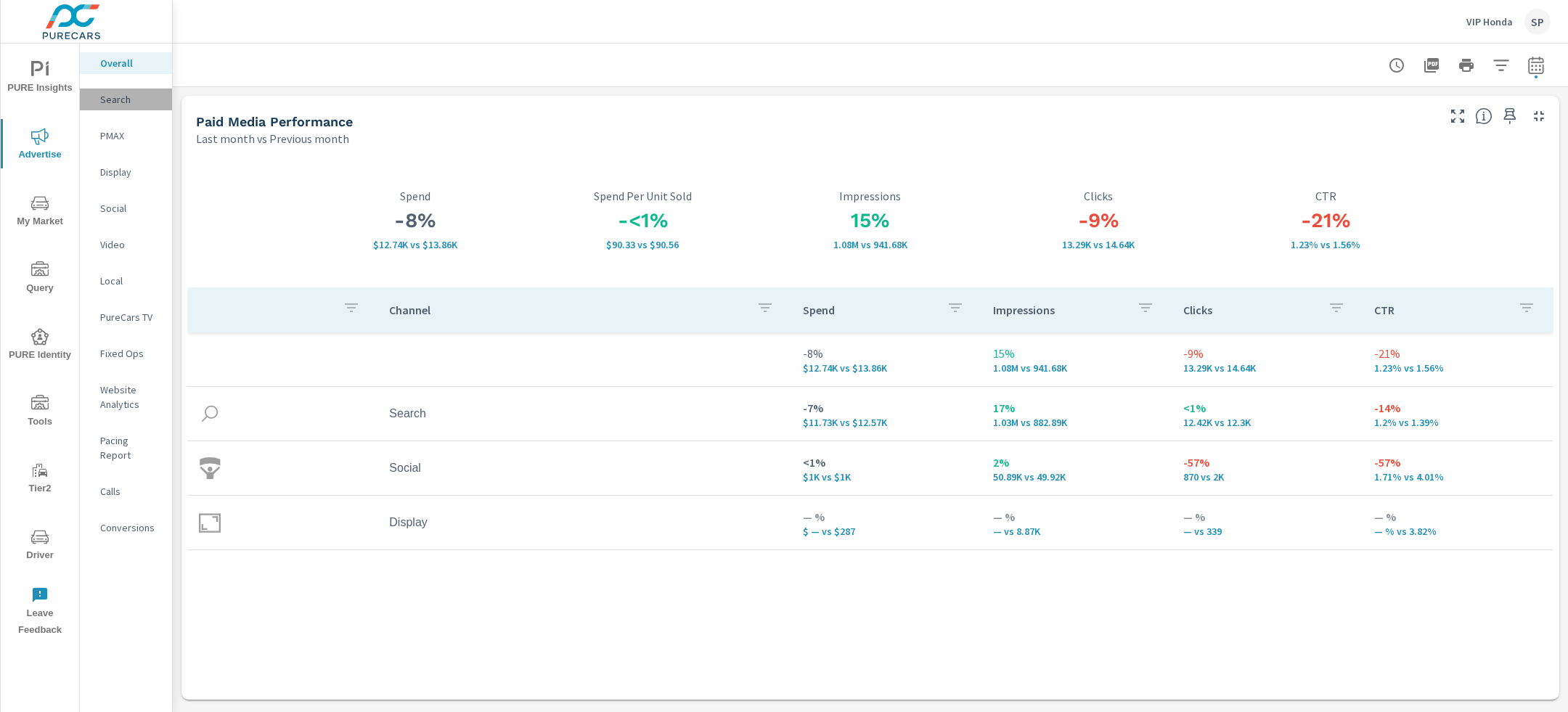
click at [119, 95] on p "Search" at bounding box center [131, 100] width 60 height 14
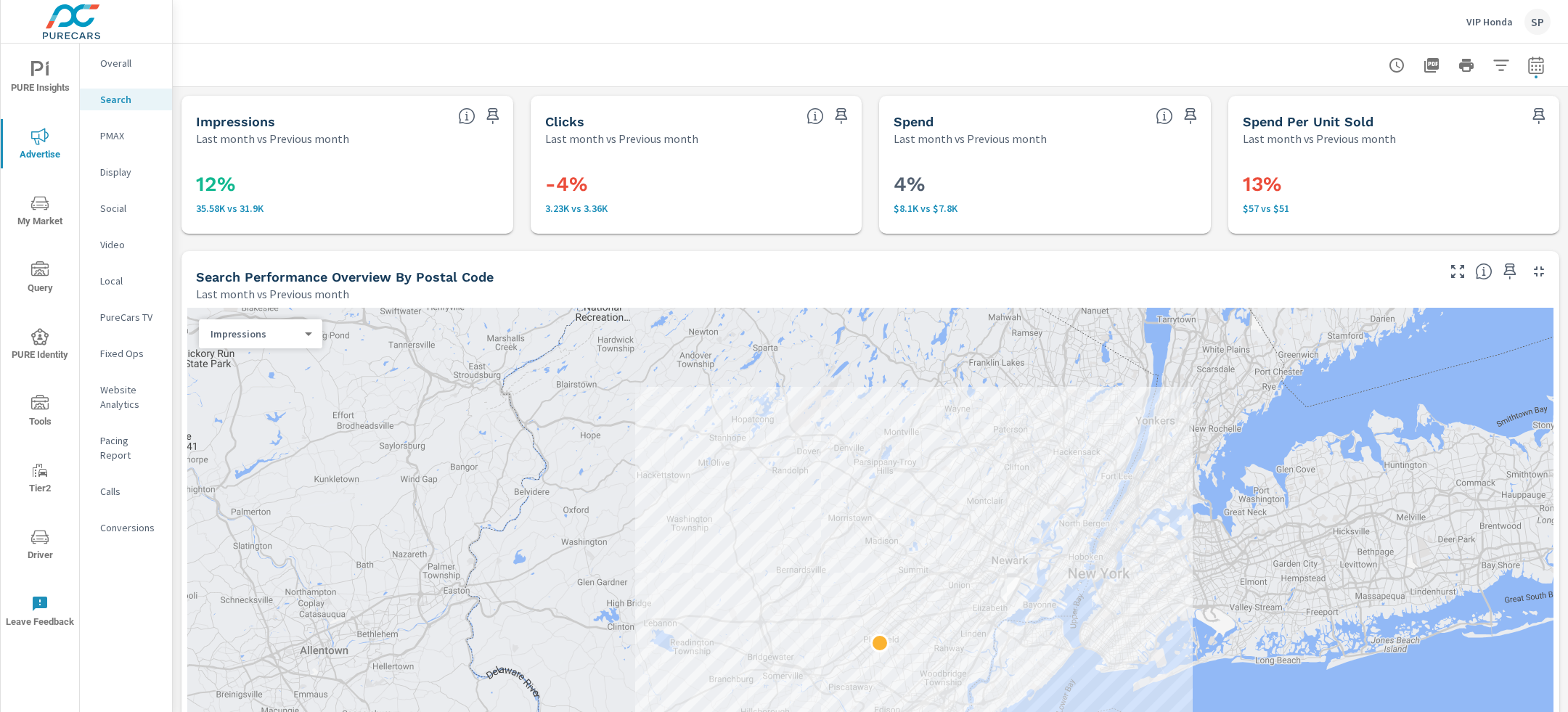
click at [111, 137] on p "PMAX" at bounding box center [131, 136] width 60 height 14
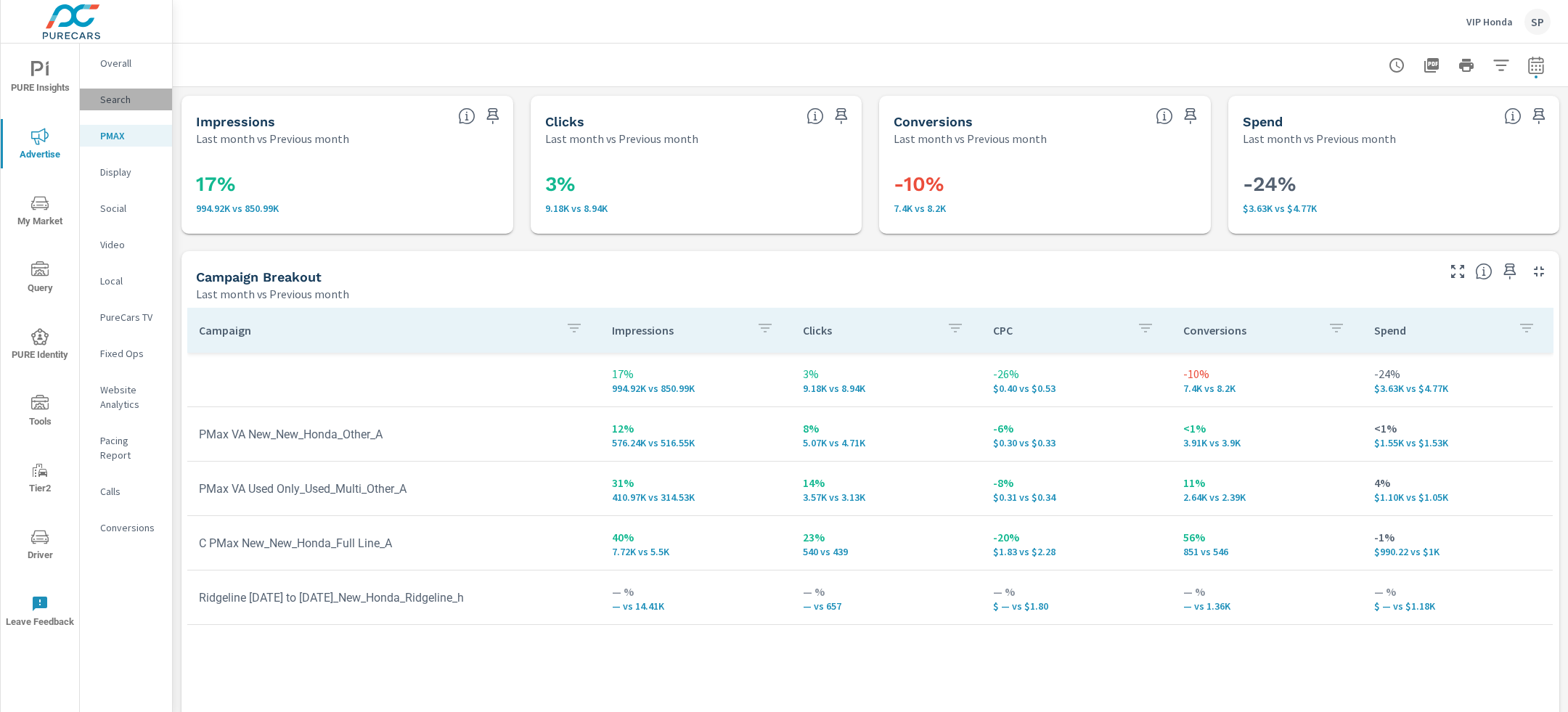
click at [115, 101] on p "Search" at bounding box center [131, 100] width 60 height 14
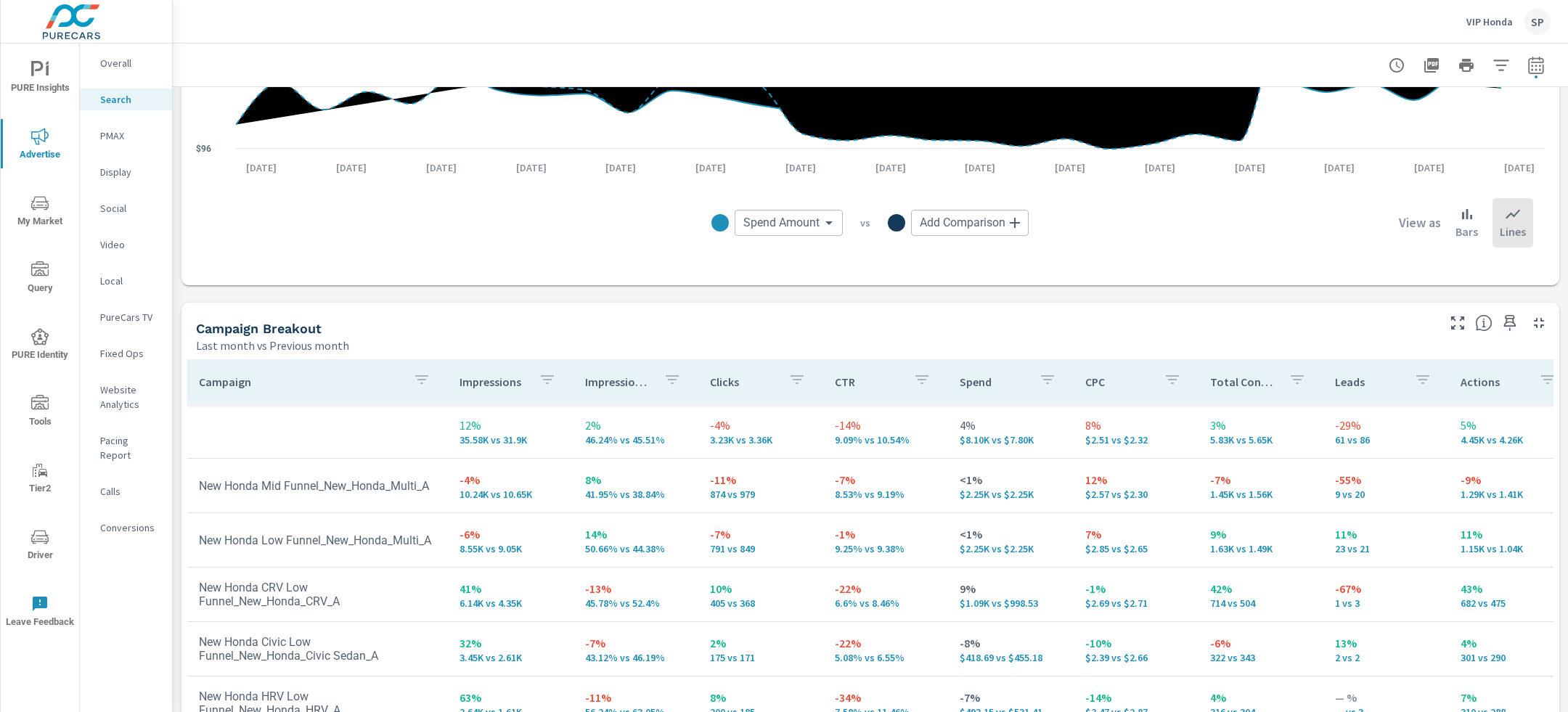
scroll to position [1196, 0]
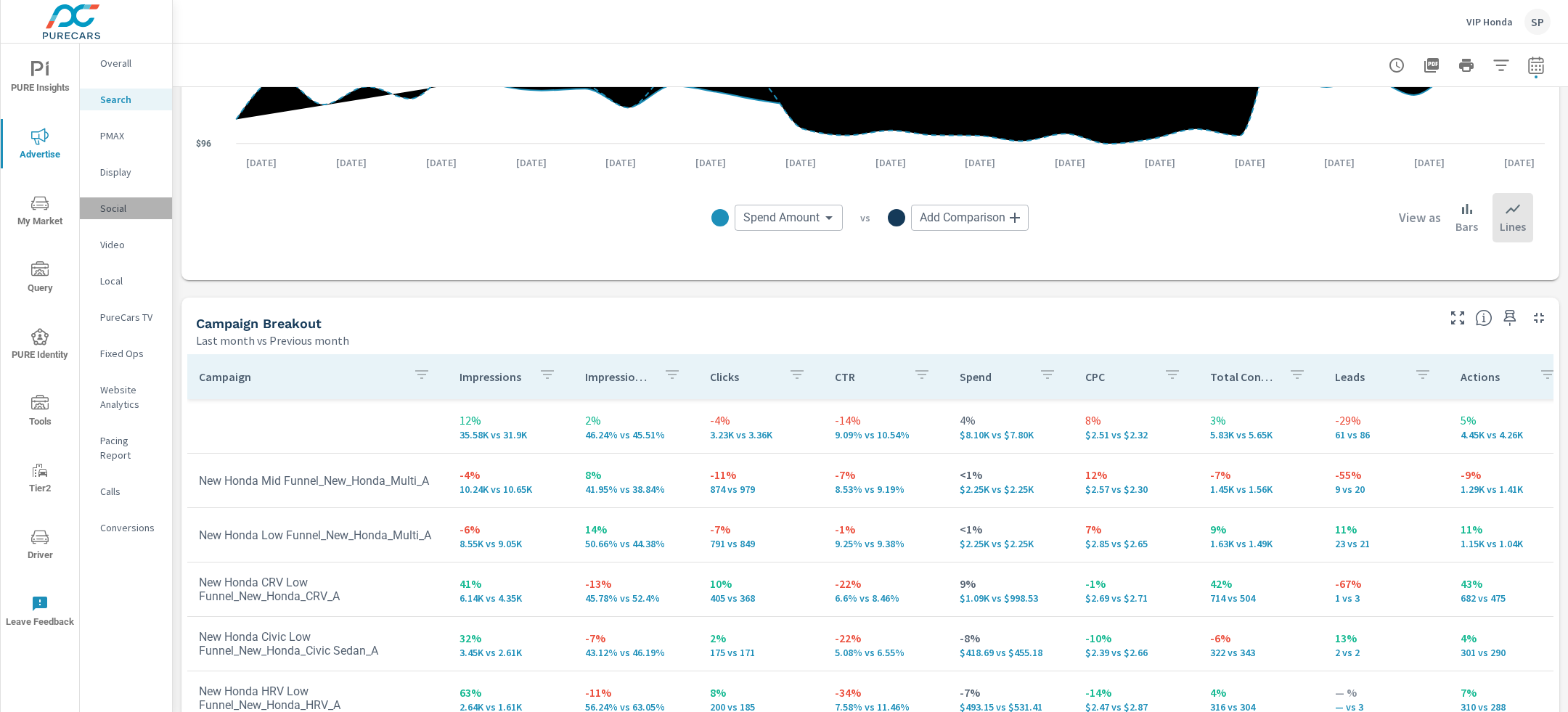
click at [112, 204] on p "Social" at bounding box center [131, 208] width 60 height 14
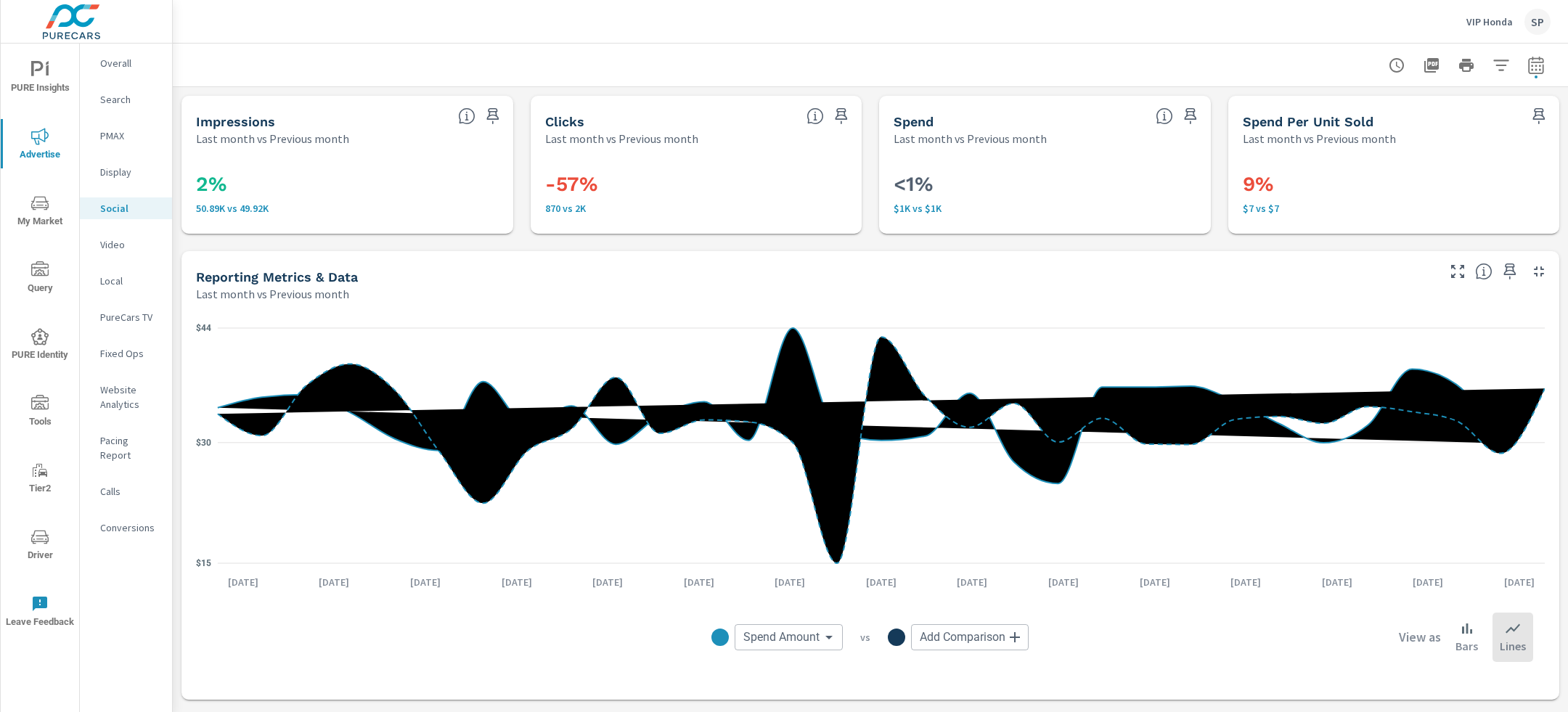
click at [116, 67] on p "Overall" at bounding box center [131, 63] width 60 height 14
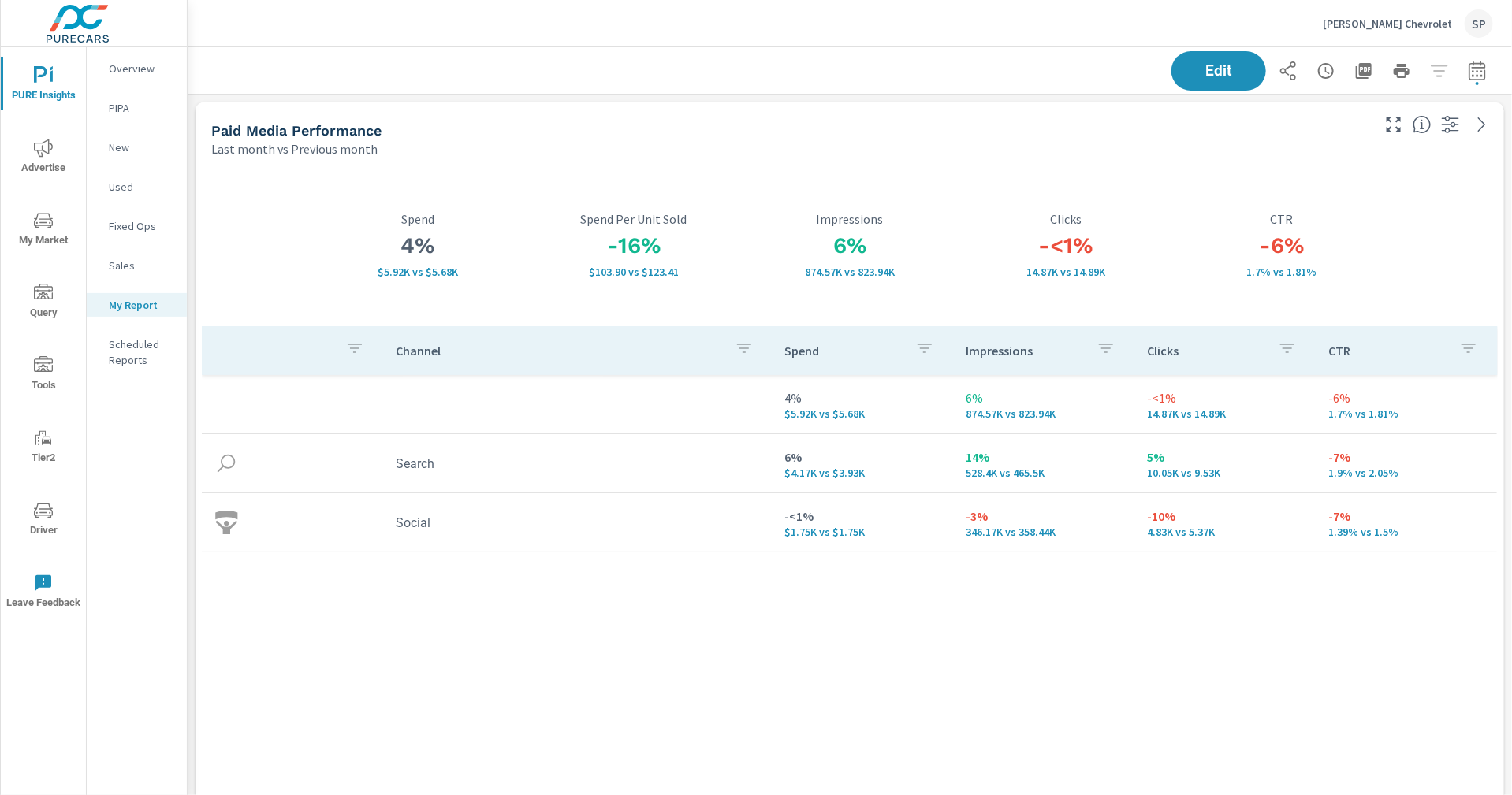
scroll to position [5990, 1325]
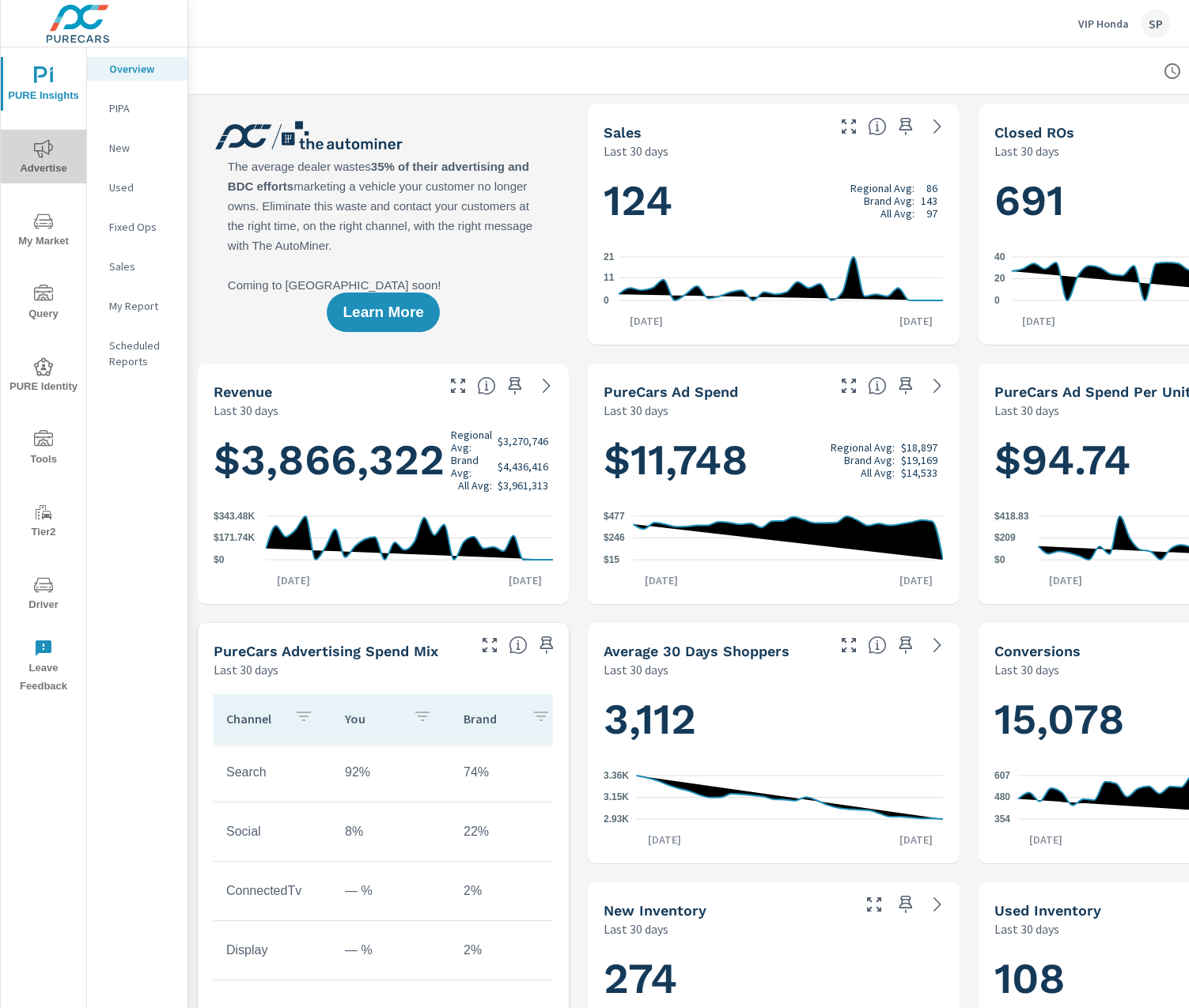
click at [59, 153] on span "Advertise" at bounding box center [43, 158] width 76 height 39
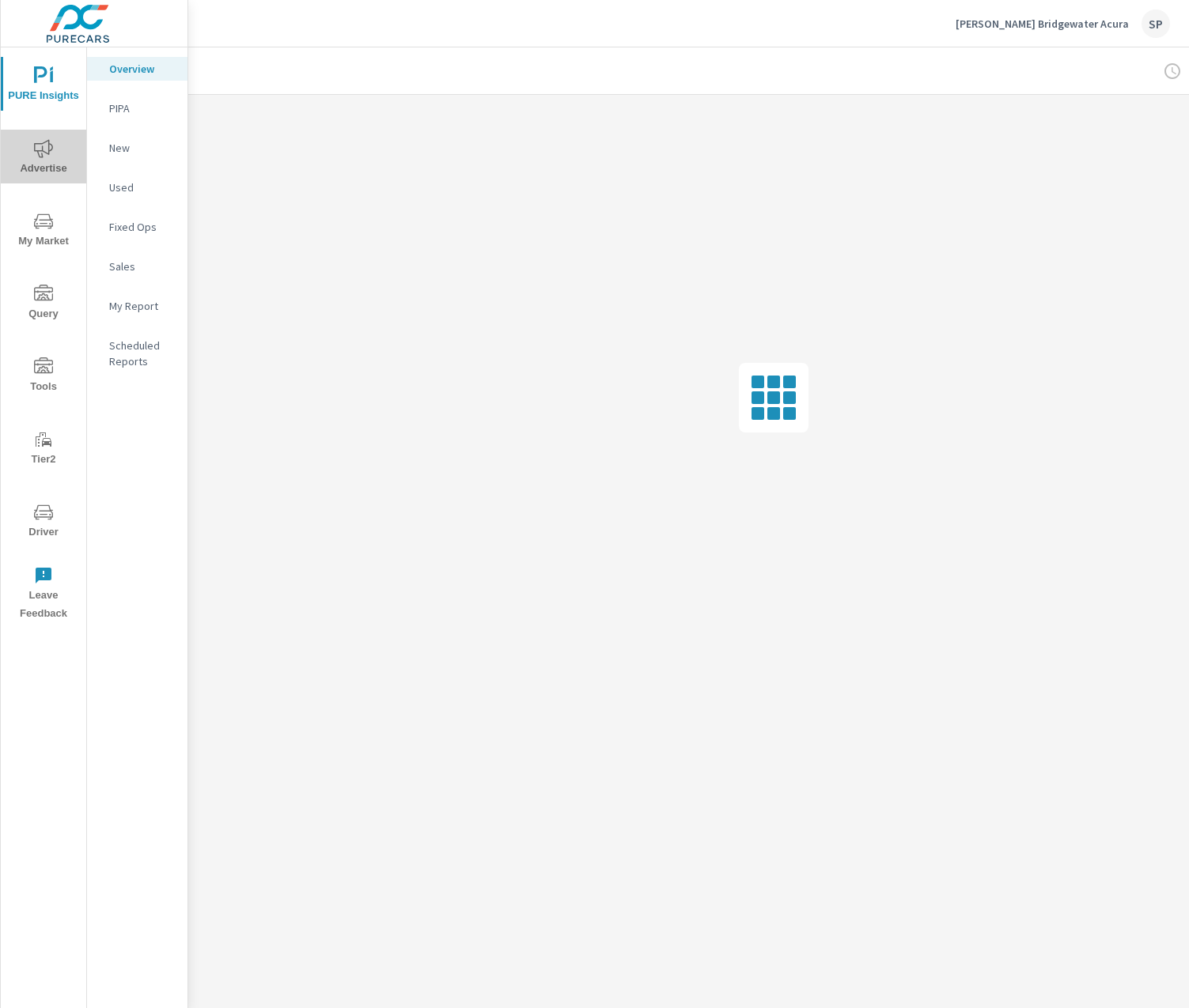
click at [38, 145] on icon "nav menu" at bounding box center [42, 148] width 19 height 19
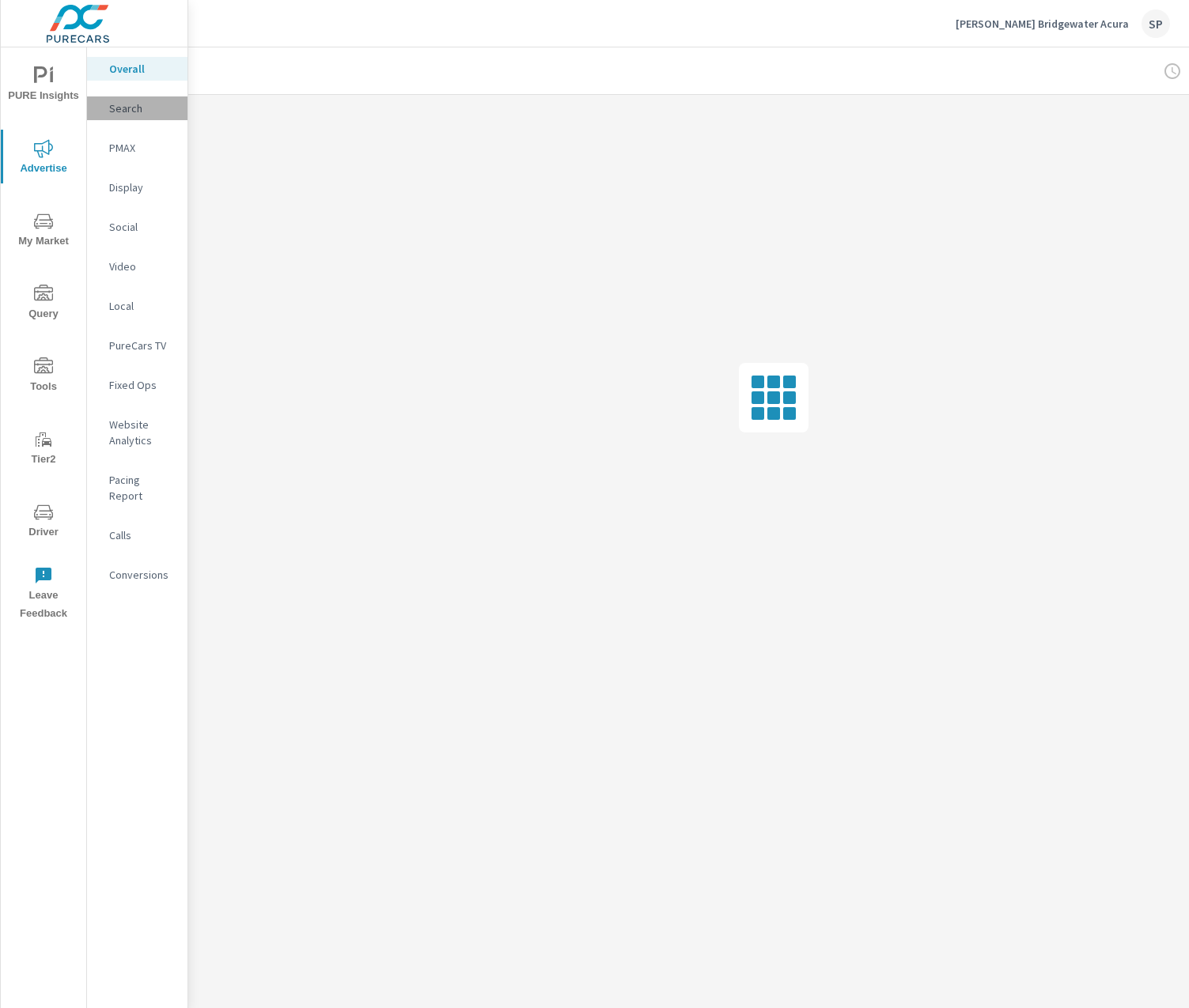
click at [124, 102] on p "Search" at bounding box center [142, 109] width 65 height 16
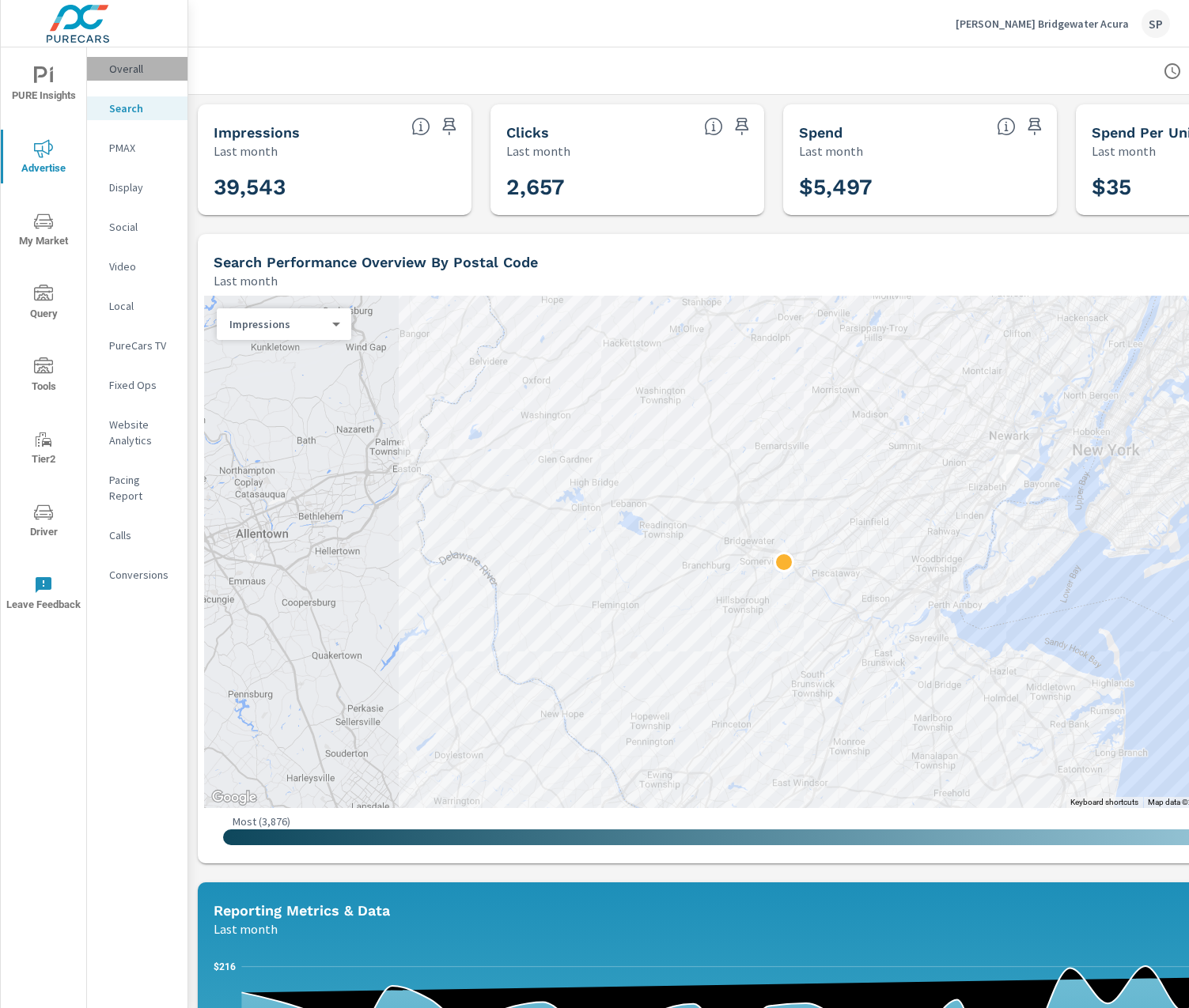
click at [118, 65] on p "Overall" at bounding box center [142, 69] width 65 height 16
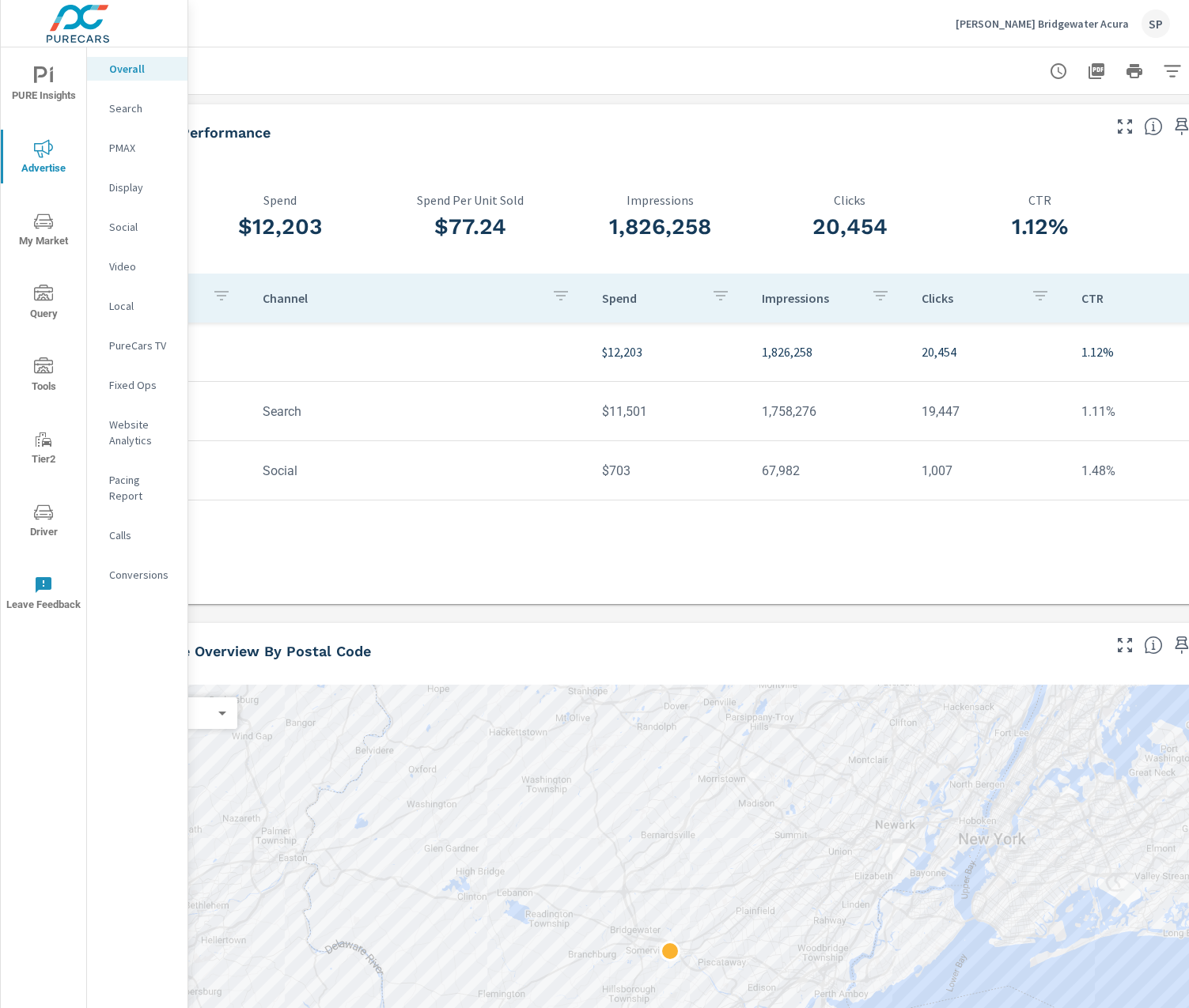
scroll to position [0, 169]
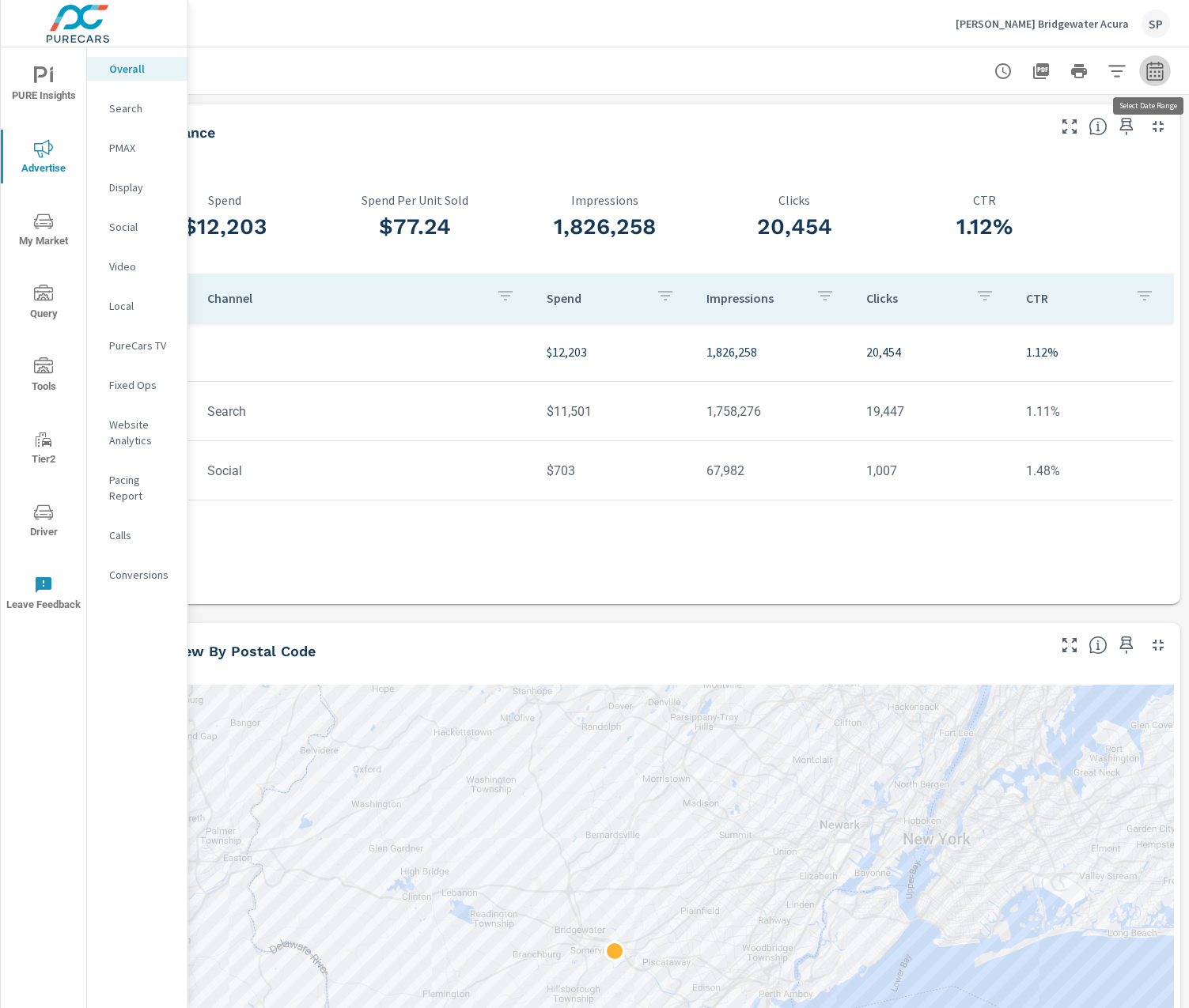
click at [1156, 67] on icon "button" at bounding box center [1154, 70] width 17 height 19
select select "Last month"
click at [1012, 137] on select "Custom [DATE] Last week Last 7 days Last 14 days Last 30 days Last 45 days Last…" at bounding box center [1028, 137] width 158 height 32
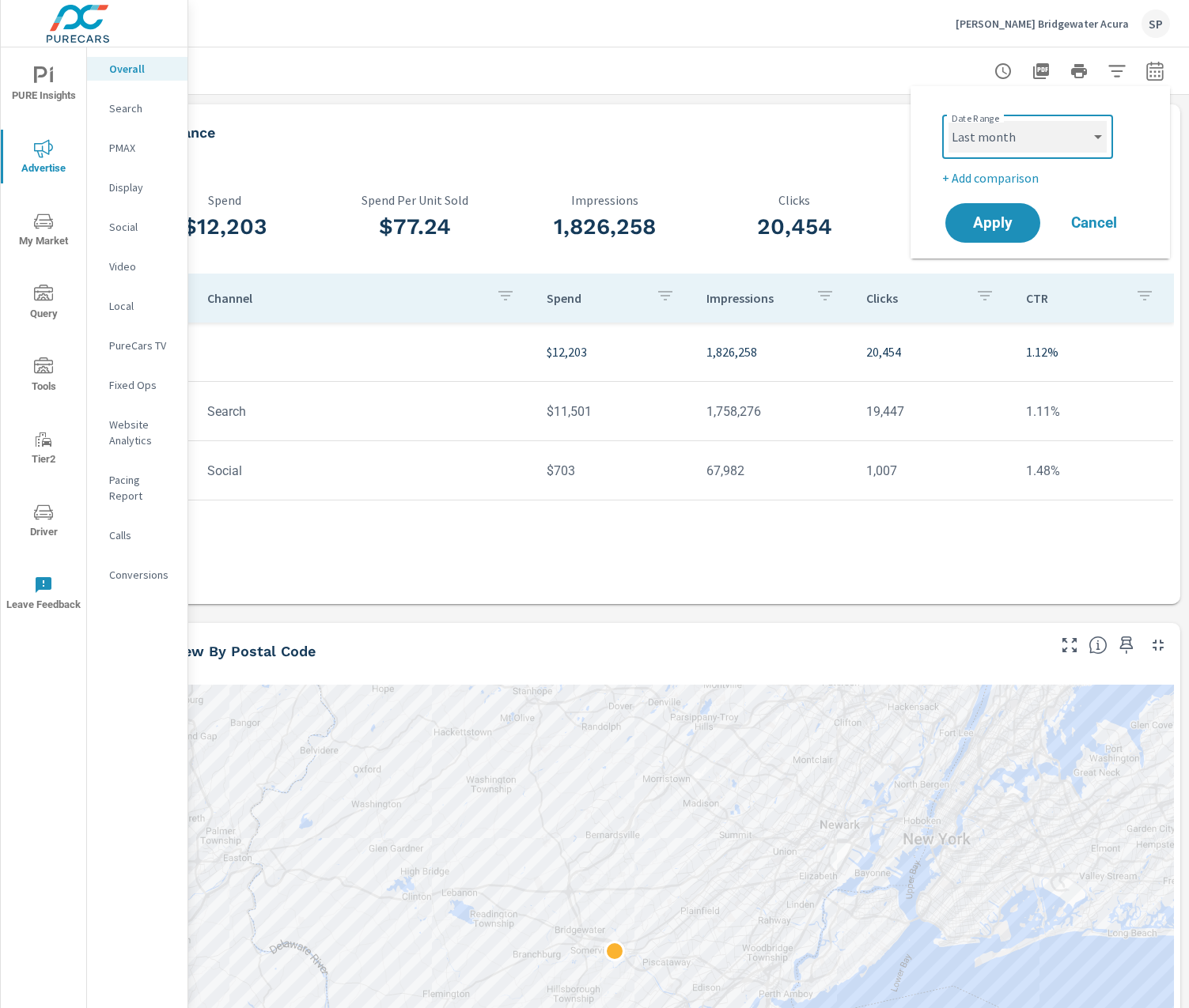
click at [949, 121] on select "Custom [DATE] Last week Last 7 days Last 14 days Last 30 days Last 45 days Last…" at bounding box center [1028, 137] width 158 height 32
click at [1008, 177] on p "+ Add comparison" at bounding box center [1043, 178] width 202 height 19
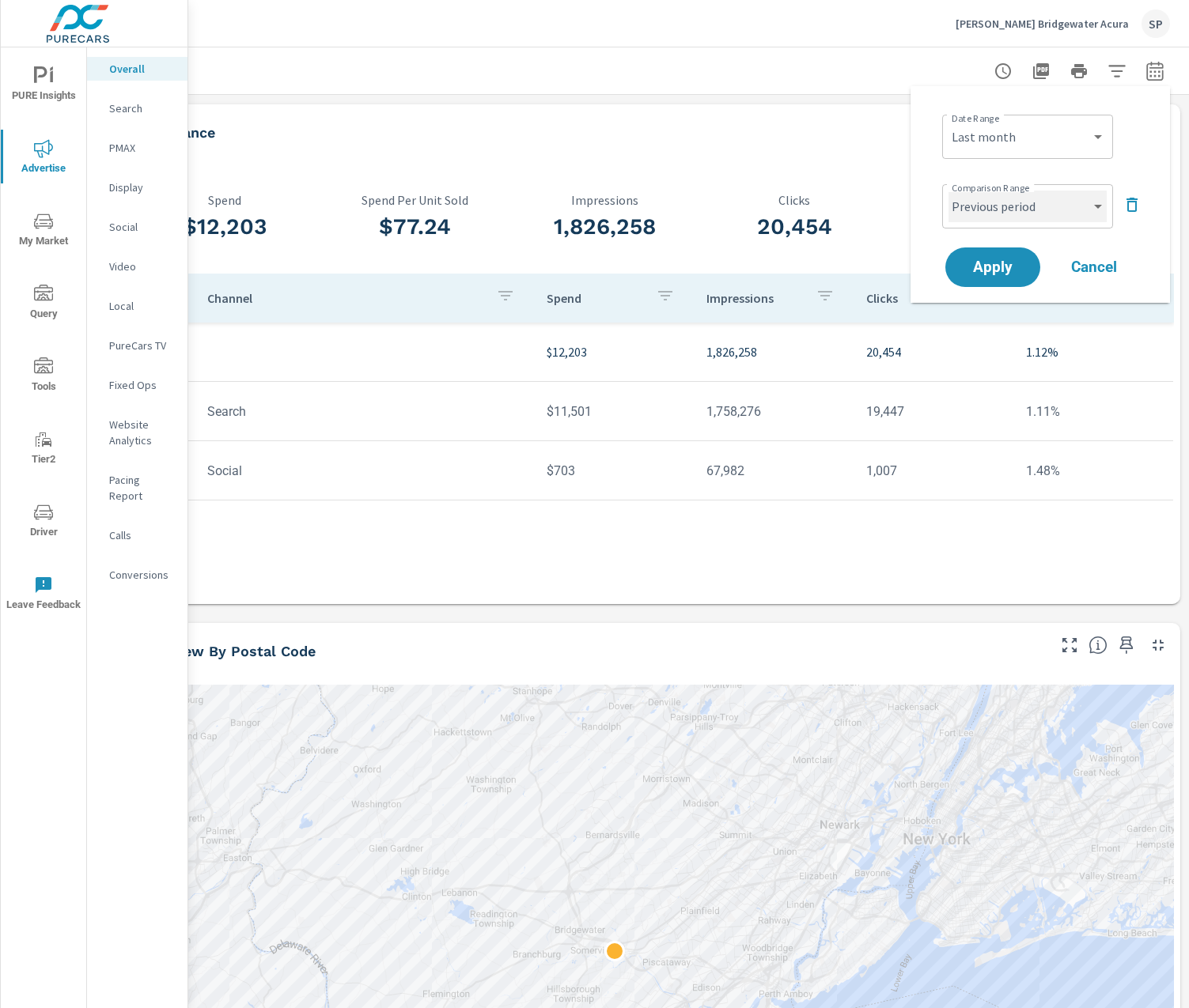
click at [1004, 218] on select "Custom Previous period Previous month Previous year" at bounding box center [1028, 206] width 158 height 32
click at [949, 191] on select "Custom Previous period Previous month Previous year" at bounding box center [1028, 206] width 158 height 32
select select "Previous month"
click at [1005, 267] on span "Apply" at bounding box center [993, 268] width 65 height 15
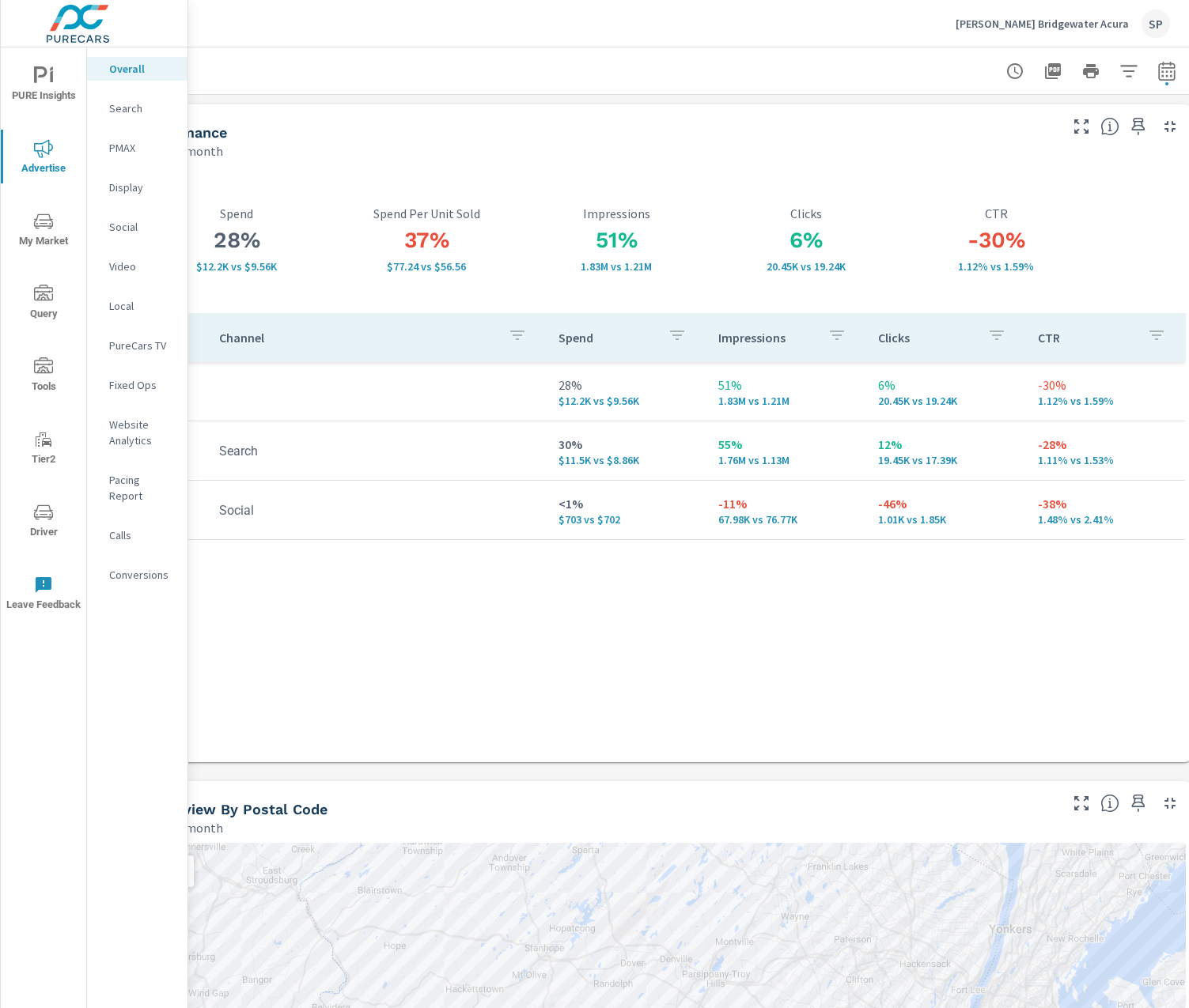
scroll to position [0, 169]
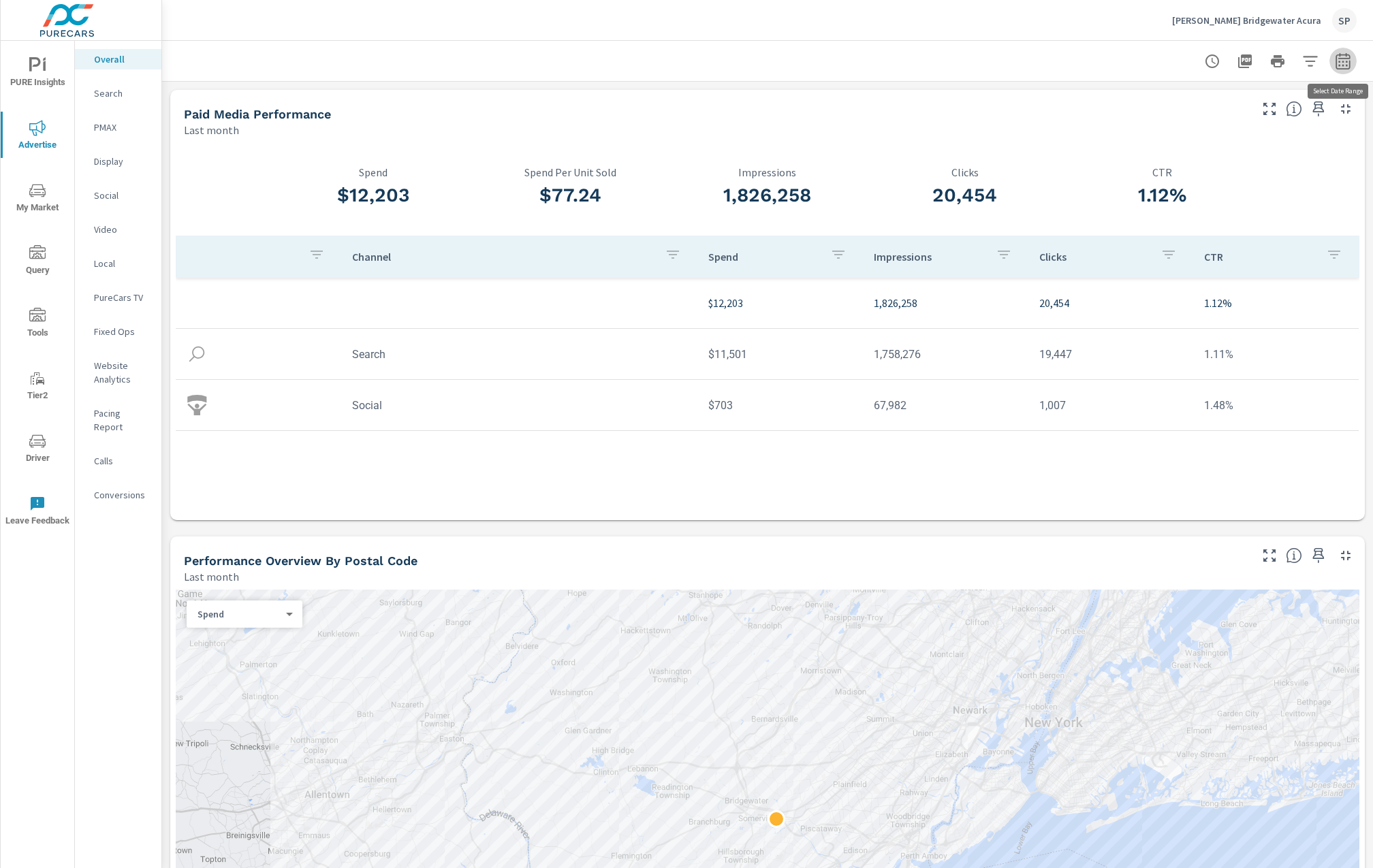
click at [1023, 67] on icon "button" at bounding box center [1342, 60] width 16 height 16
select select "Last month"
select select "Previous month"
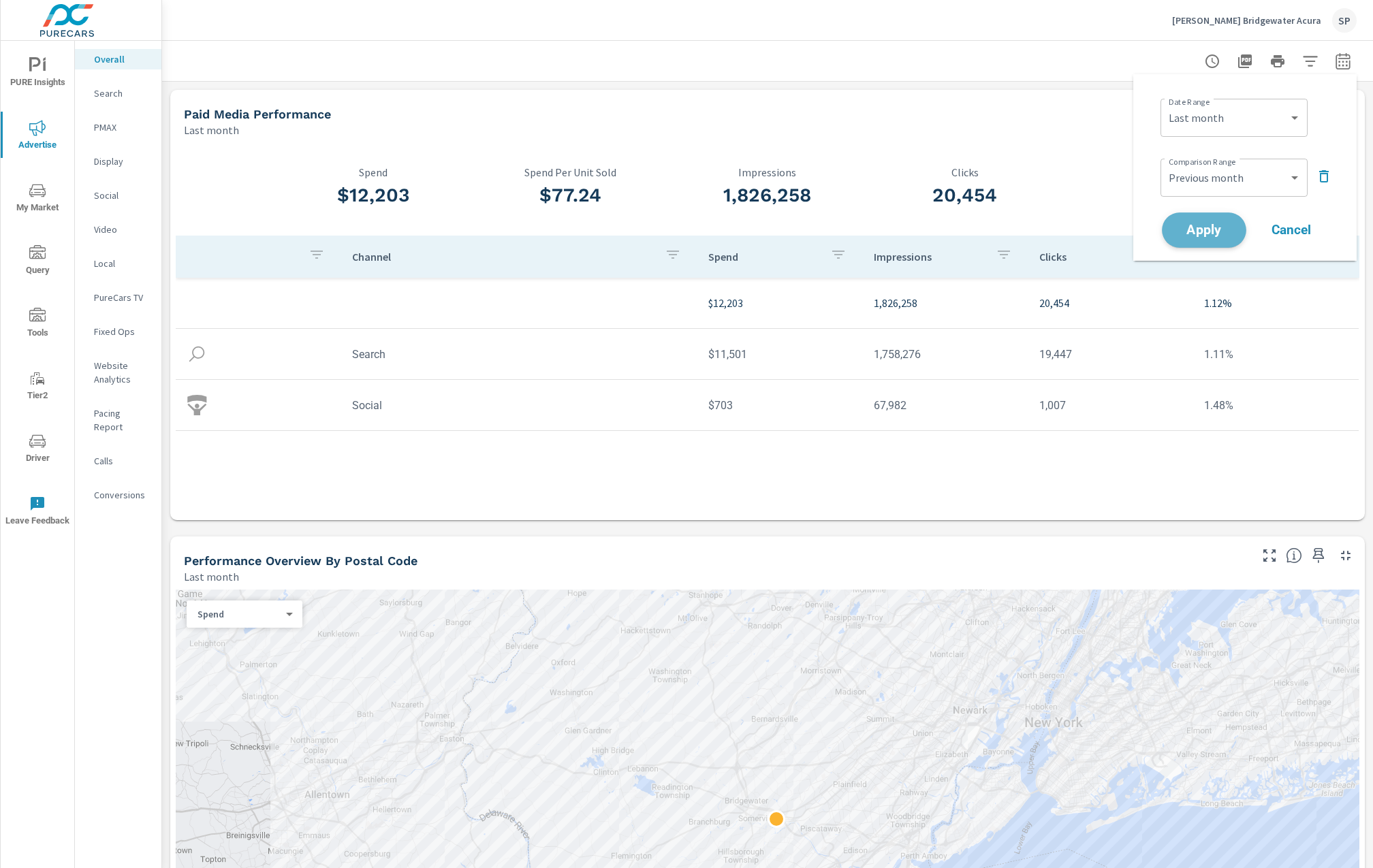
click at [1023, 225] on span "Apply" at bounding box center [1205, 230] width 56 height 13
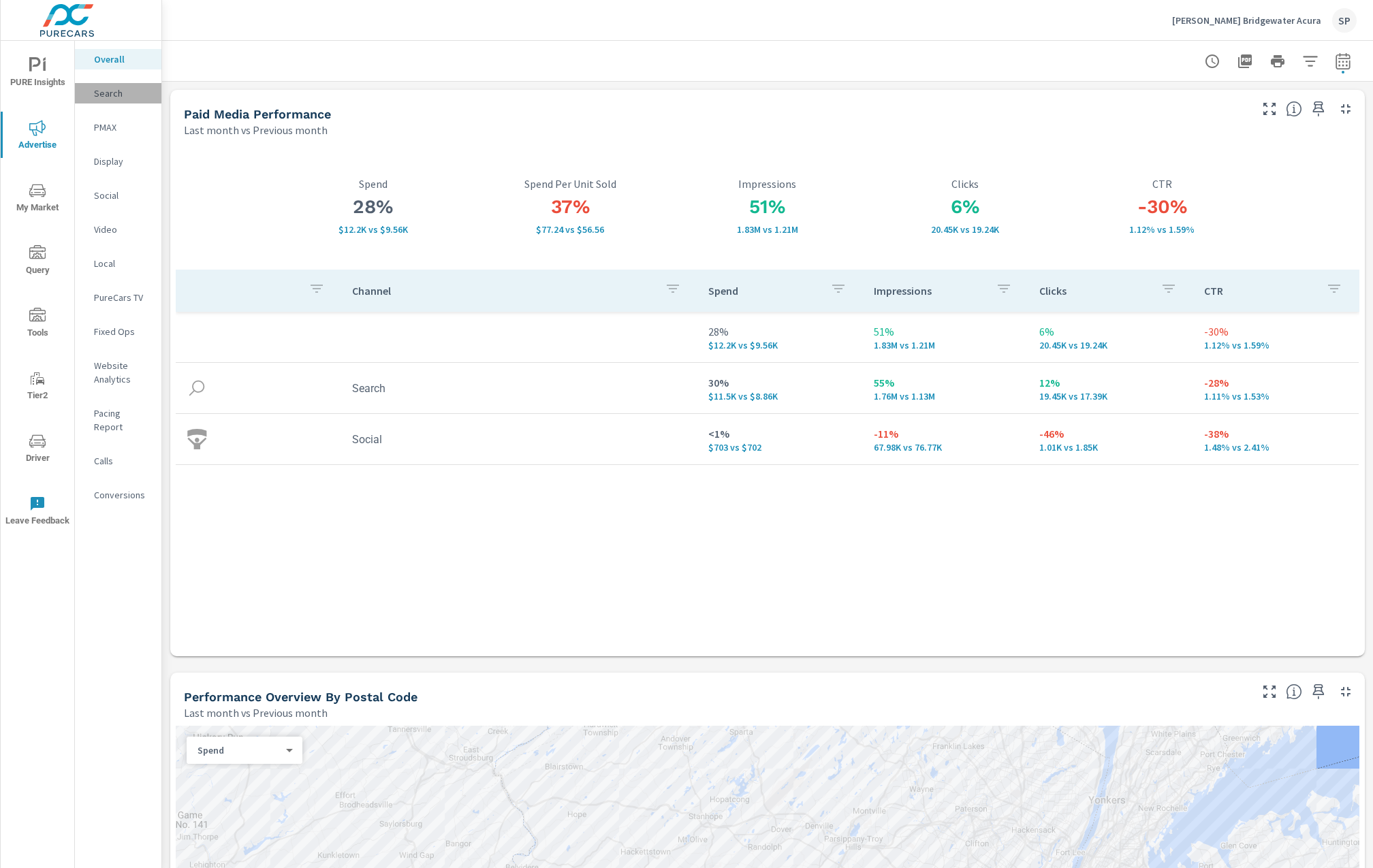
click at [109, 94] on p "Search" at bounding box center [122, 94] width 56 height 14
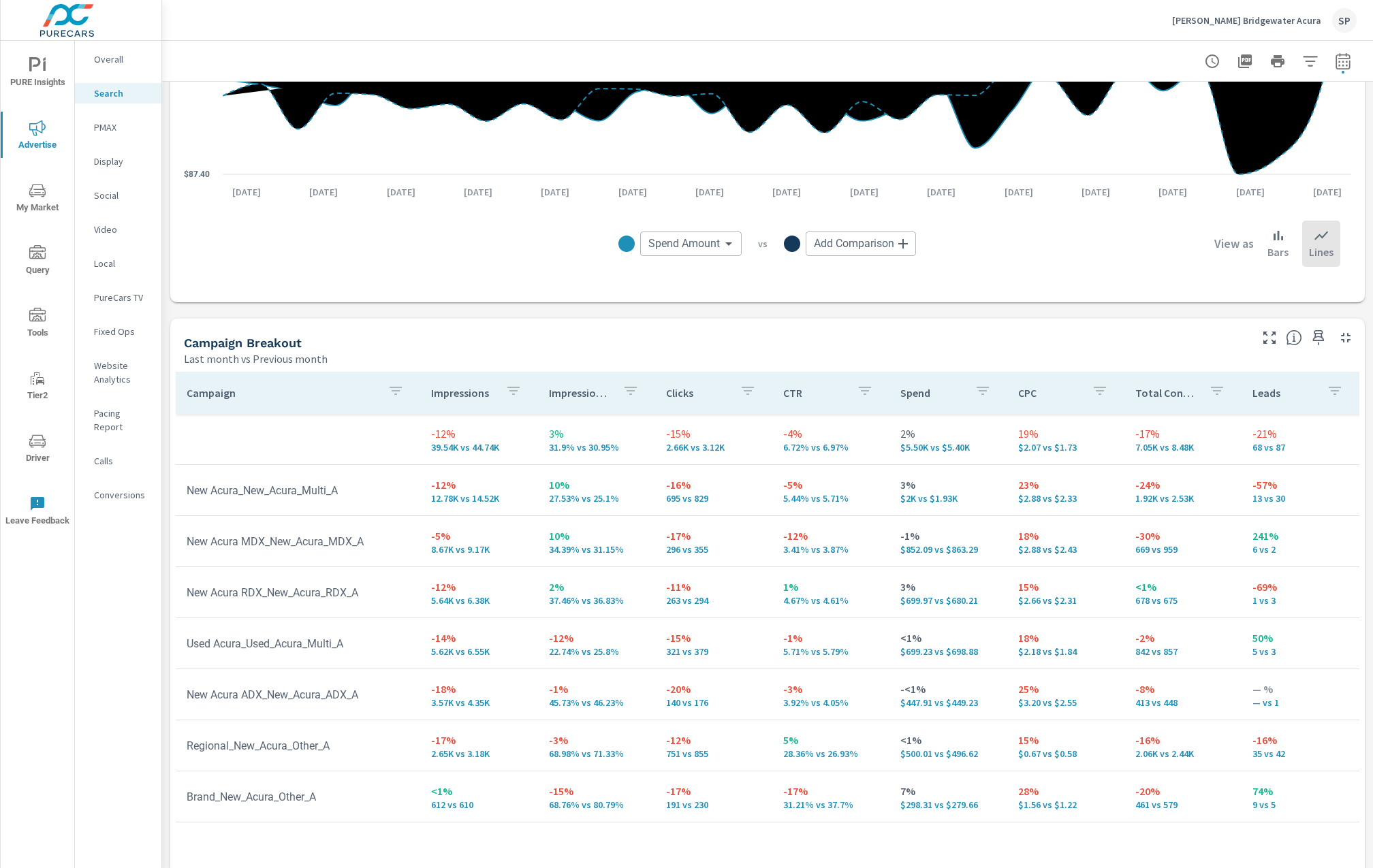
scroll to position [1081, 0]
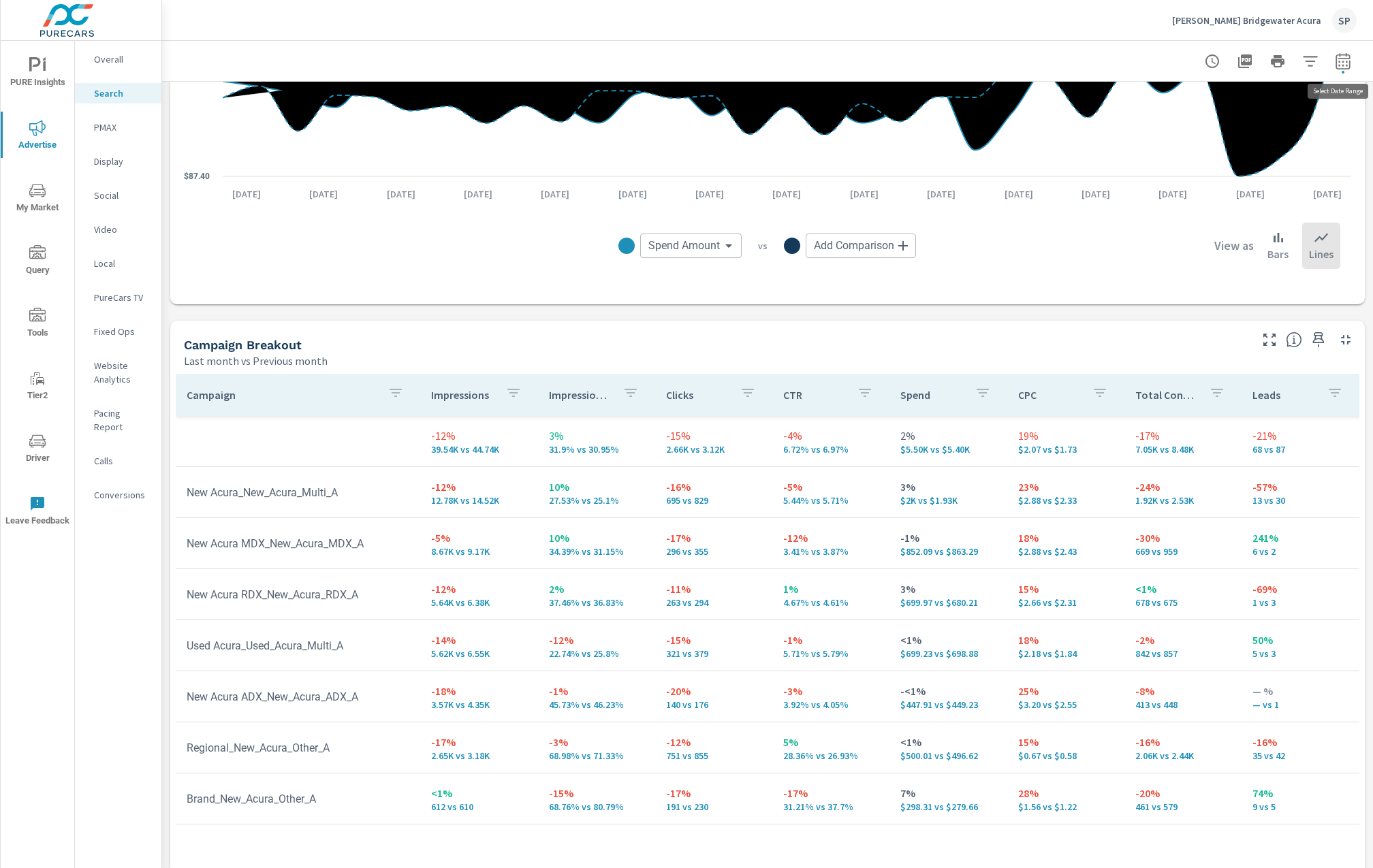
click at [1023, 59] on icon "button" at bounding box center [1342, 60] width 16 height 16
select select "Last month"
select select "Previous month"
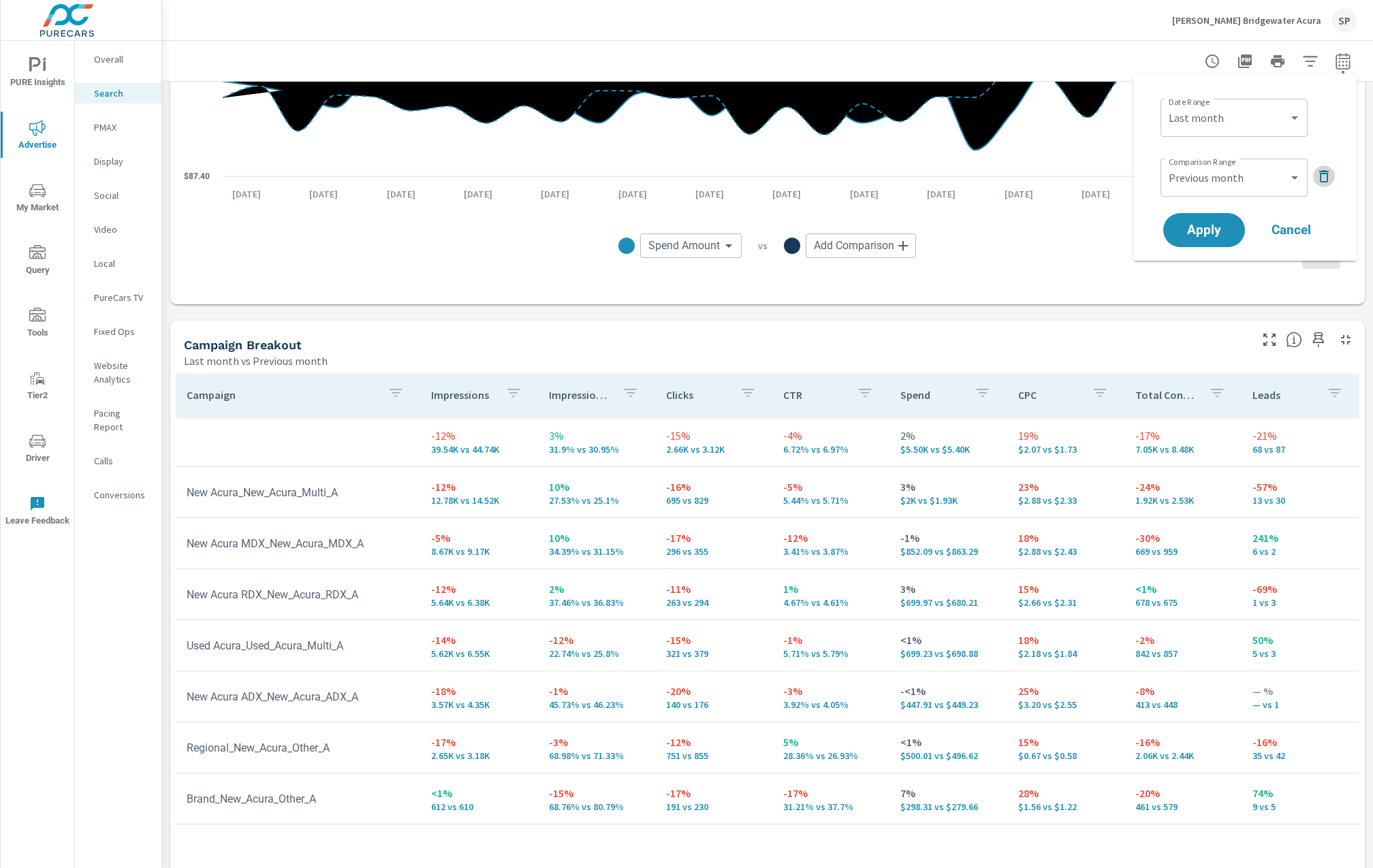
click at [1023, 171] on icon "button" at bounding box center [1324, 176] width 9 height 12
click at [1023, 194] on span "Apply" at bounding box center [1205, 192] width 56 height 13
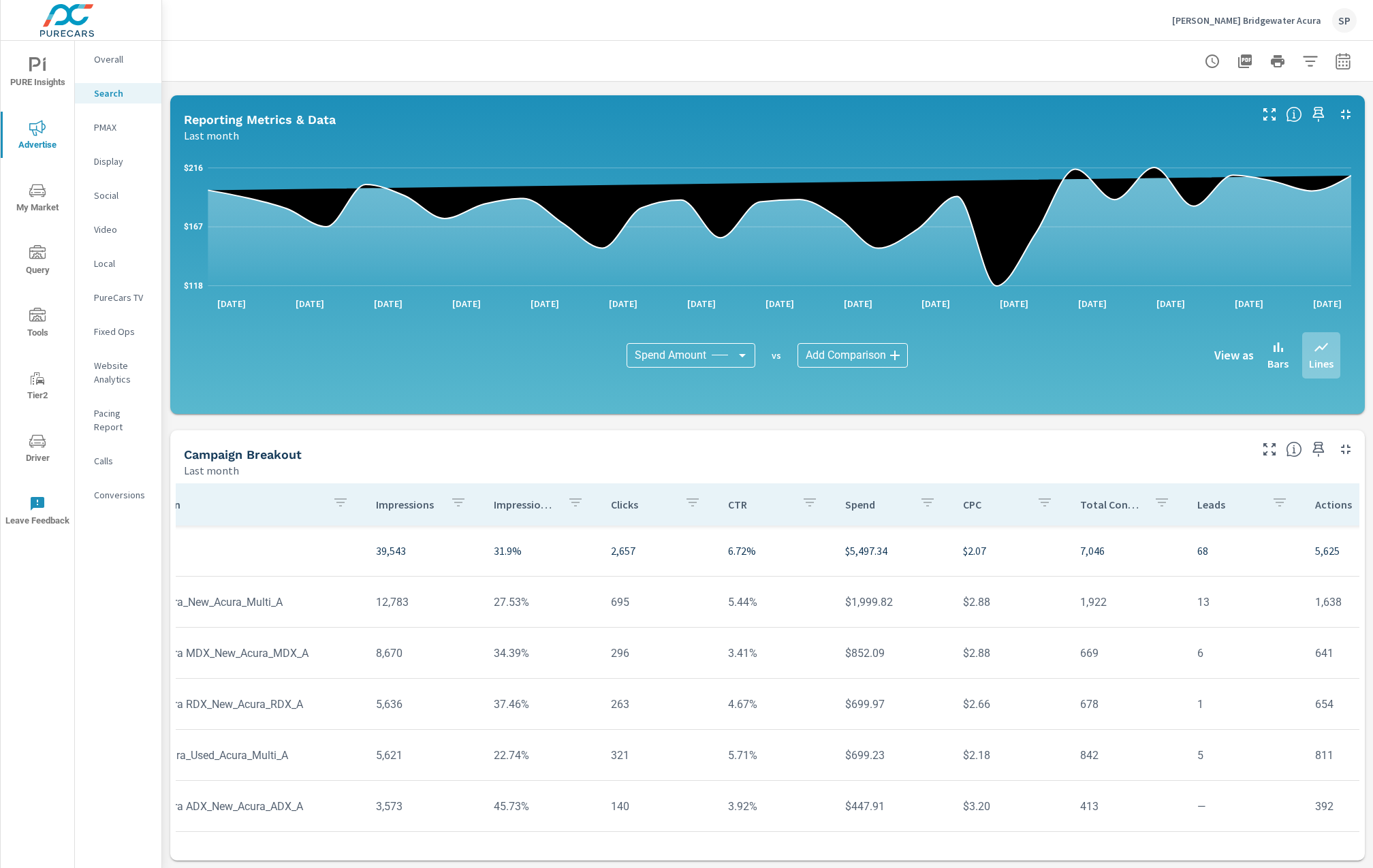
scroll to position [0, 145]
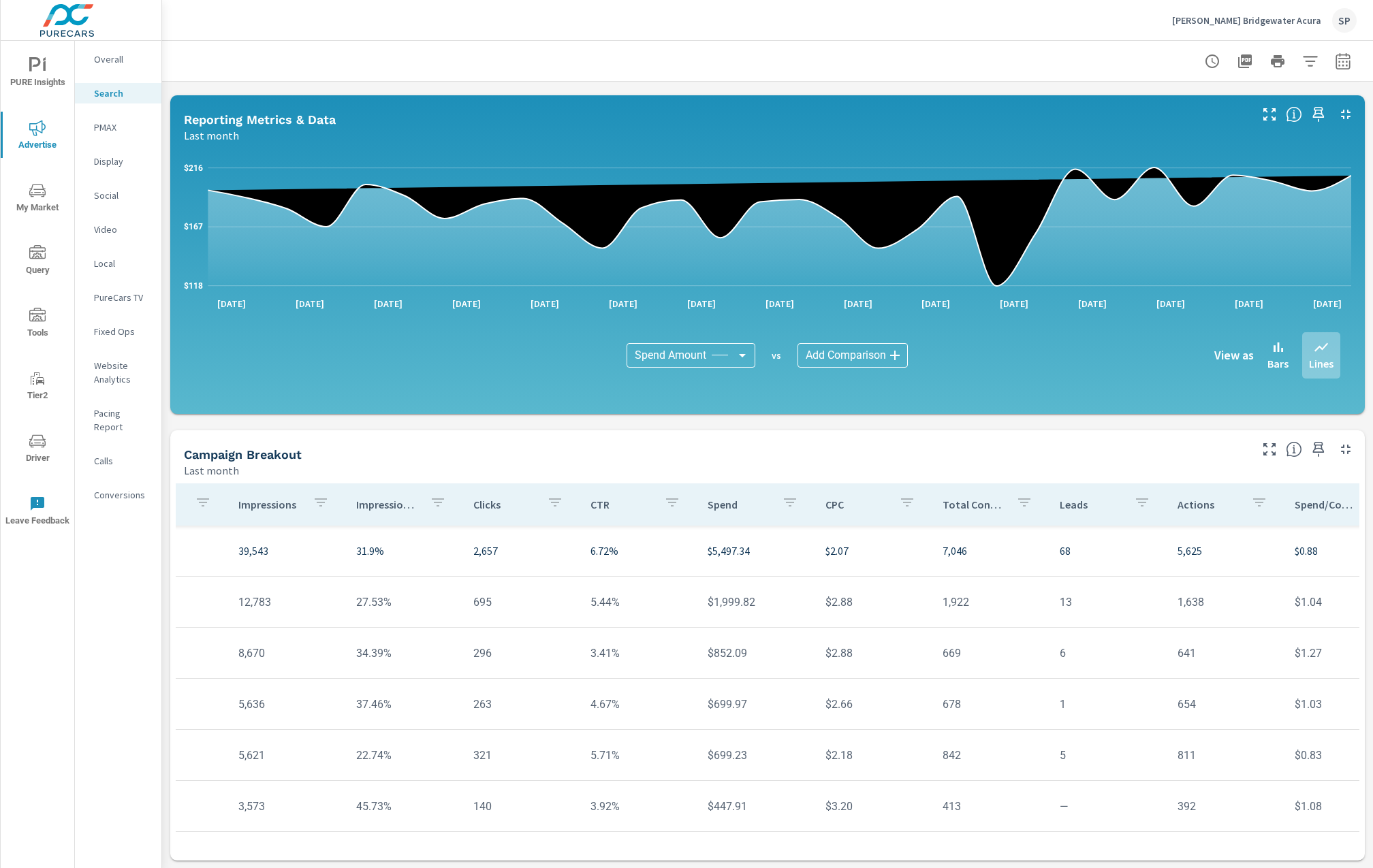
scroll to position [0, 207]
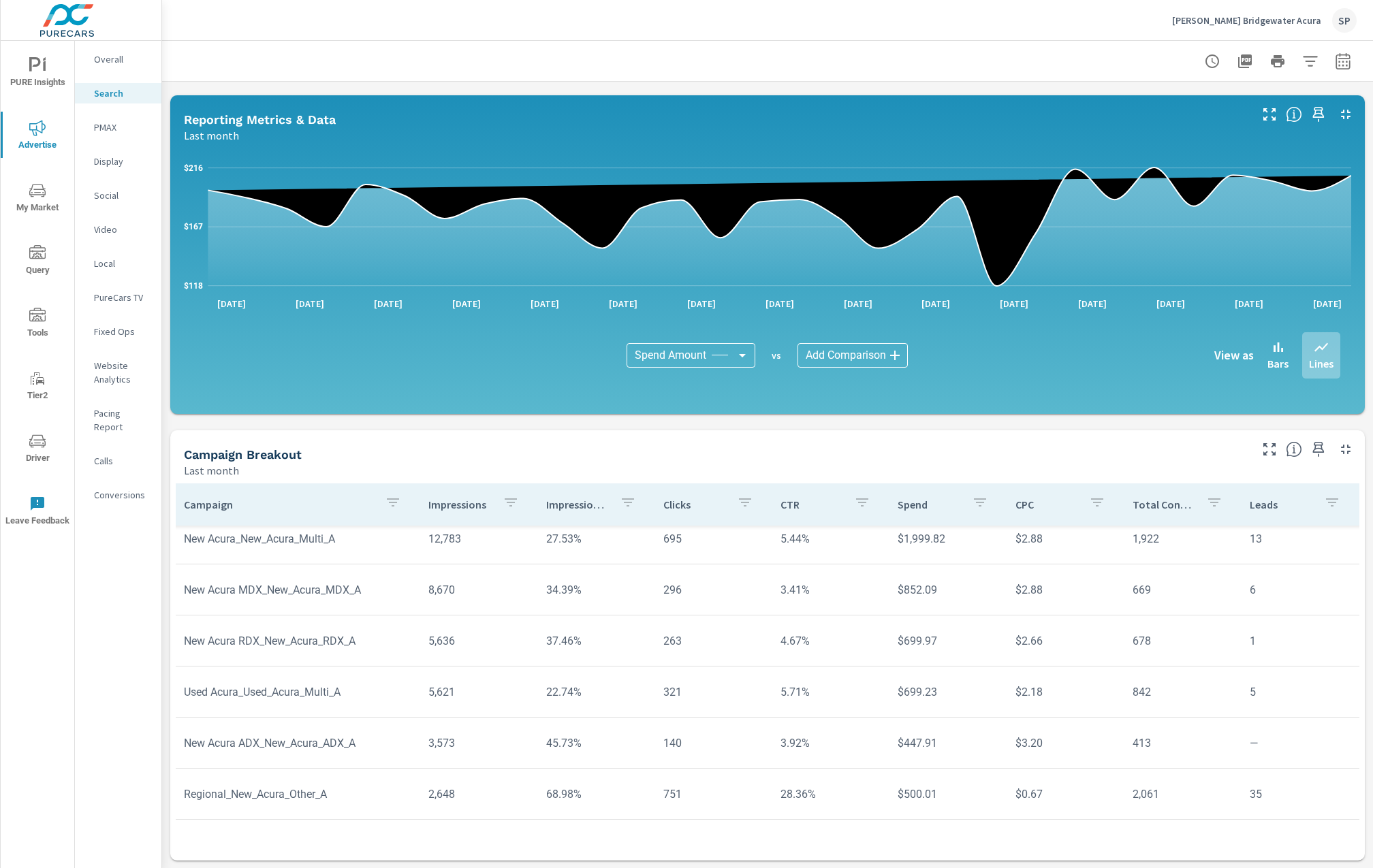
scroll to position [64, 0]
click at [105, 132] on p "PMAX" at bounding box center [122, 128] width 56 height 14
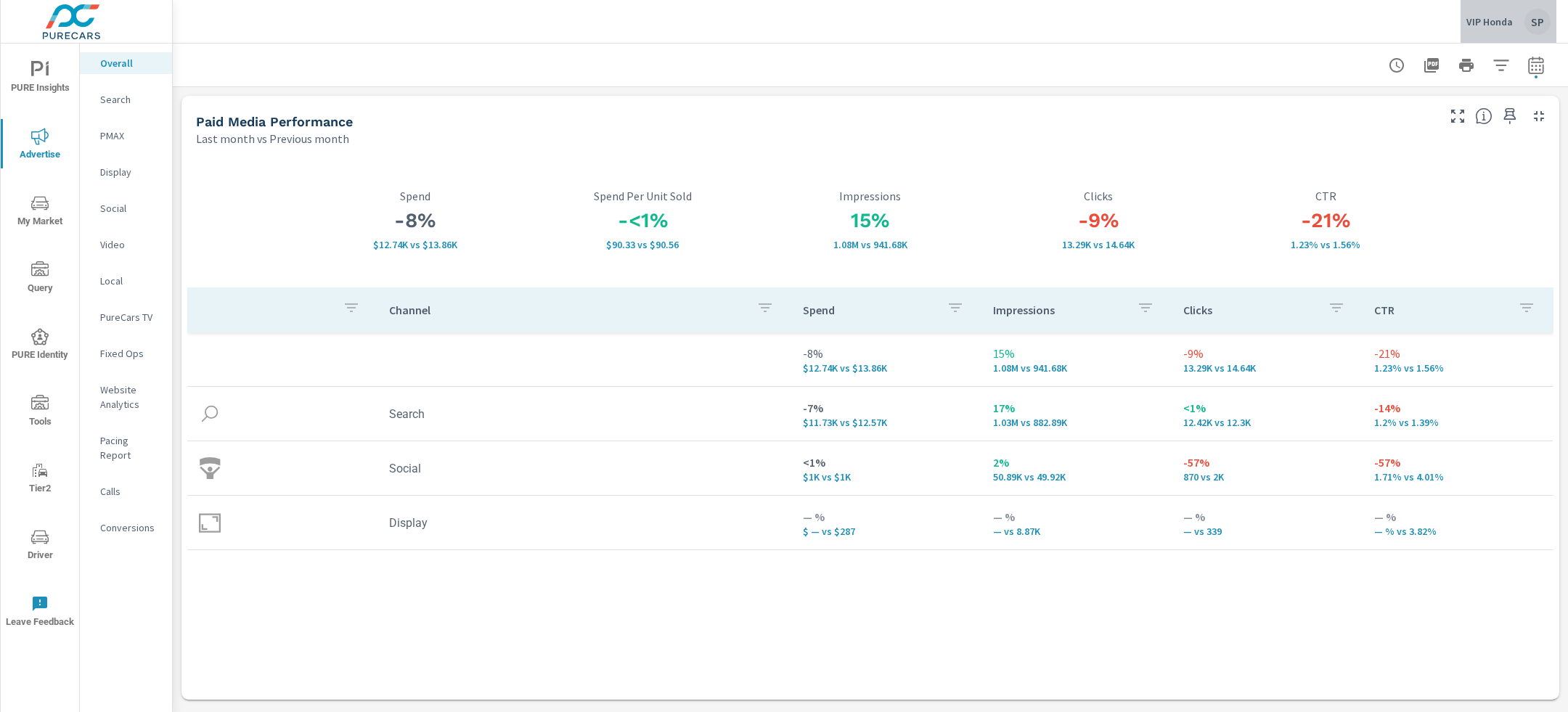
click at [1484, 15] on p "VIP Honda" at bounding box center [1489, 22] width 46 height 13
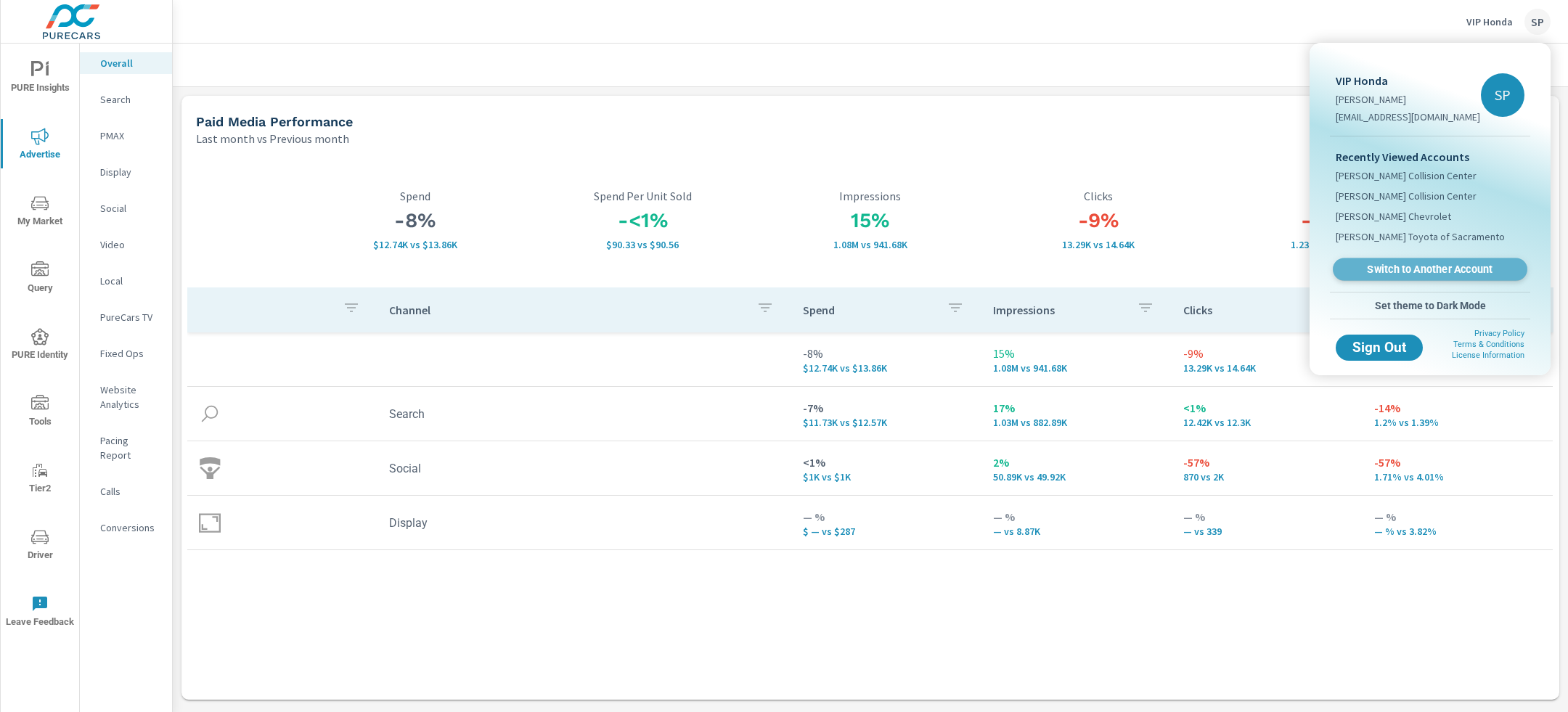
click at [1396, 270] on span "Switch to Another Account" at bounding box center [1430, 269] width 178 height 14
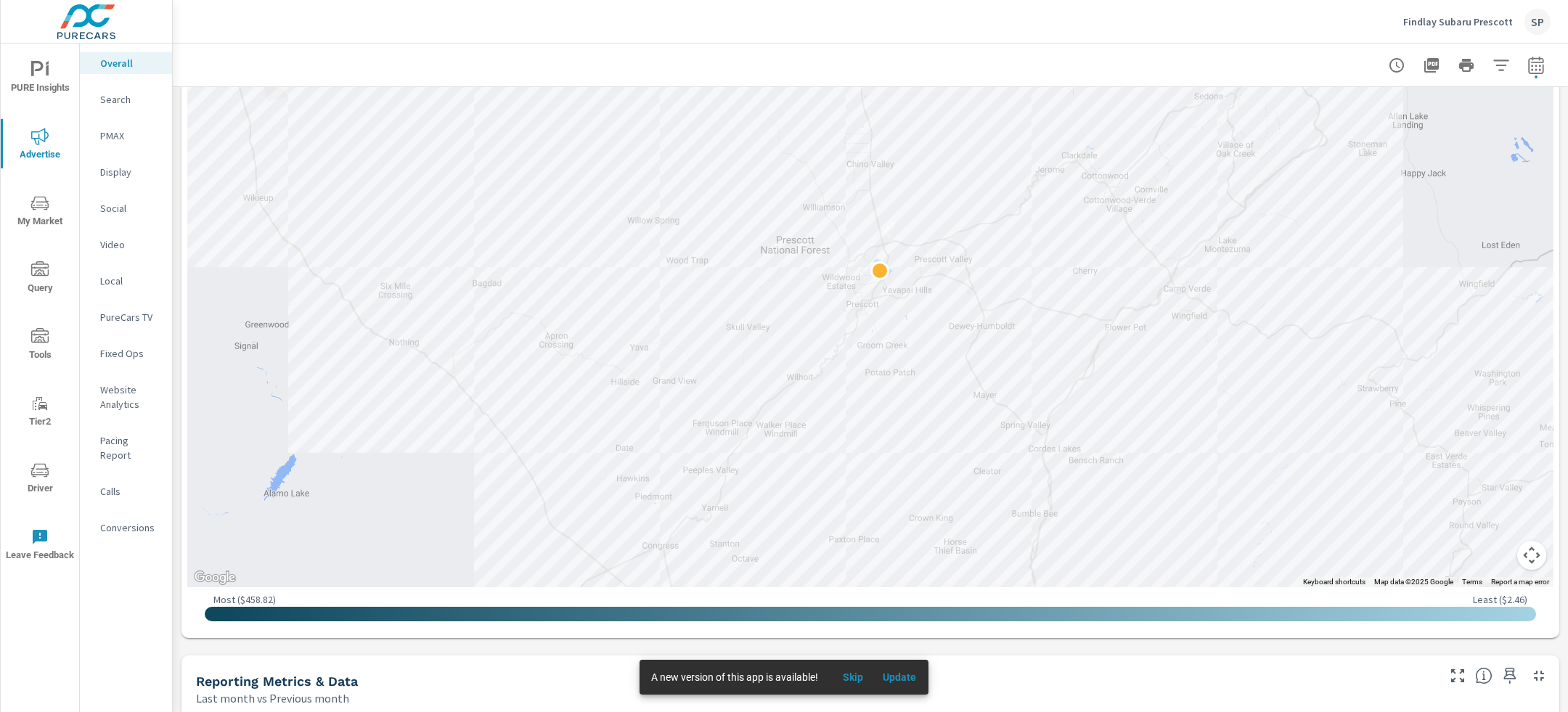
scroll to position [923, 0]
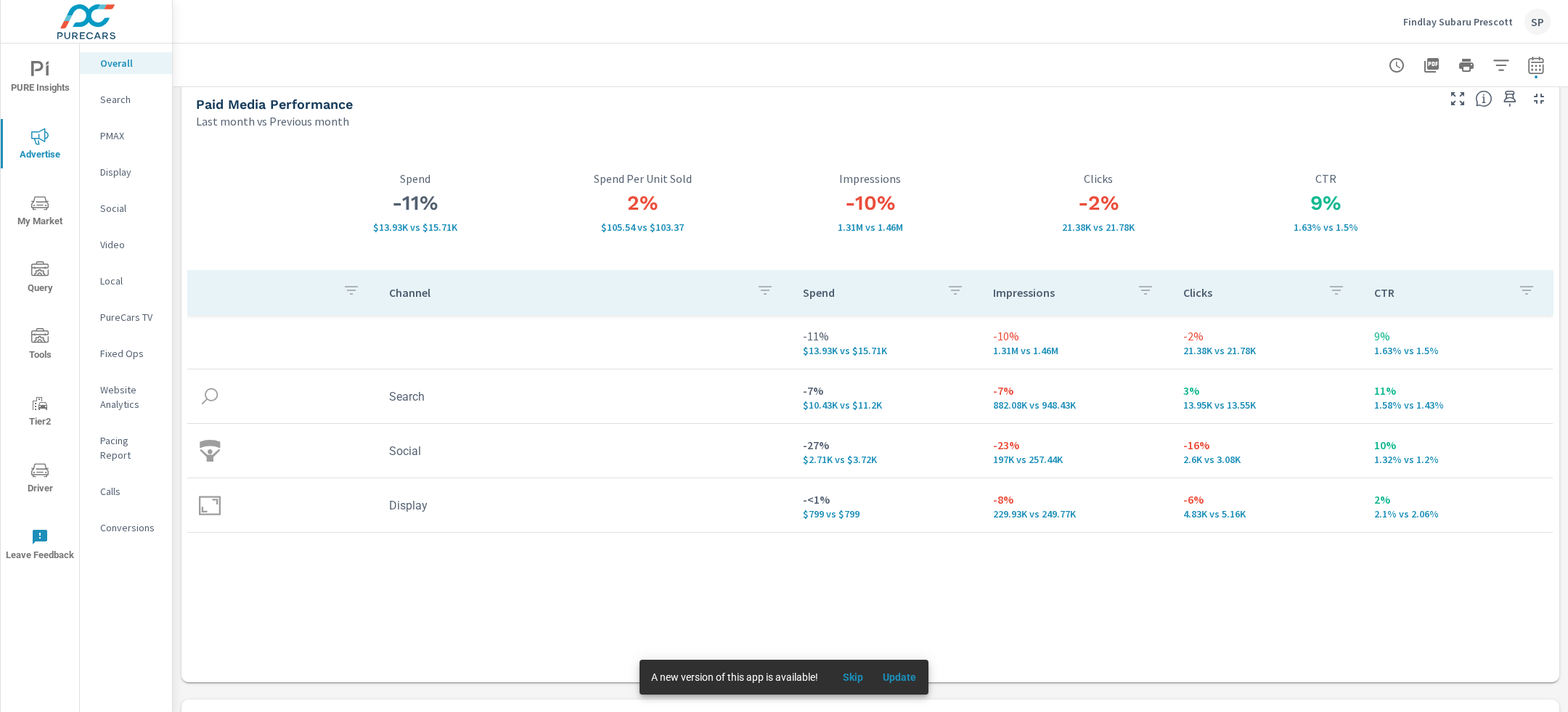
scroll to position [15, 0]
click at [37, 63] on icon "nav menu" at bounding box center [39, 69] width 17 height 17
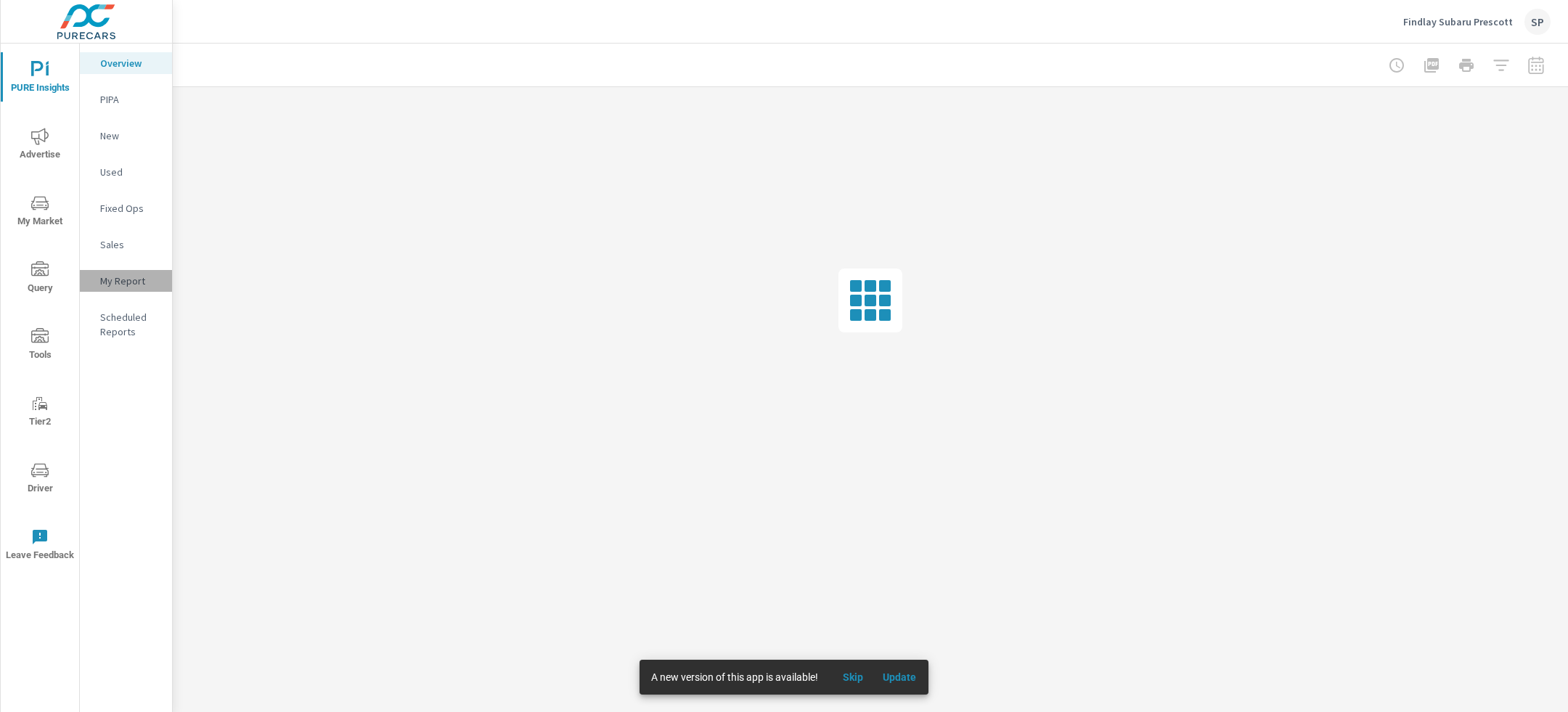
click at [121, 278] on p "My Report" at bounding box center [131, 281] width 60 height 14
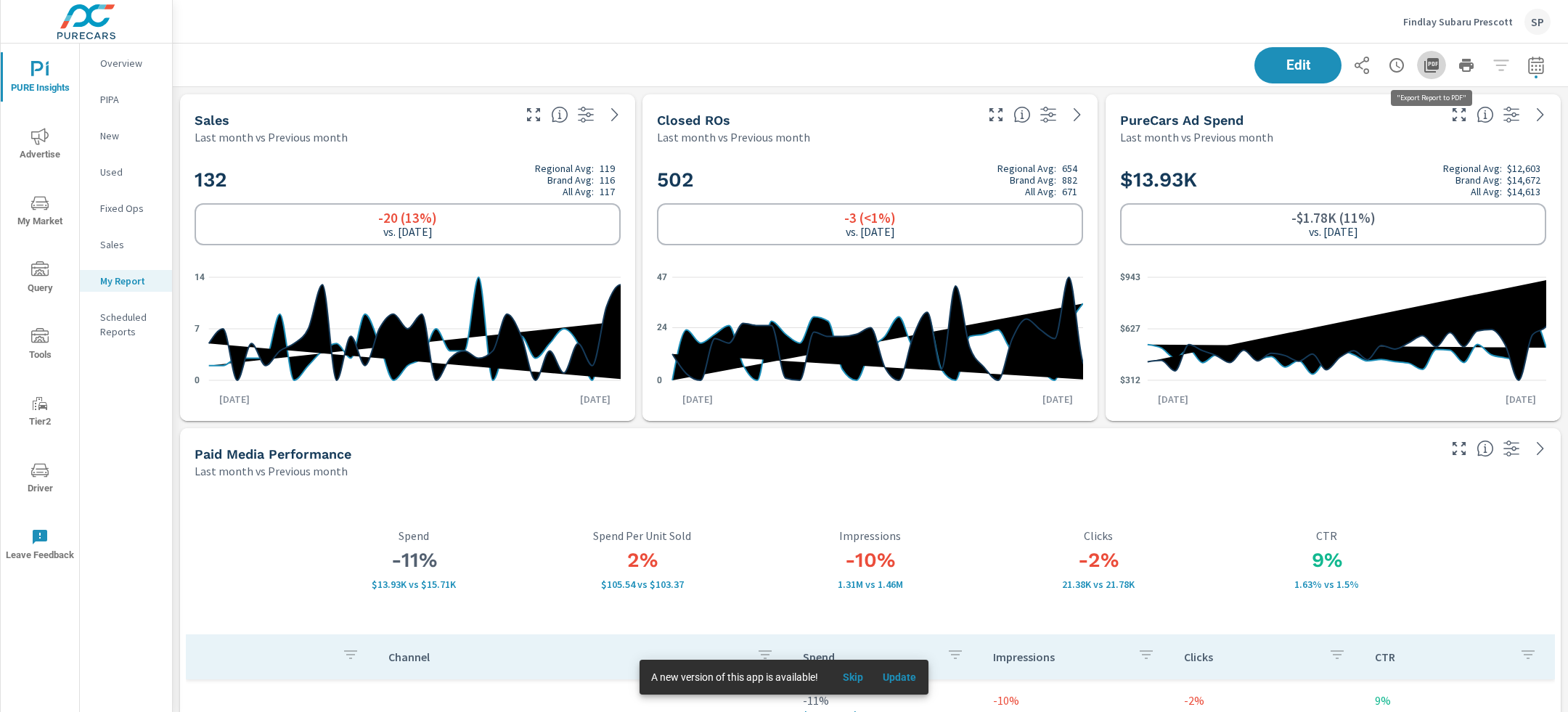
click at [1437, 64] on icon "button" at bounding box center [1432, 65] width 15 height 14
